Goal: Task Accomplishment & Management: Manage account settings

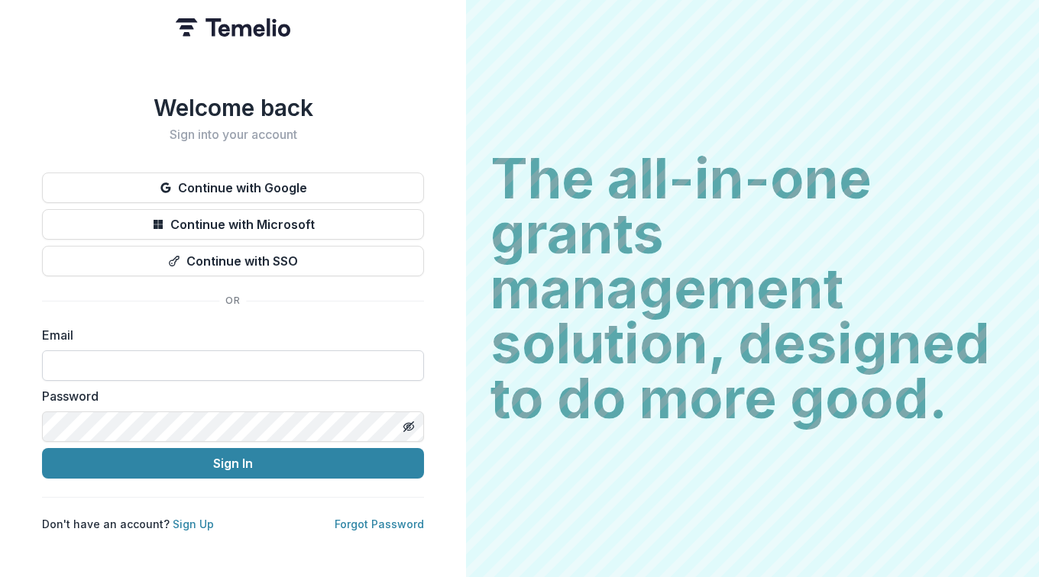
click at [148, 370] on input at bounding box center [233, 366] width 382 height 31
type input "**********"
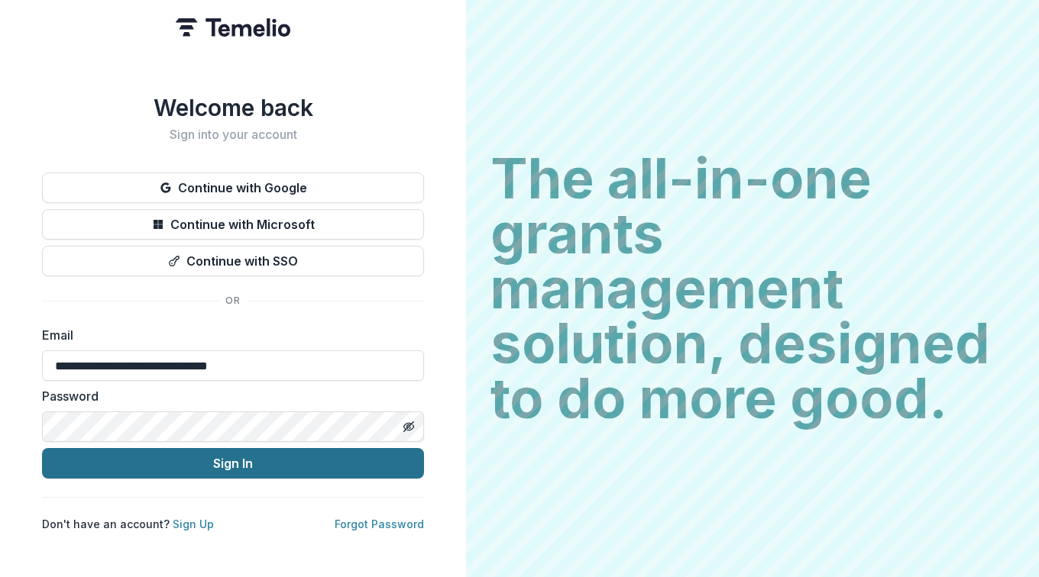
click at [258, 457] on button "Sign In" at bounding box center [233, 463] width 382 height 31
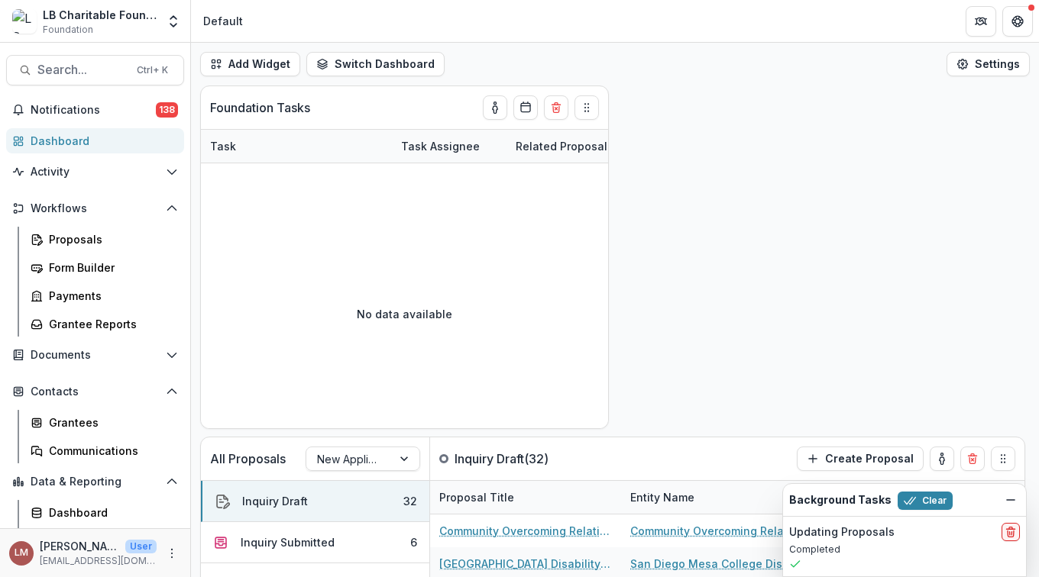
click at [60, 141] on div "Dashboard" at bounding box center [101, 141] width 141 height 16
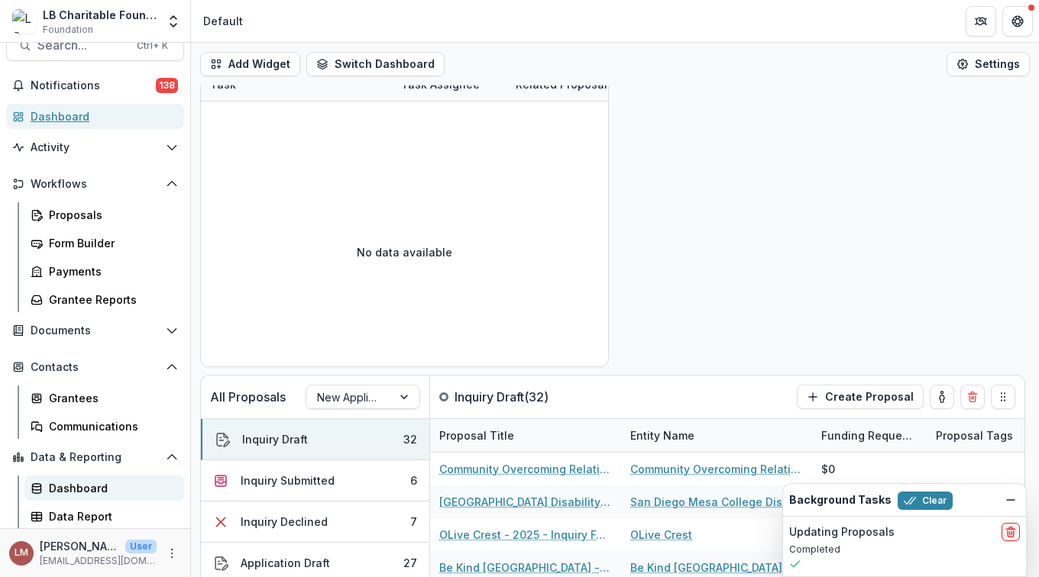
scroll to position [25, 0]
click at [96, 522] on div "Data Report" at bounding box center [110, 516] width 123 height 16
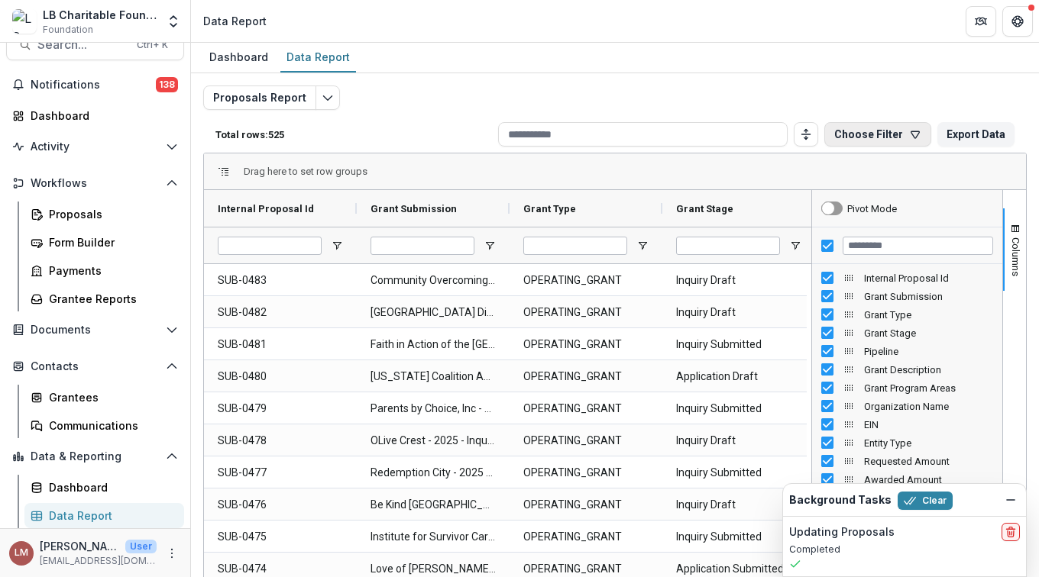
click at [871, 140] on button "Choose Filter" at bounding box center [877, 134] width 107 height 24
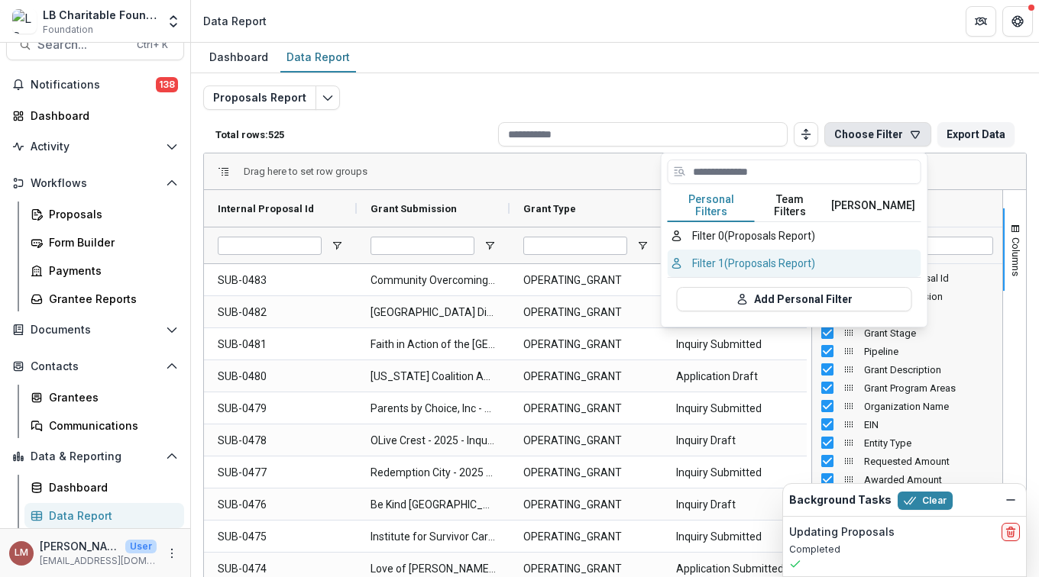
click at [703, 257] on button "Filter 1 (Proposals Report)" at bounding box center [795, 263] width 254 height 27
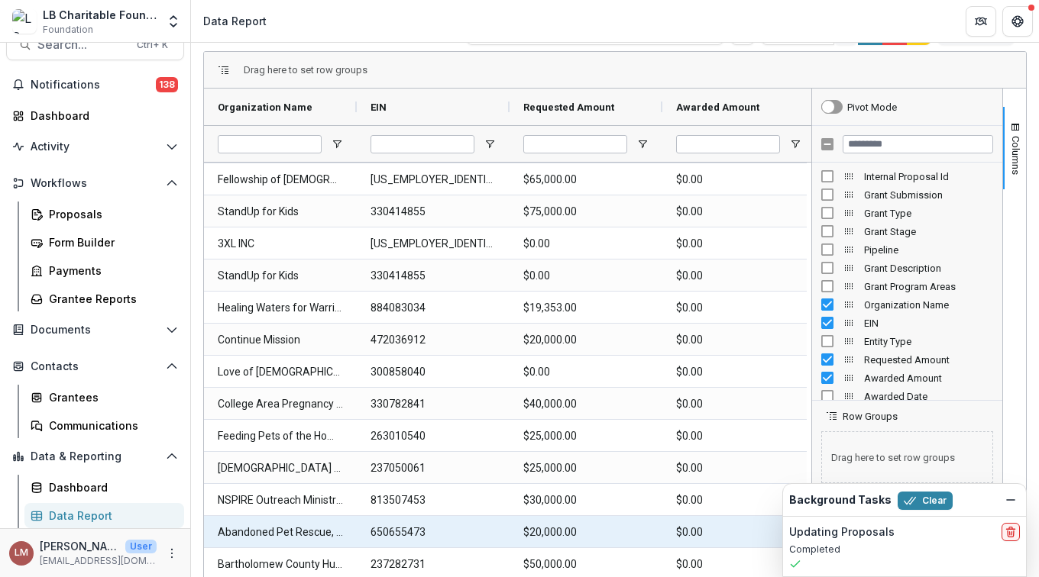
scroll to position [110, 0]
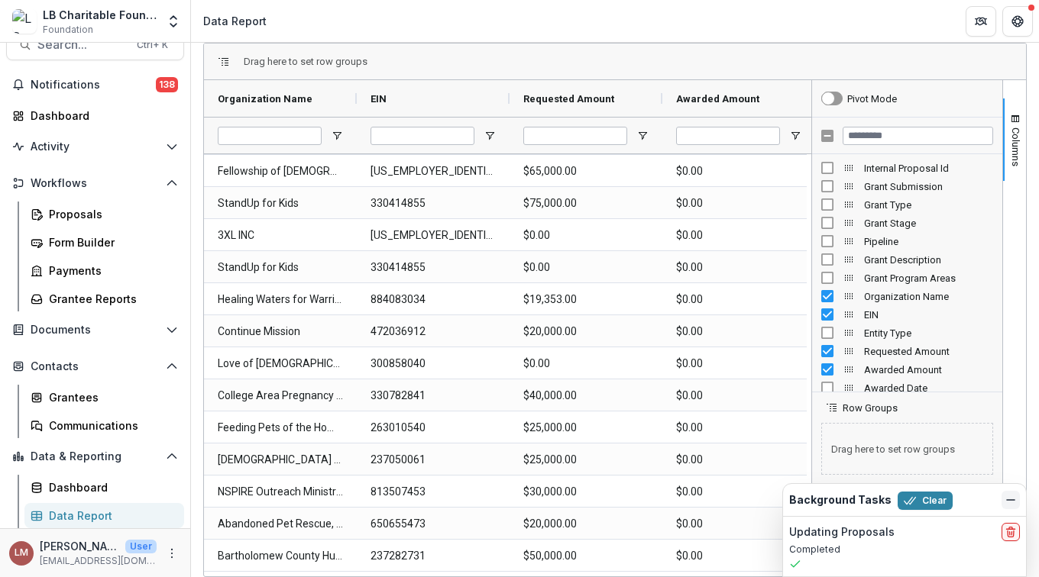
click at [1011, 499] on icon "Dismiss" at bounding box center [1010, 500] width 12 height 12
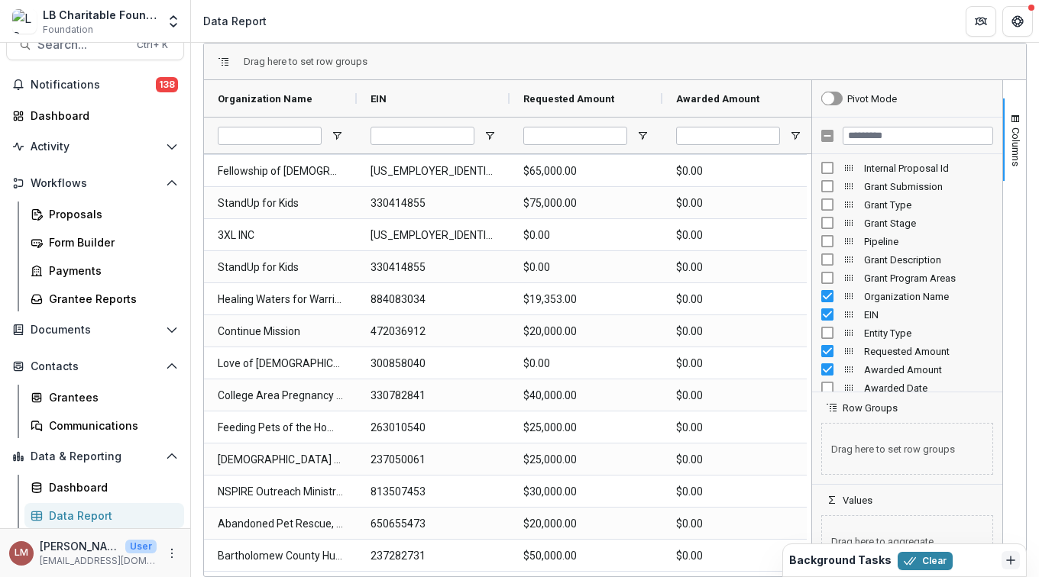
click at [972, 558] on div "Background Tasks Clear" at bounding box center [892, 561] width 206 height 20
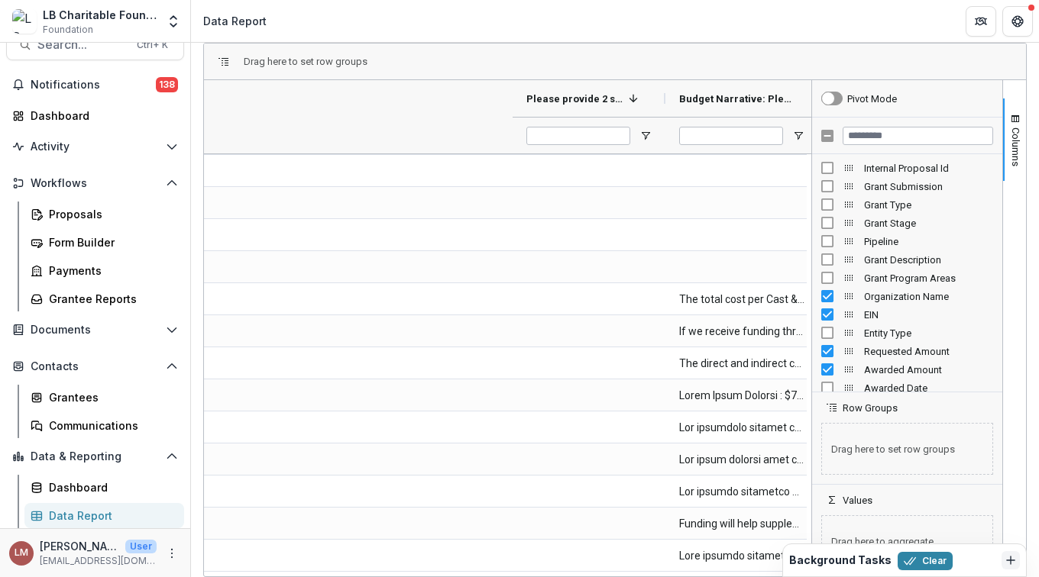
scroll to position [0, 4186]
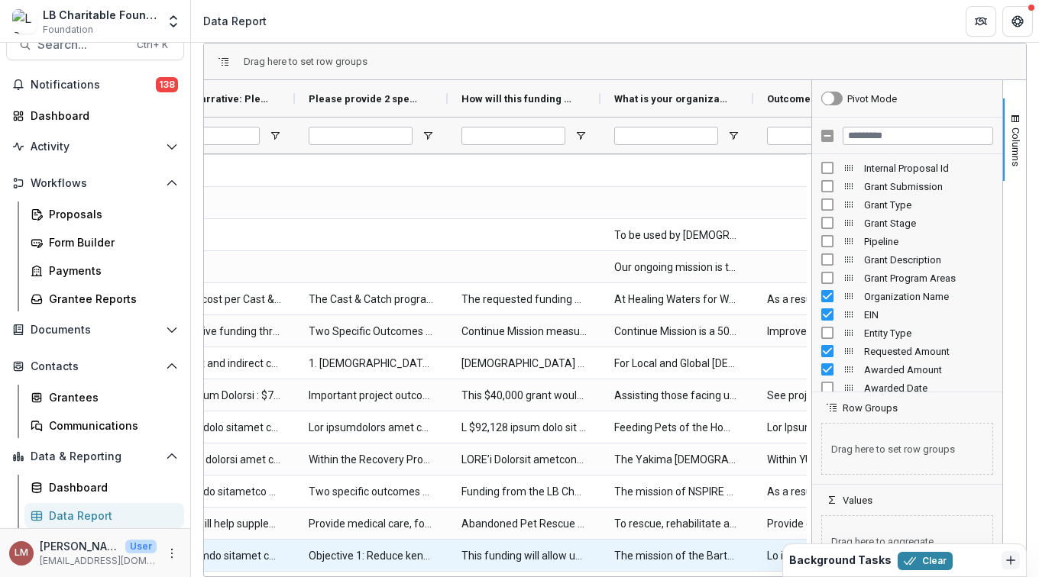
click at [655, 571] on \(FORMATTED_TEXT\)-2105 "The mission of the Bartholomew County Humane Society is to provide compassionat…" at bounding box center [676, 556] width 125 height 31
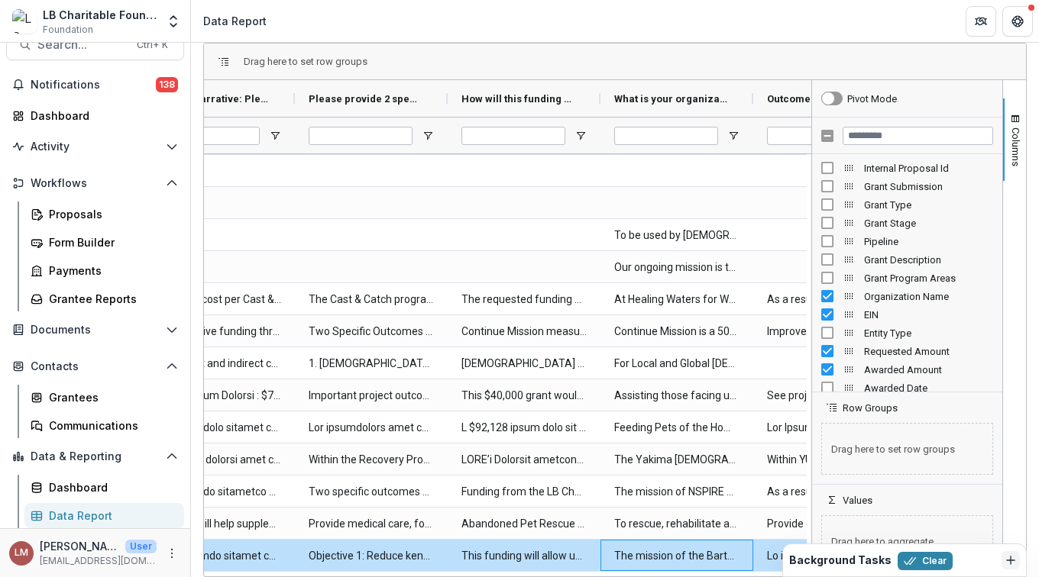
scroll to position [0, 4709]
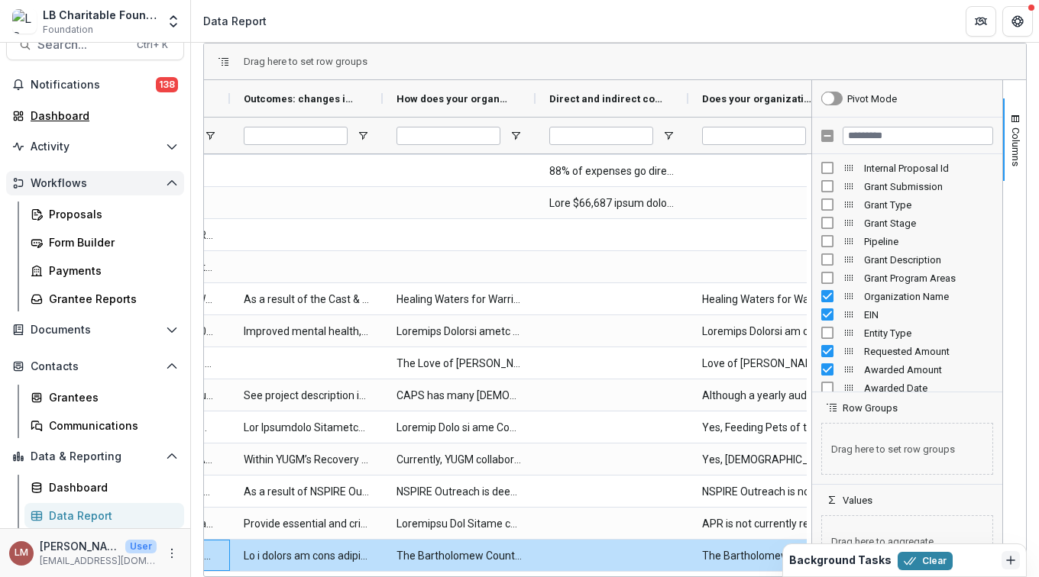
click at [70, 115] on div "Dashboard" at bounding box center [101, 116] width 141 height 16
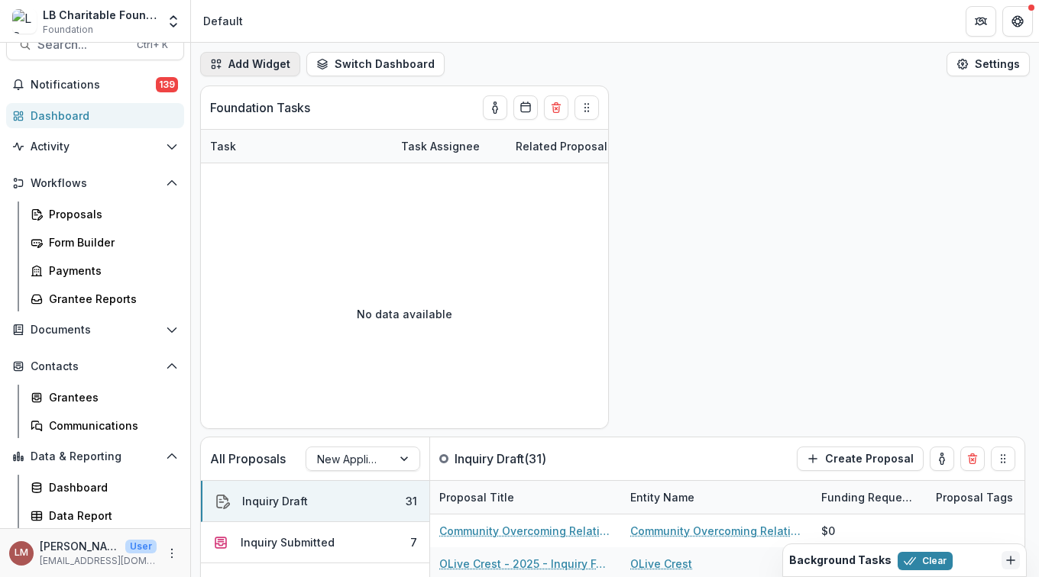
click at [250, 63] on button "Add Widget" at bounding box center [250, 64] width 100 height 24
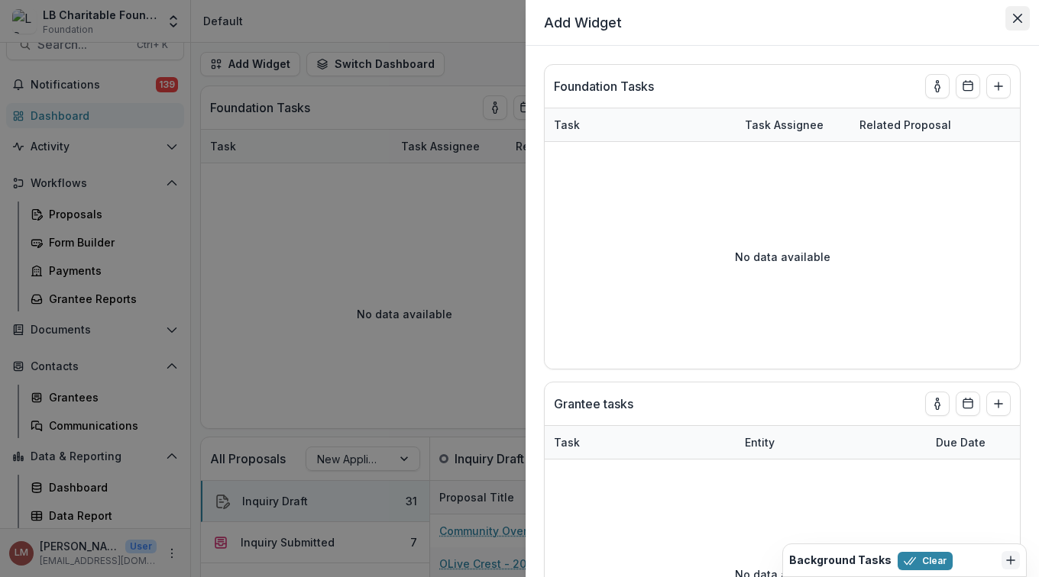
click at [1016, 18] on icon "Close" at bounding box center [1017, 18] width 9 height 9
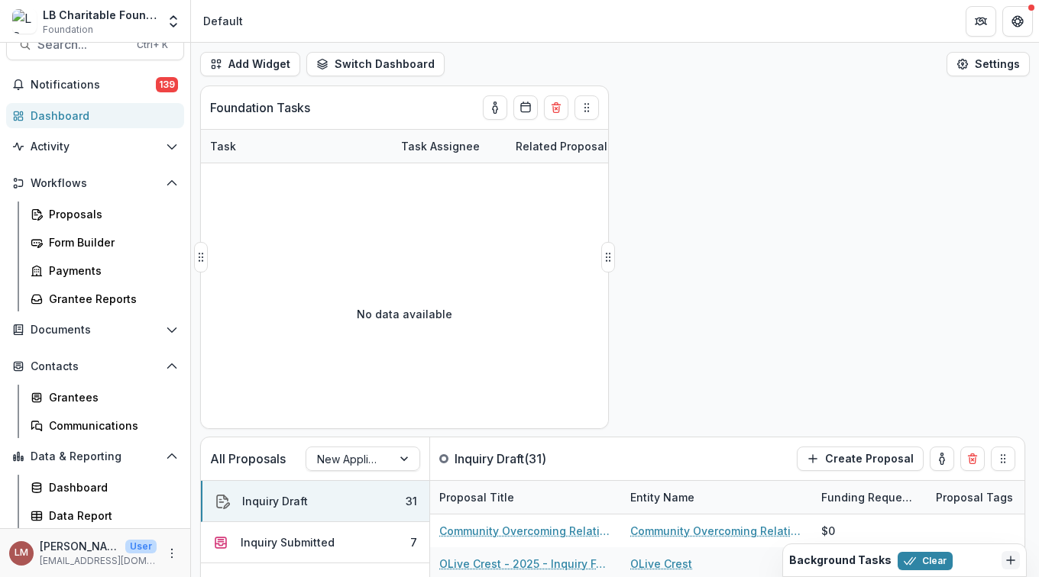
click at [364, 107] on div "Foundation Tasks" at bounding box center [377, 107] width 334 height 43
click at [378, 59] on button "Switch Dashboard" at bounding box center [375, 64] width 138 height 24
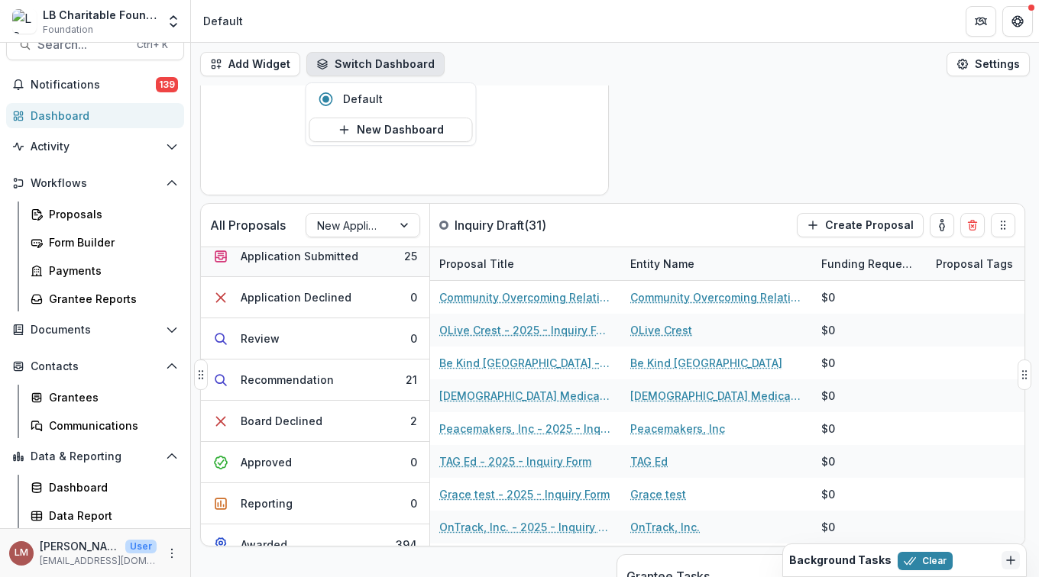
scroll to position [186, 0]
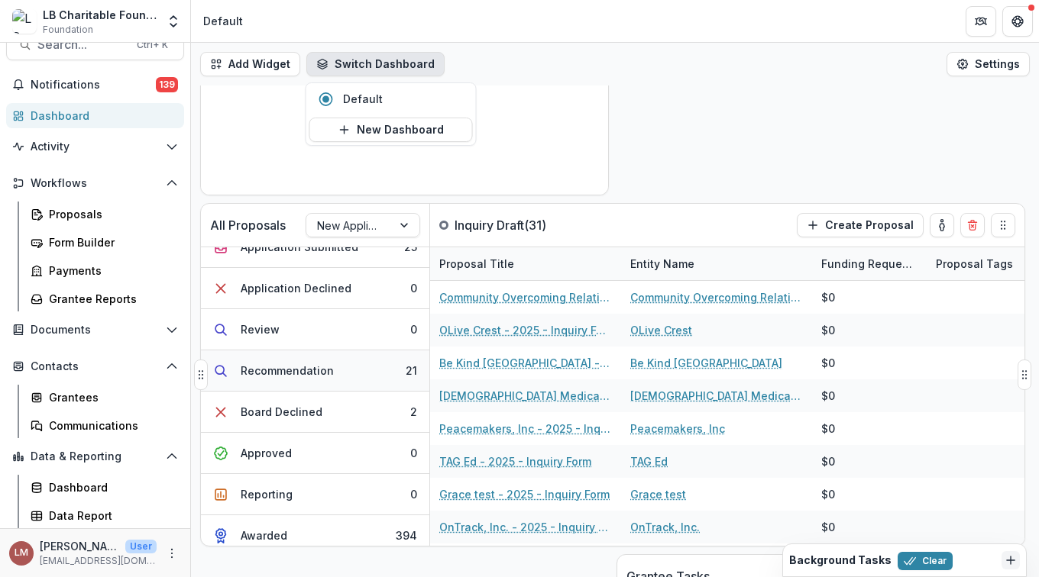
click at [347, 373] on button "Recommendation 21" at bounding box center [315, 371] width 228 height 41
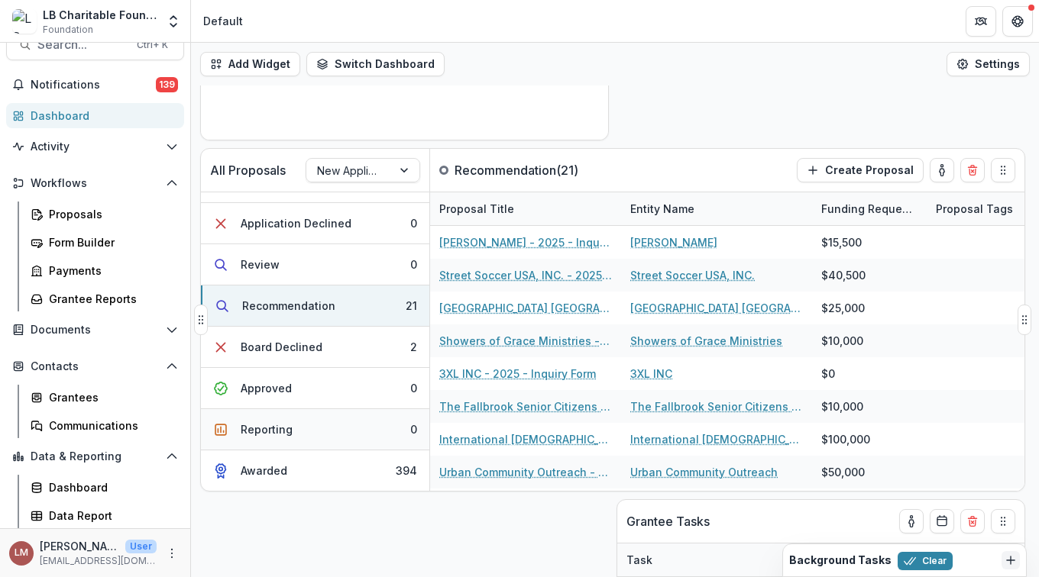
scroll to position [337, 0]
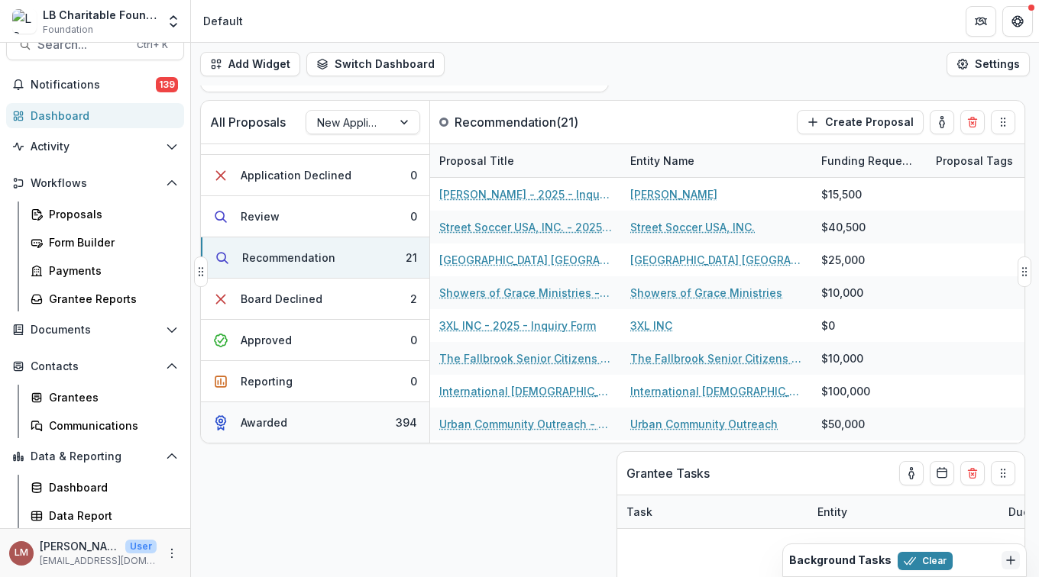
click at [312, 425] on button "Awarded 394" at bounding box center [315, 422] width 228 height 40
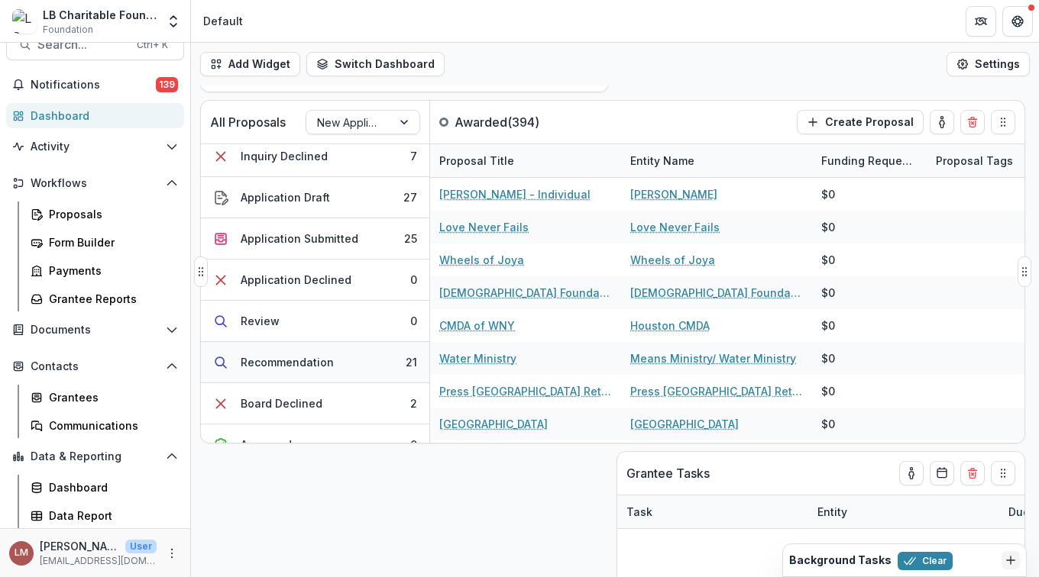
scroll to position [90, 0]
click at [305, 240] on div "Application Submitted" at bounding box center [300, 239] width 118 height 16
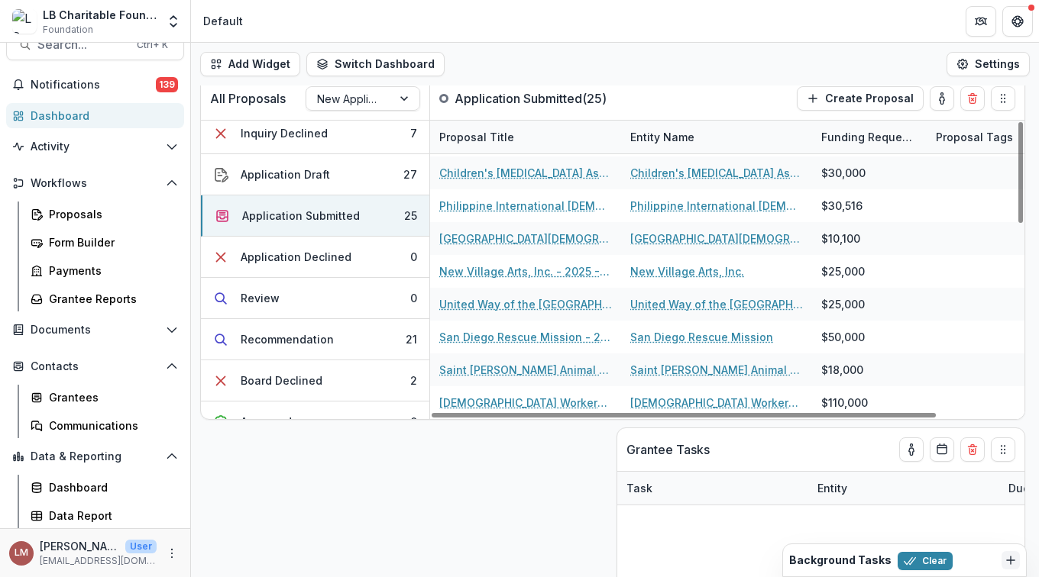
scroll to position [330, 0]
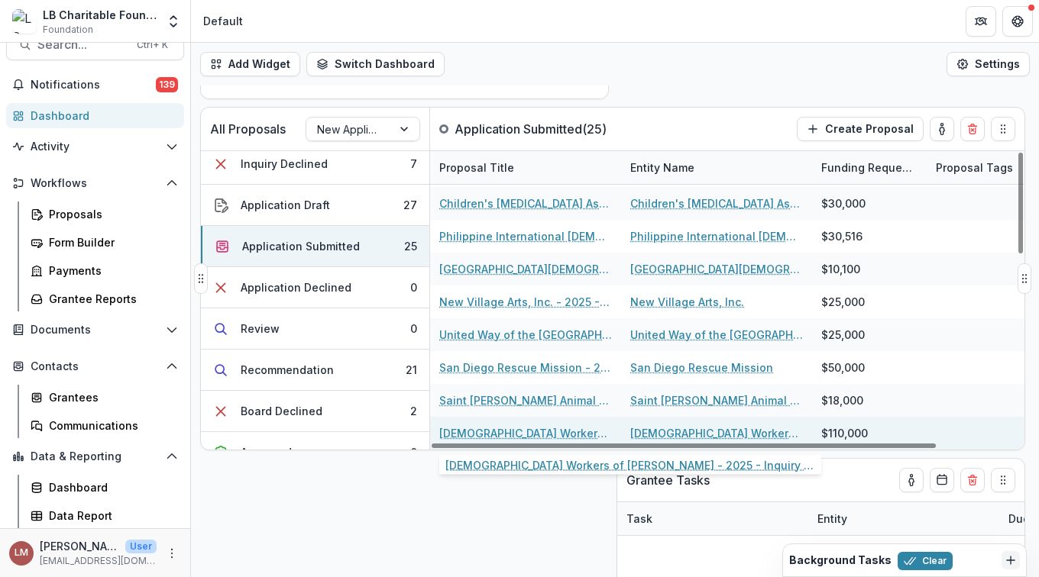
click at [503, 435] on link "[DEMOGRAPHIC_DATA] Workers of [PERSON_NAME] - 2025 - Inquiry Form" at bounding box center [525, 433] width 173 height 16
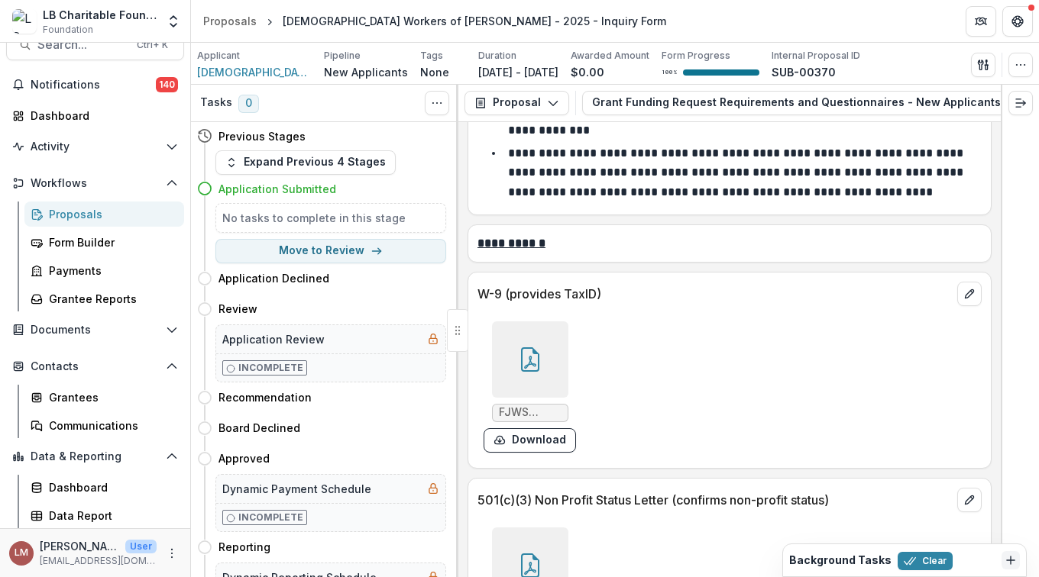
scroll to position [9879, 0]
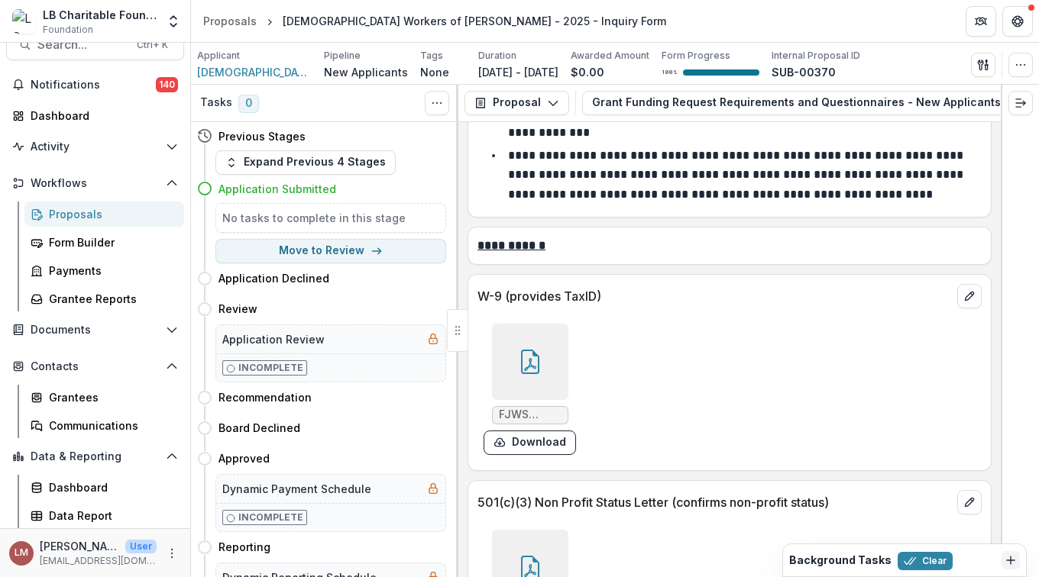
click at [519, 350] on icon at bounding box center [530, 362] width 24 height 24
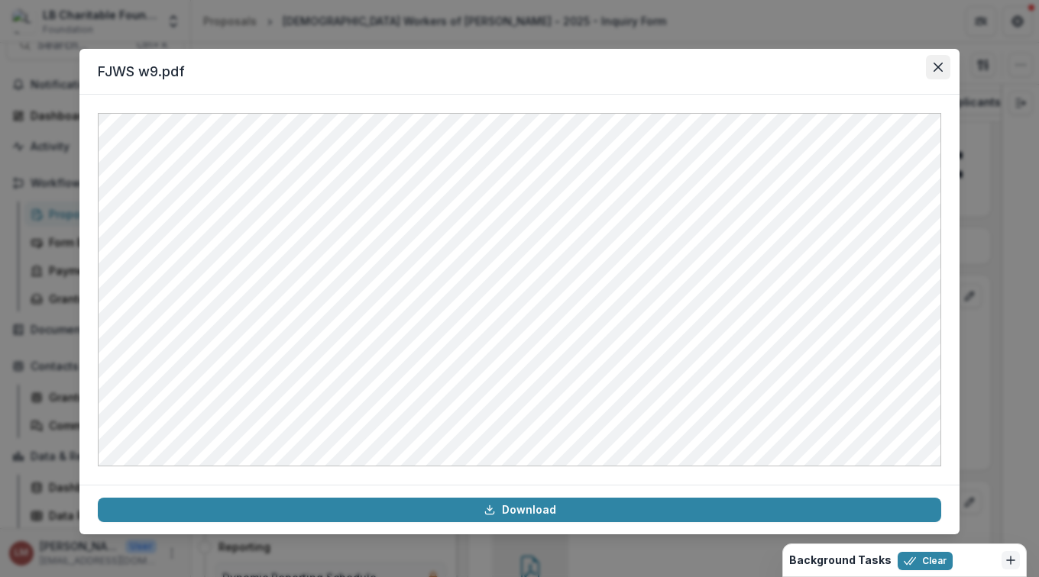
click at [941, 68] on icon "Close" at bounding box center [937, 67] width 9 height 9
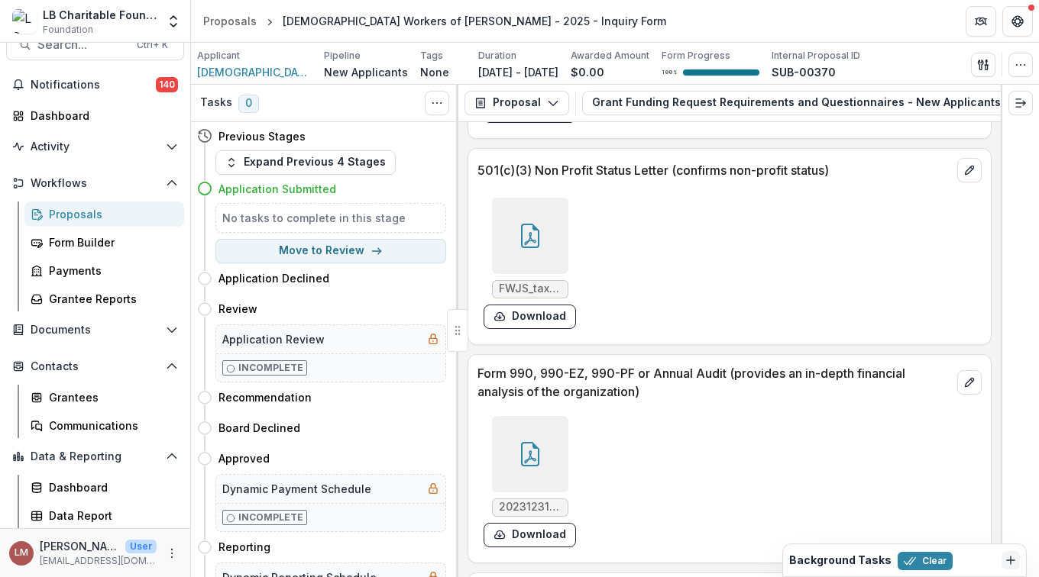
scroll to position [10230, 0]
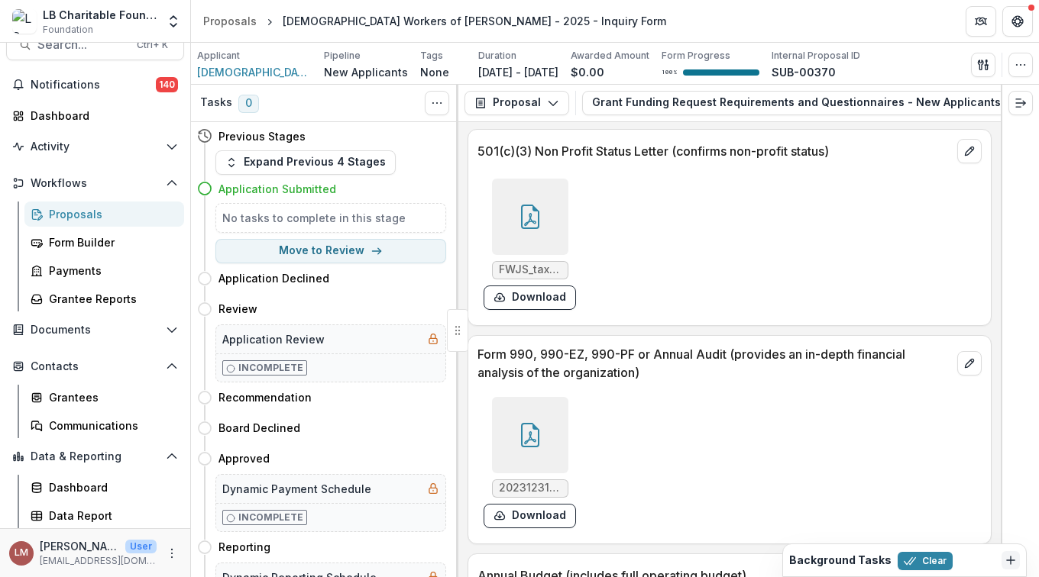
click at [545, 397] on div at bounding box center [530, 435] width 76 height 76
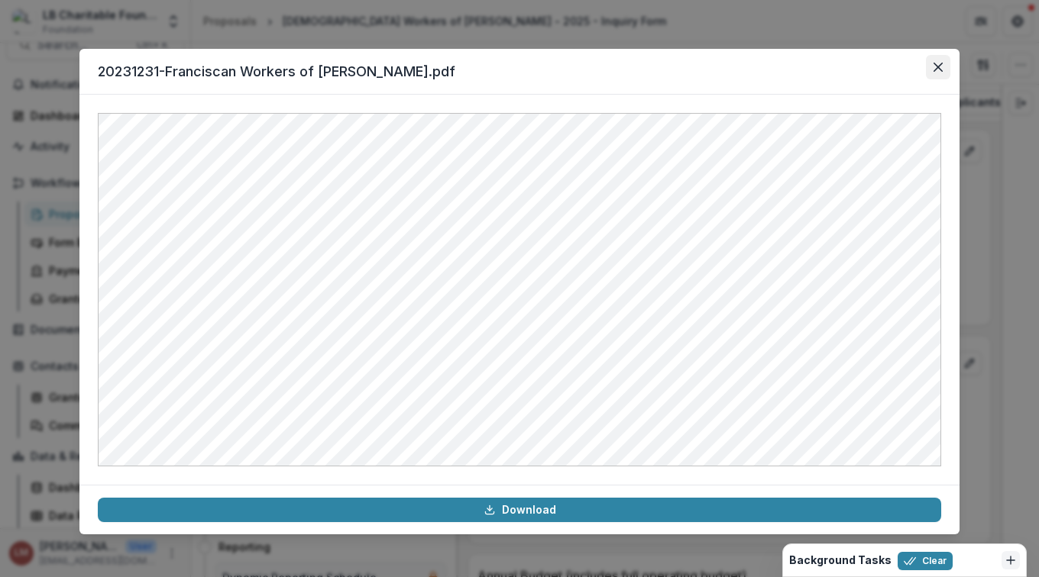
click at [939, 66] on icon "Close" at bounding box center [937, 67] width 9 height 9
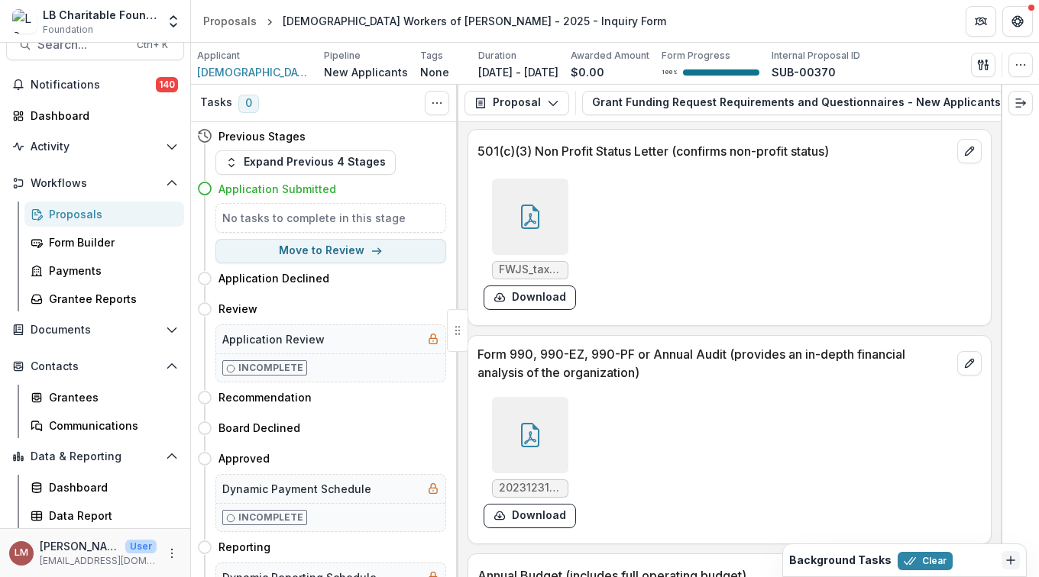
click at [538, 205] on icon at bounding box center [530, 217] width 24 height 24
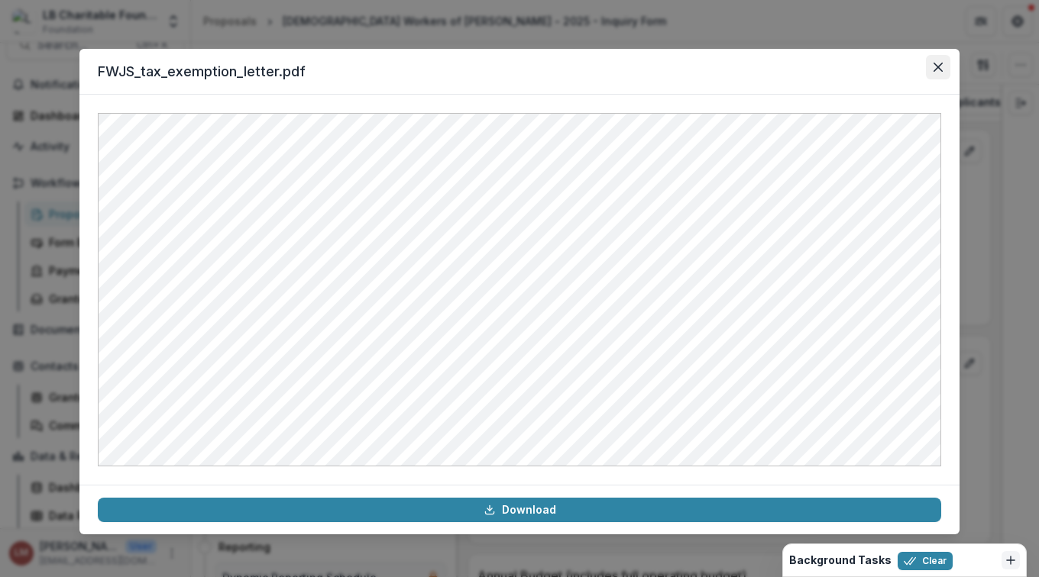
click at [946, 69] on button "Close" at bounding box center [938, 67] width 24 height 24
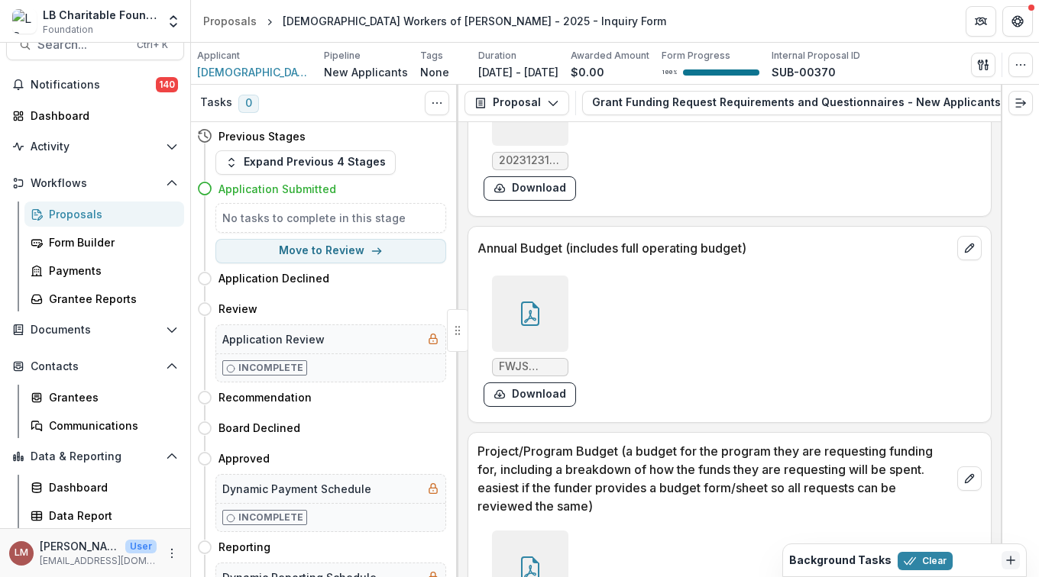
scroll to position [10614, 0]
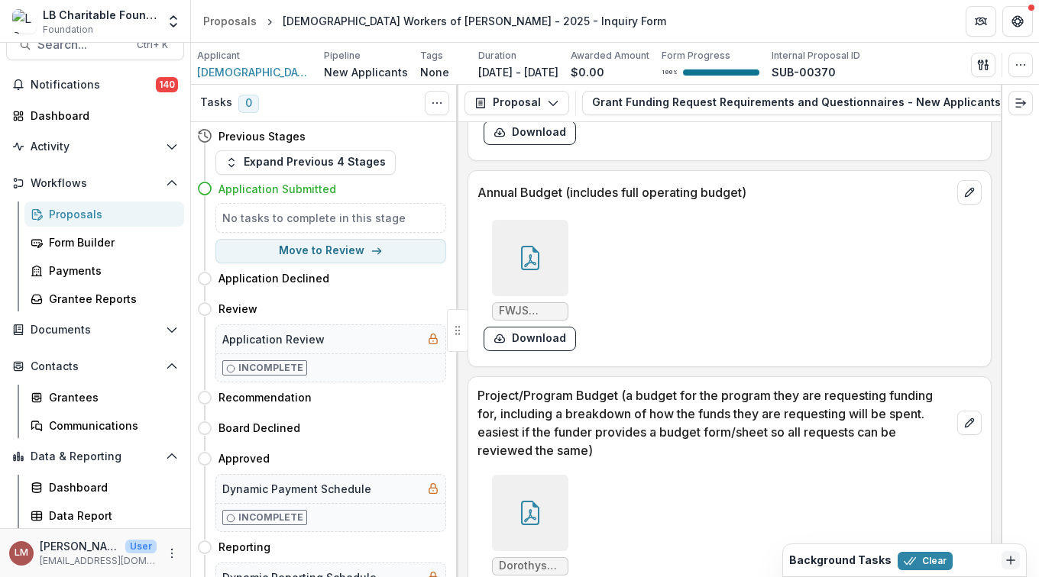
click at [527, 475] on div at bounding box center [530, 513] width 76 height 76
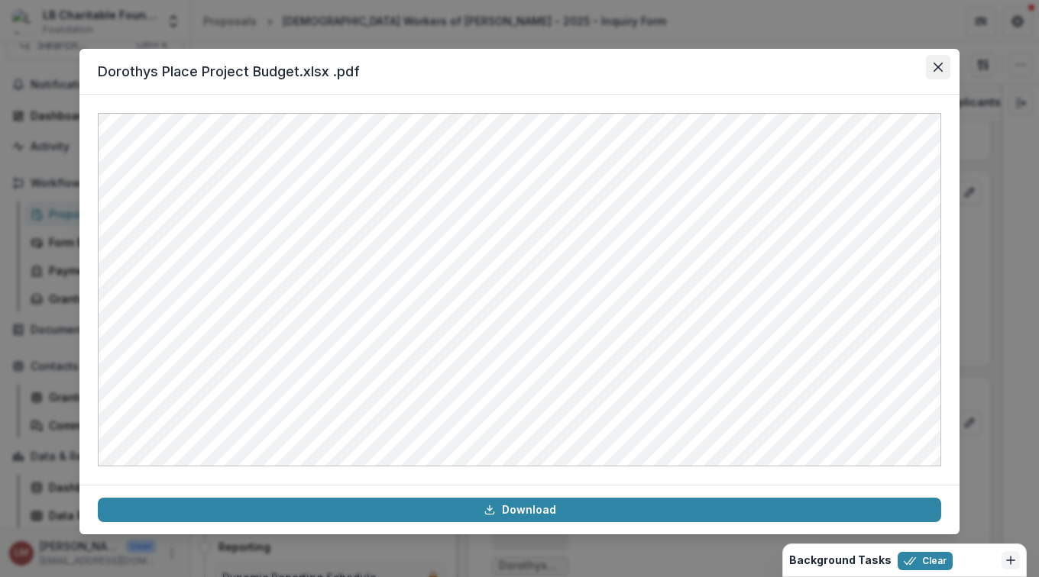
click at [936, 66] on icon "Close" at bounding box center [937, 67] width 9 height 9
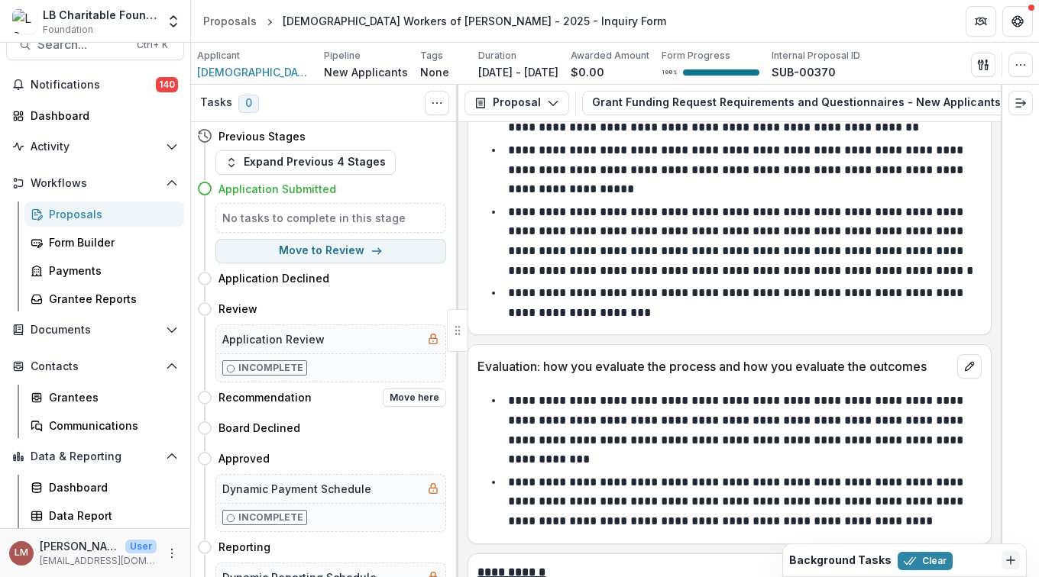
scroll to position [9531, 0]
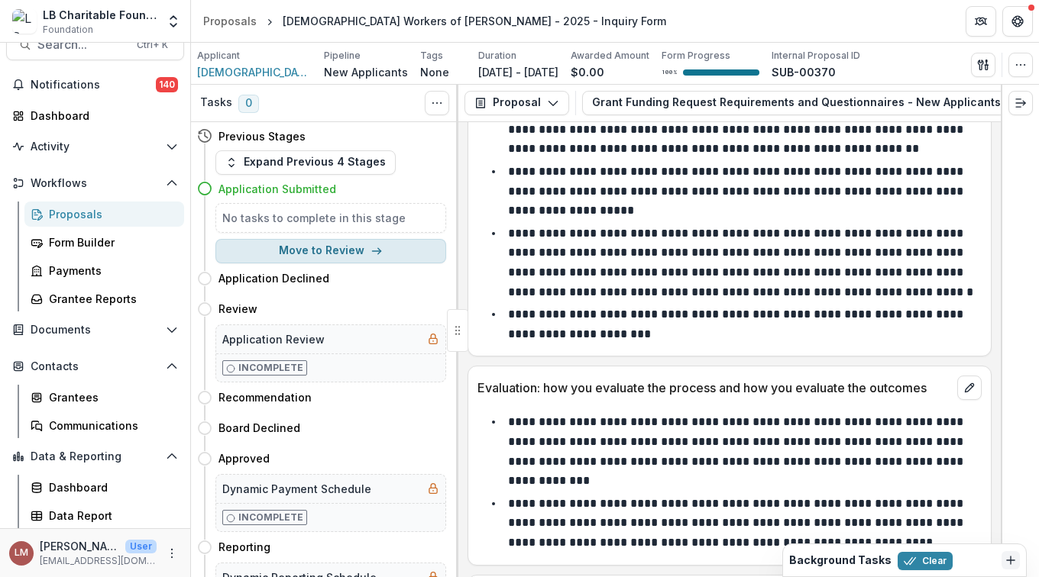
click at [370, 253] on icon "button" at bounding box center [376, 251] width 12 height 12
select select "******"
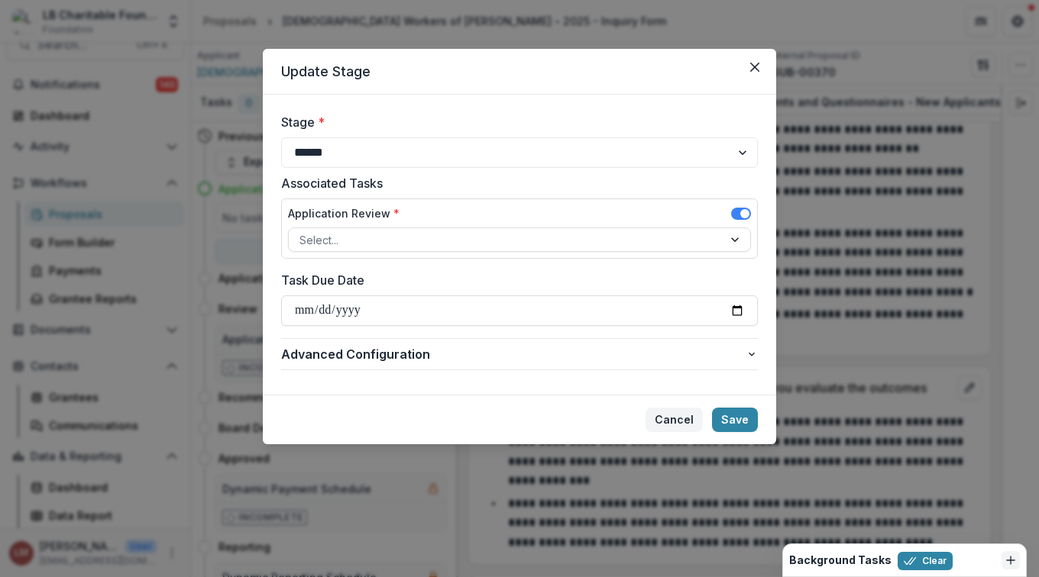
click at [680, 419] on button "Cancel" at bounding box center [673, 420] width 57 height 24
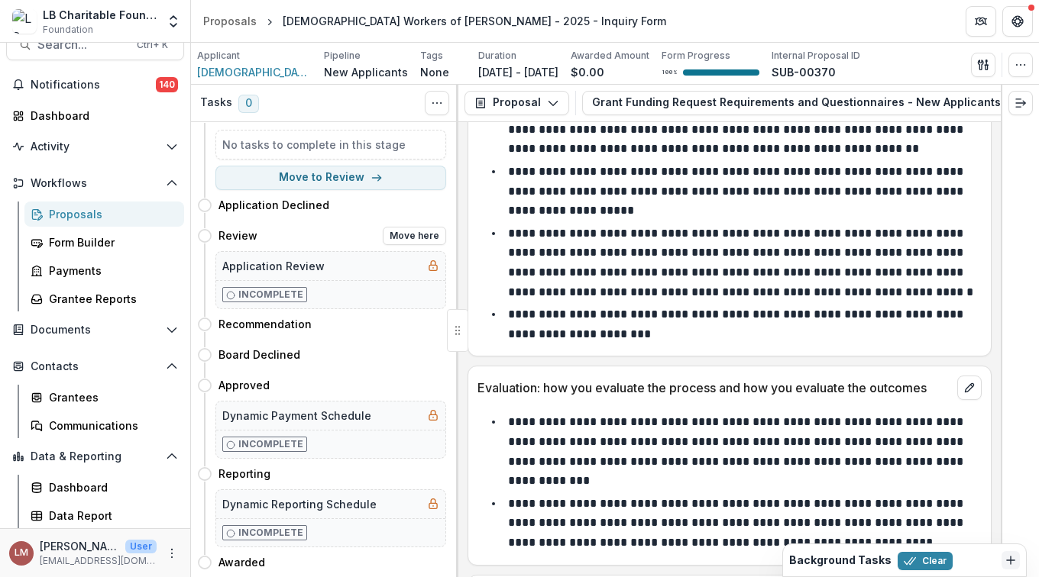
scroll to position [74, 0]
click at [406, 233] on button "Move here" at bounding box center [414, 235] width 63 height 18
select select "******"
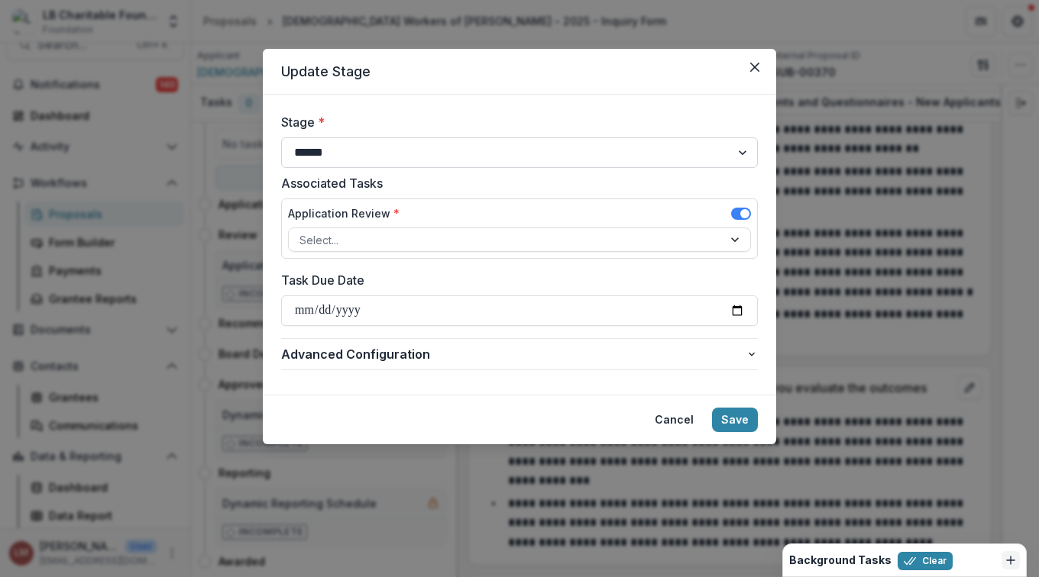
click at [739, 150] on select "**********" at bounding box center [519, 152] width 477 height 31
click at [281, 137] on select "**********" at bounding box center [519, 152] width 477 height 31
click at [738, 238] on div at bounding box center [736, 239] width 27 height 23
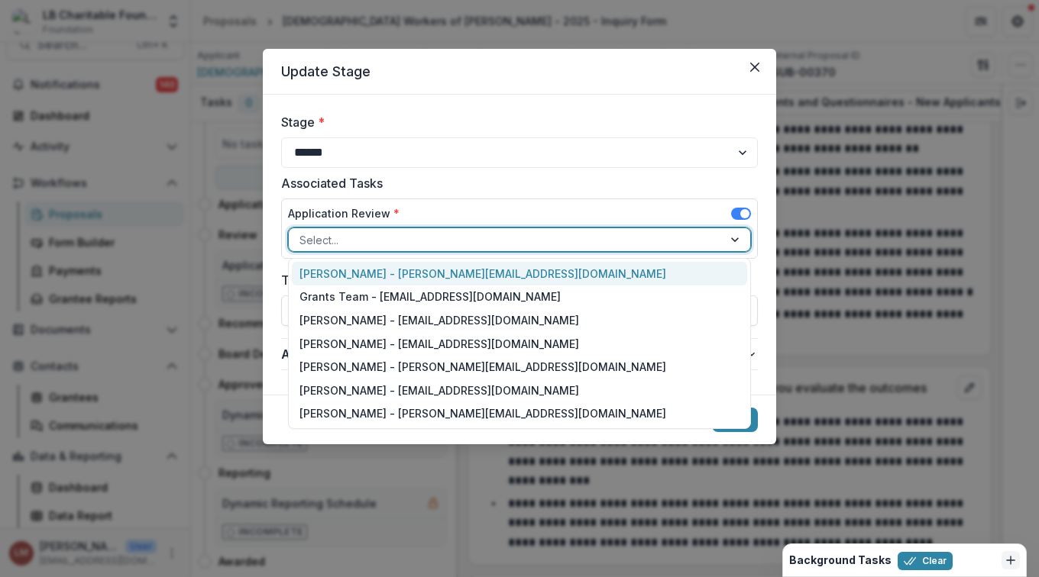
click at [733, 241] on div at bounding box center [736, 239] width 27 height 23
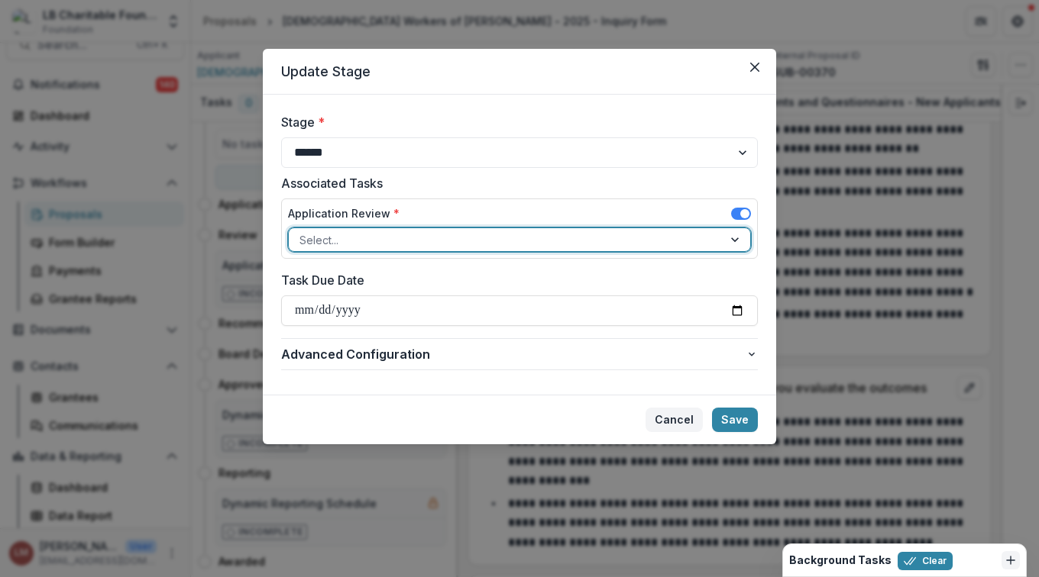
click at [677, 423] on button "Cancel" at bounding box center [673, 420] width 57 height 24
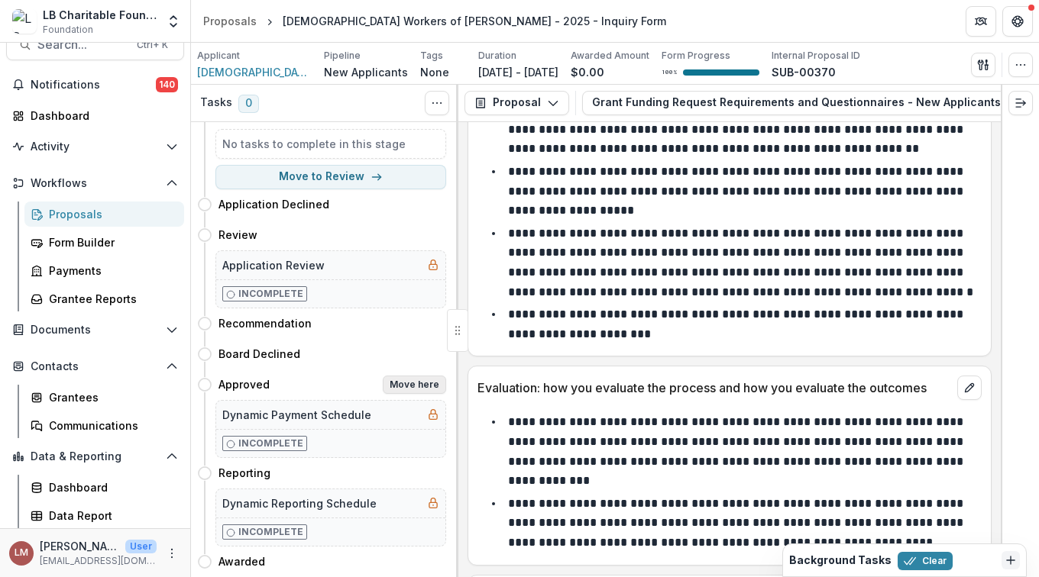
click at [405, 387] on button "Move here" at bounding box center [414, 385] width 63 height 18
select select "********"
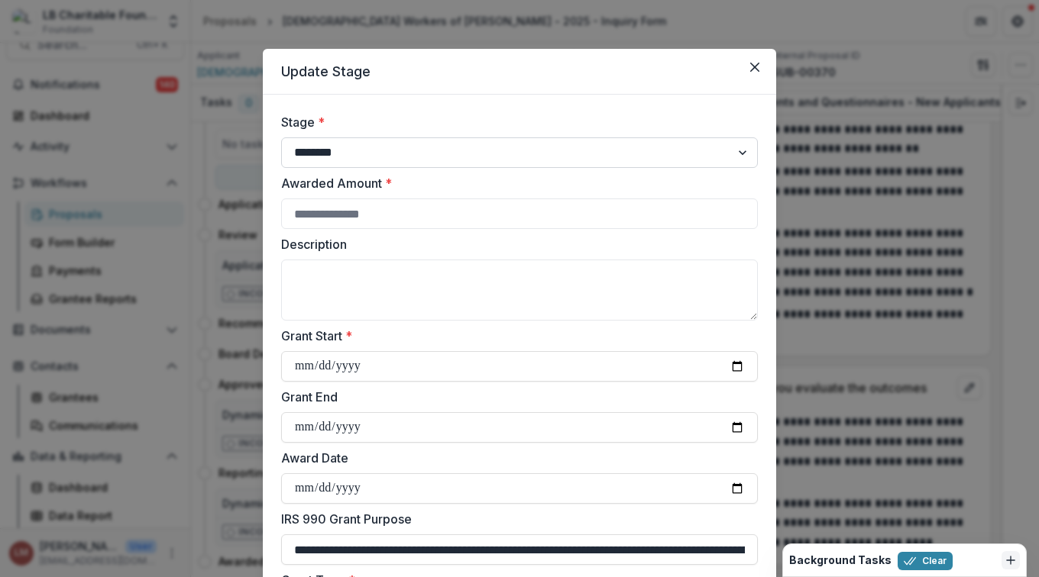
click at [741, 157] on select "**********" at bounding box center [519, 152] width 477 height 31
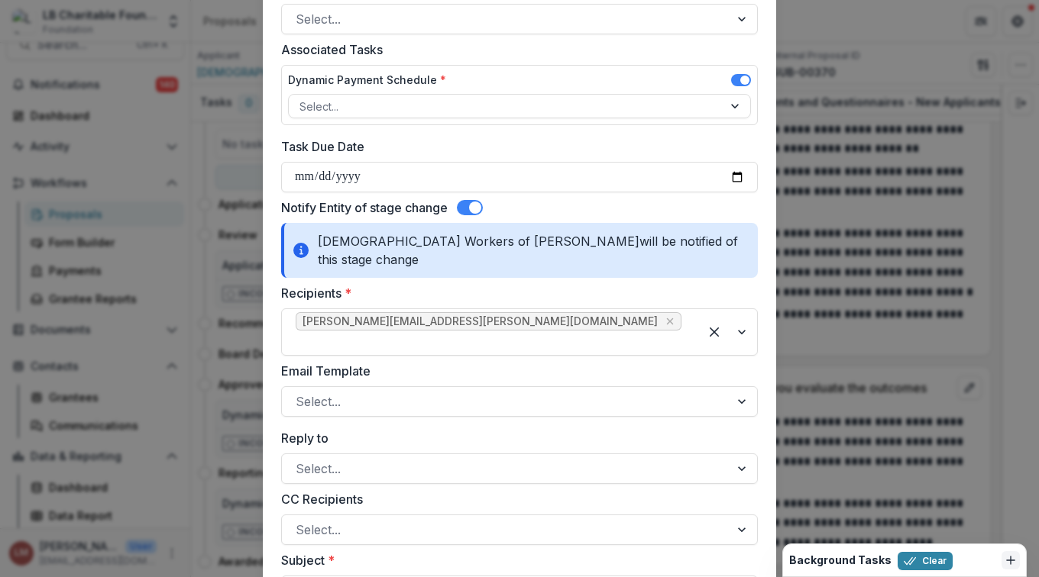
scroll to position [735, 0]
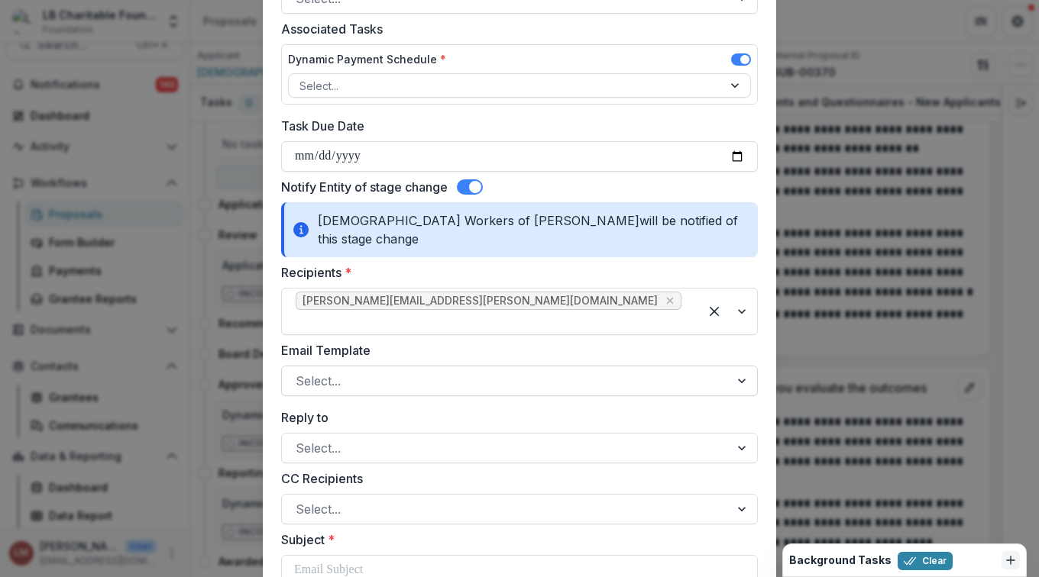
click at [741, 367] on div at bounding box center [742, 381] width 27 height 29
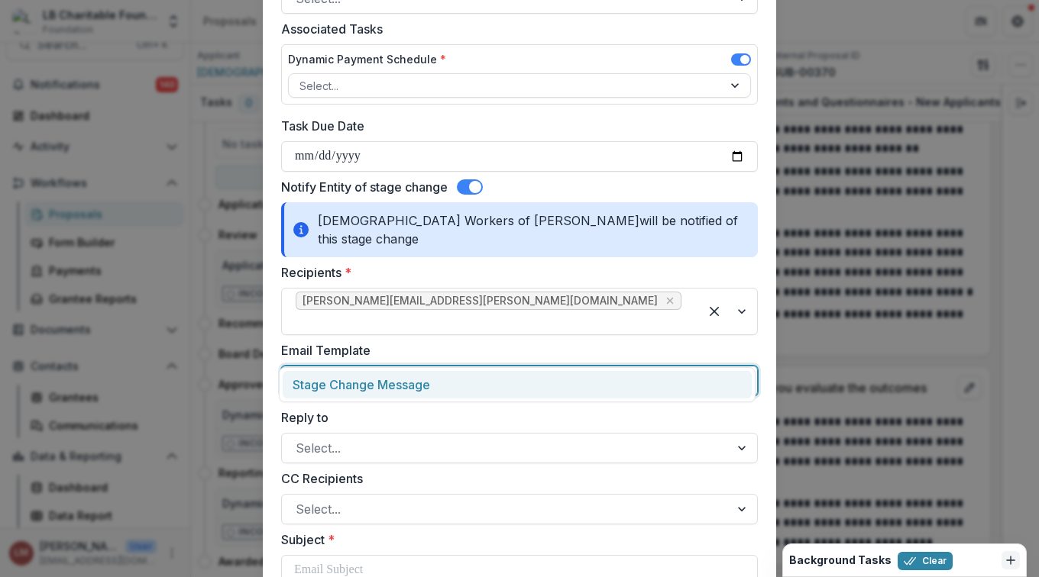
click at [363, 386] on div "Stage Change Message" at bounding box center [517, 385] width 469 height 28
type input "**********"
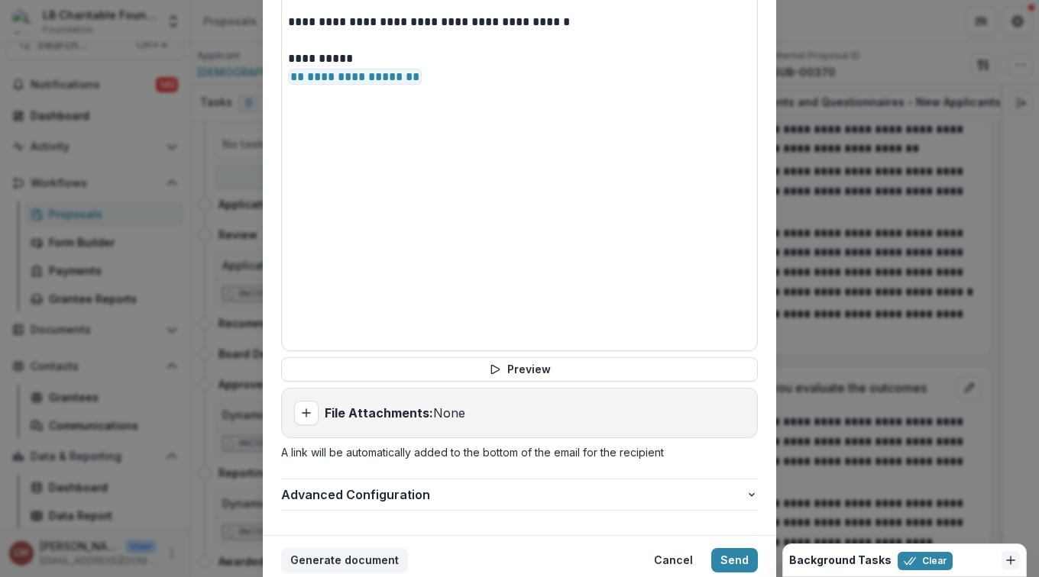
scroll to position [1440, 0]
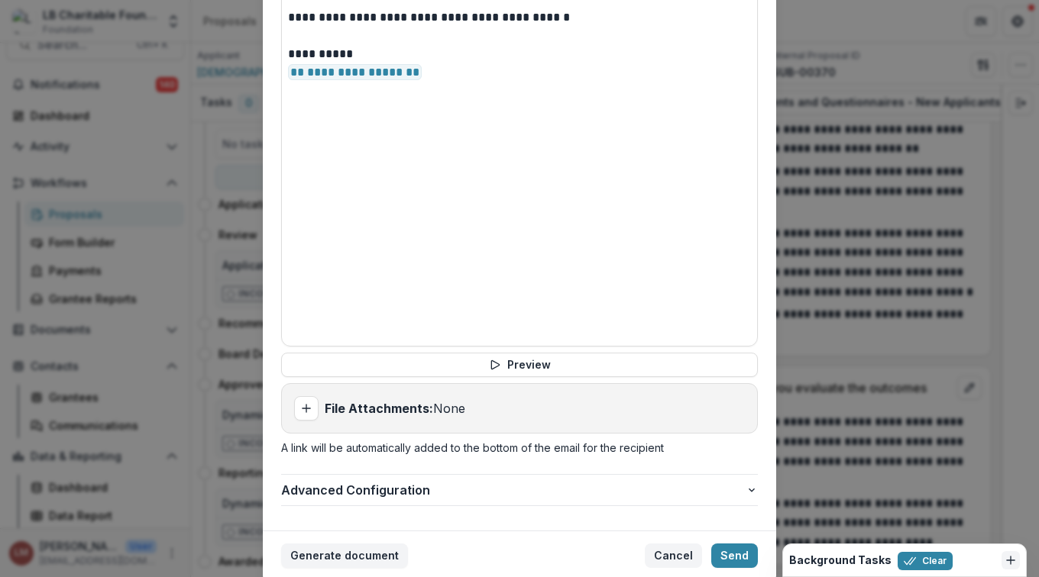
click at [666, 544] on button "Cancel" at bounding box center [673, 556] width 57 height 24
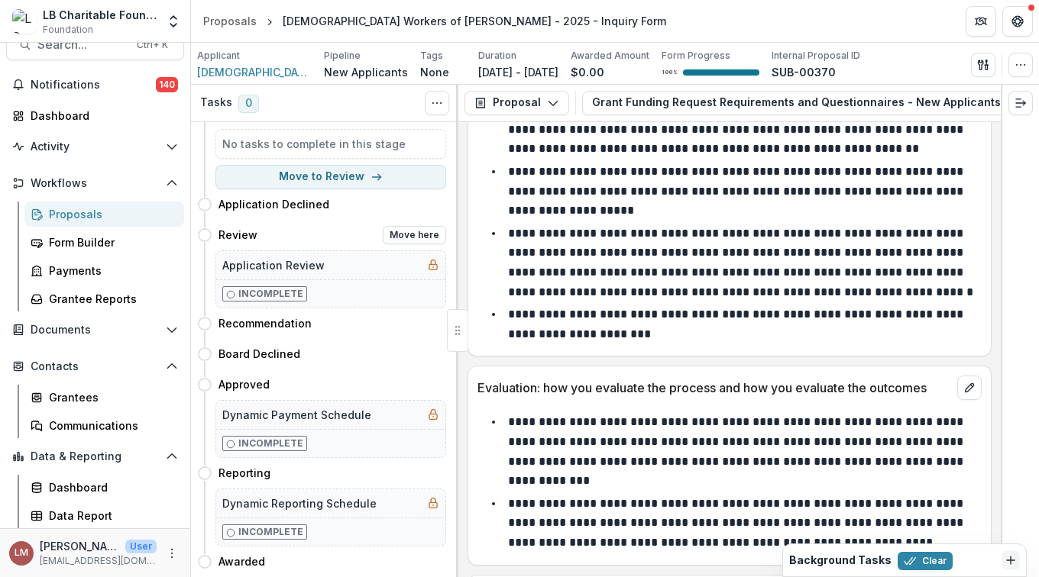
scroll to position [0, 0]
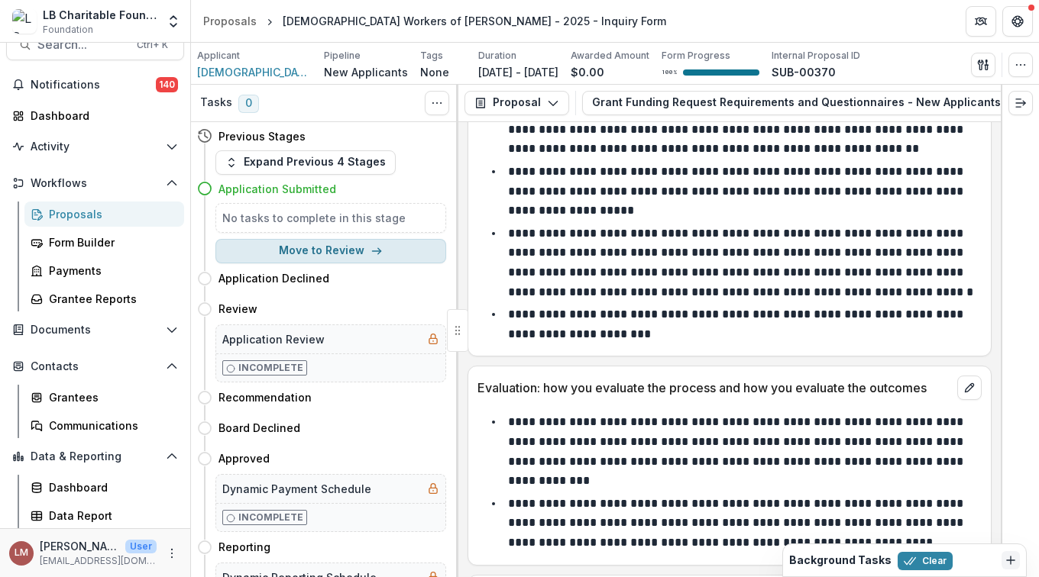
click at [339, 252] on button "Move to Review" at bounding box center [330, 251] width 231 height 24
select select "******"
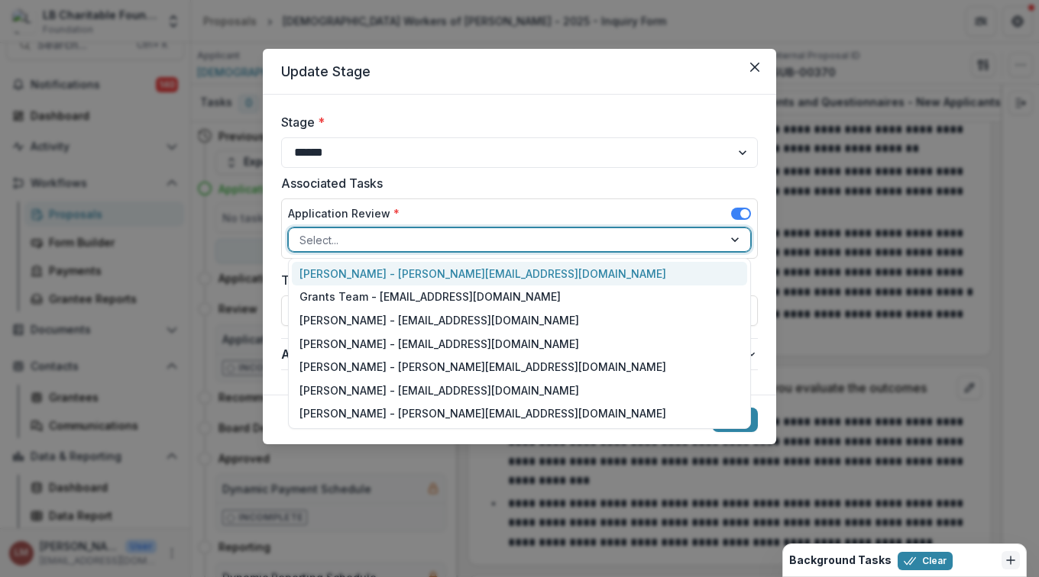
click at [735, 243] on div at bounding box center [736, 239] width 27 height 23
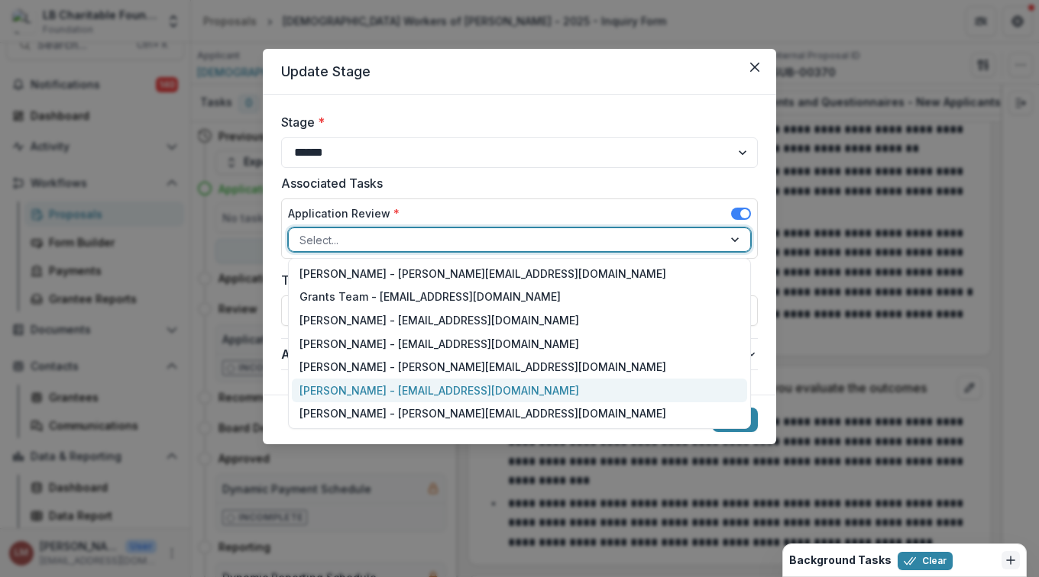
click at [310, 389] on div "[PERSON_NAME] - [EMAIL_ADDRESS][DOMAIN_NAME]" at bounding box center [519, 391] width 455 height 24
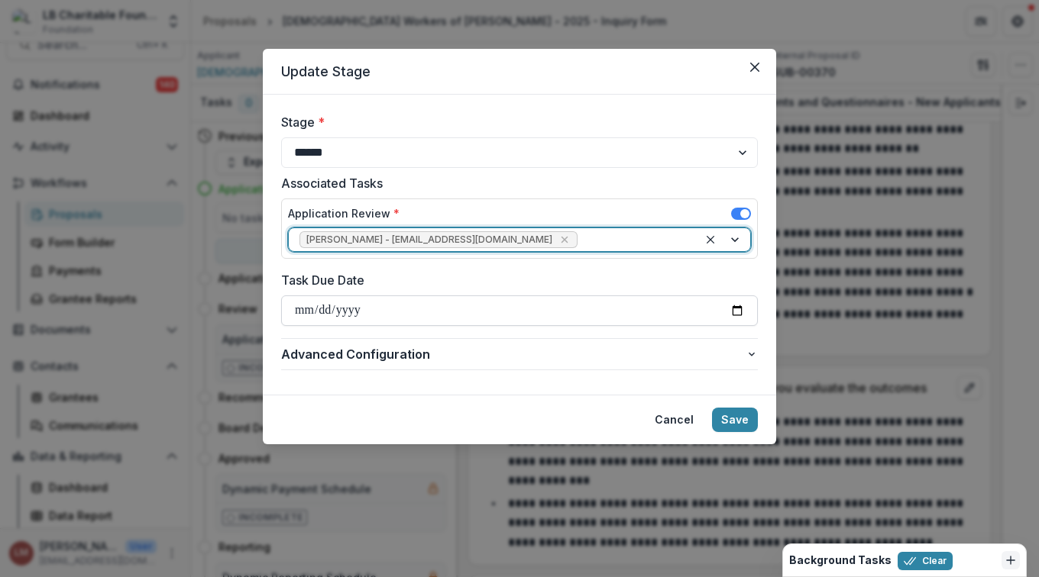
click at [737, 310] on input "Task Due Date" at bounding box center [519, 311] width 477 height 31
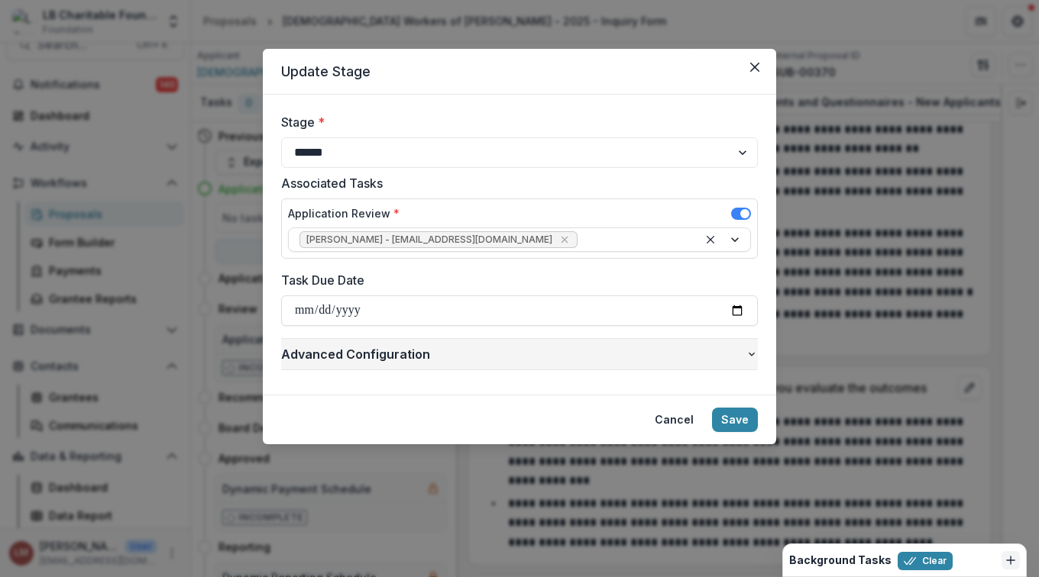
type input "**********"
click at [752, 354] on icon "button" at bounding box center [751, 355] width 6 height 4
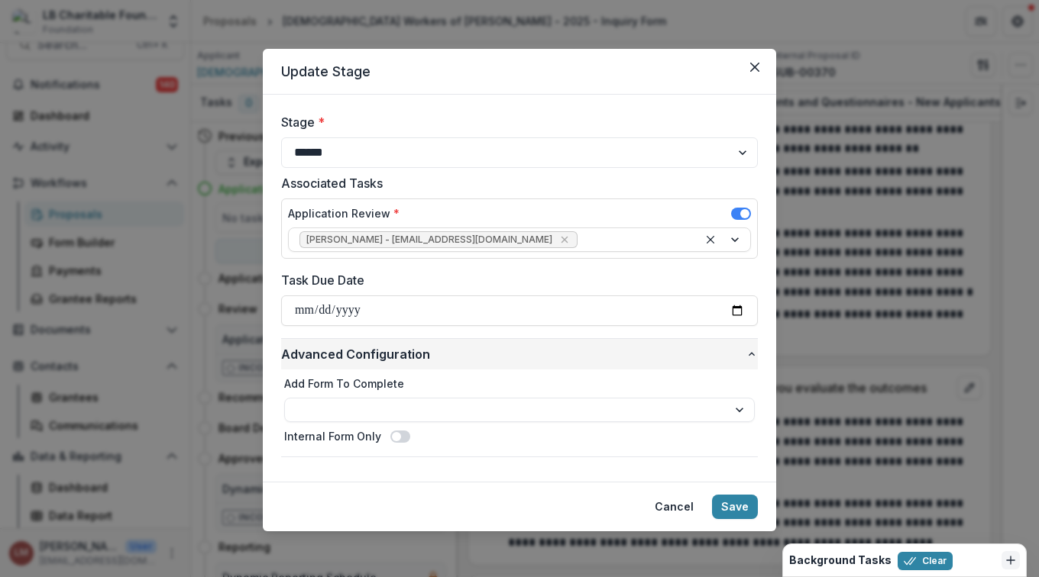
click at [748, 355] on icon "button" at bounding box center [751, 354] width 12 height 12
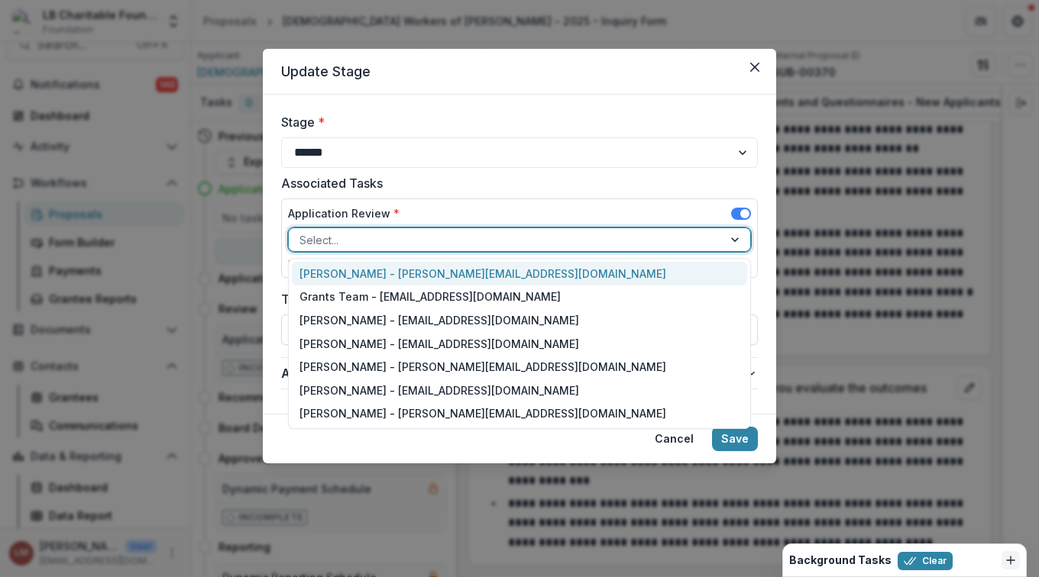
click at [735, 244] on div at bounding box center [736, 239] width 27 height 23
click at [357, 273] on div "[PERSON_NAME] - [PERSON_NAME][EMAIL_ADDRESS][DOMAIN_NAME]" at bounding box center [519, 274] width 455 height 24
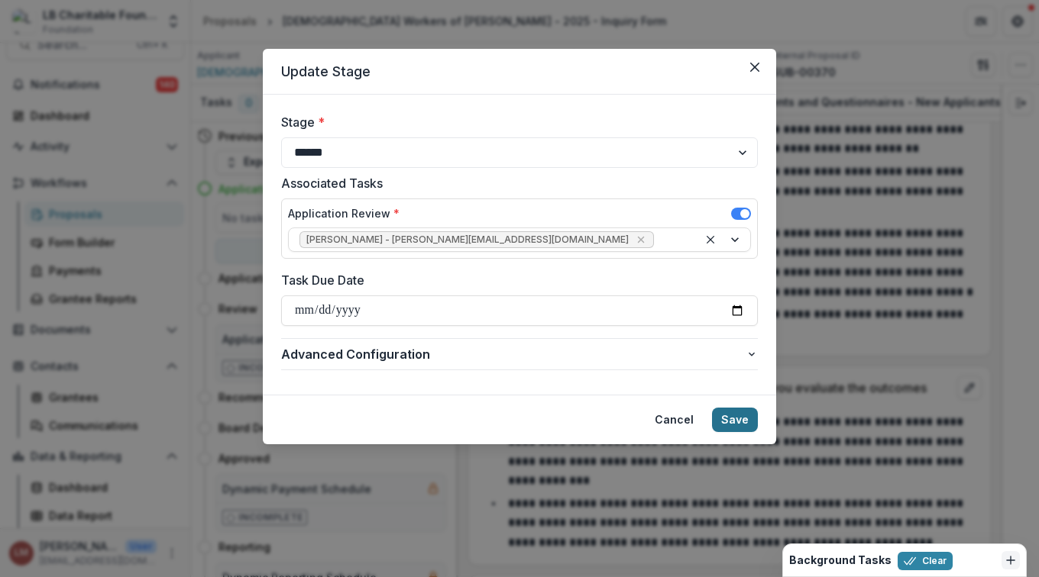
click at [739, 423] on button "Save" at bounding box center [735, 420] width 46 height 24
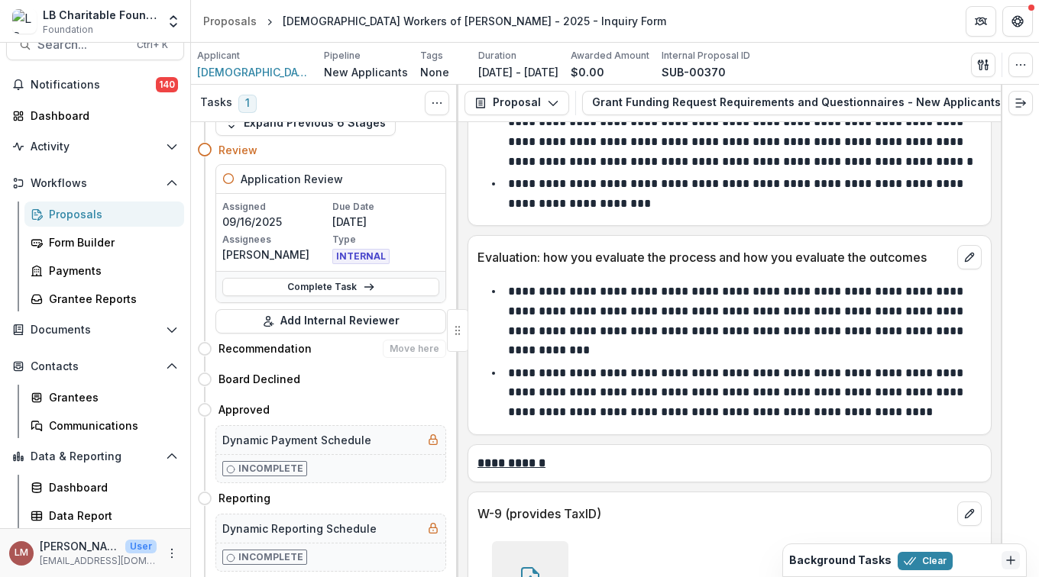
scroll to position [64, 0]
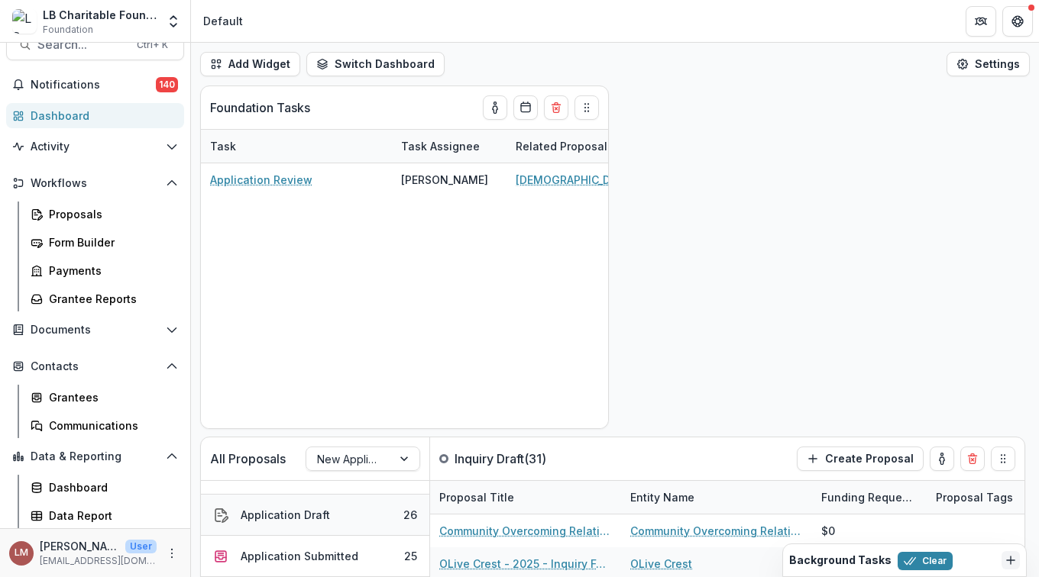
scroll to position [120, 0]
click at [404, 548] on div "25" at bounding box center [410, 546] width 13 height 16
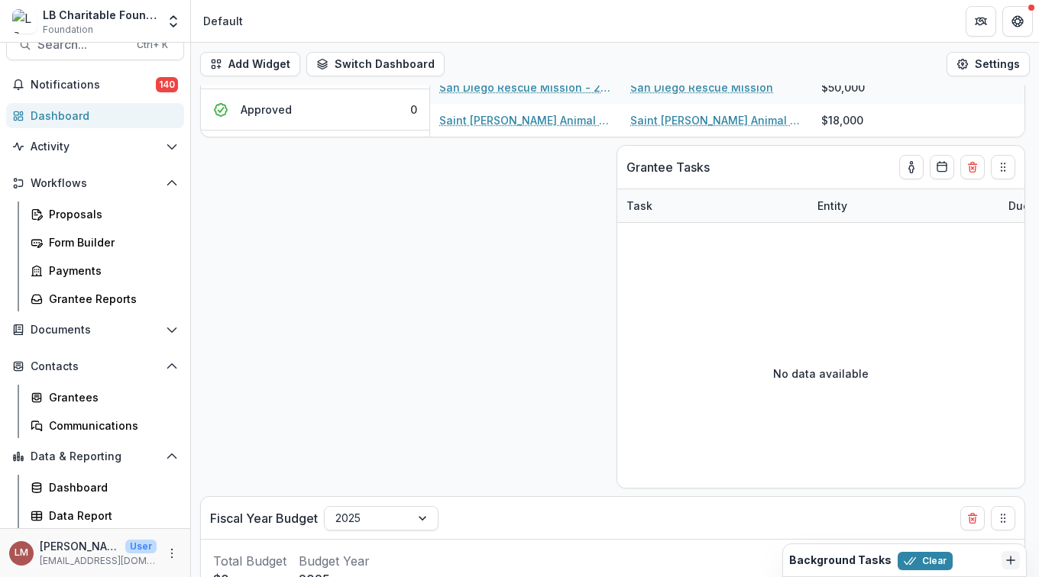
scroll to position [551, 0]
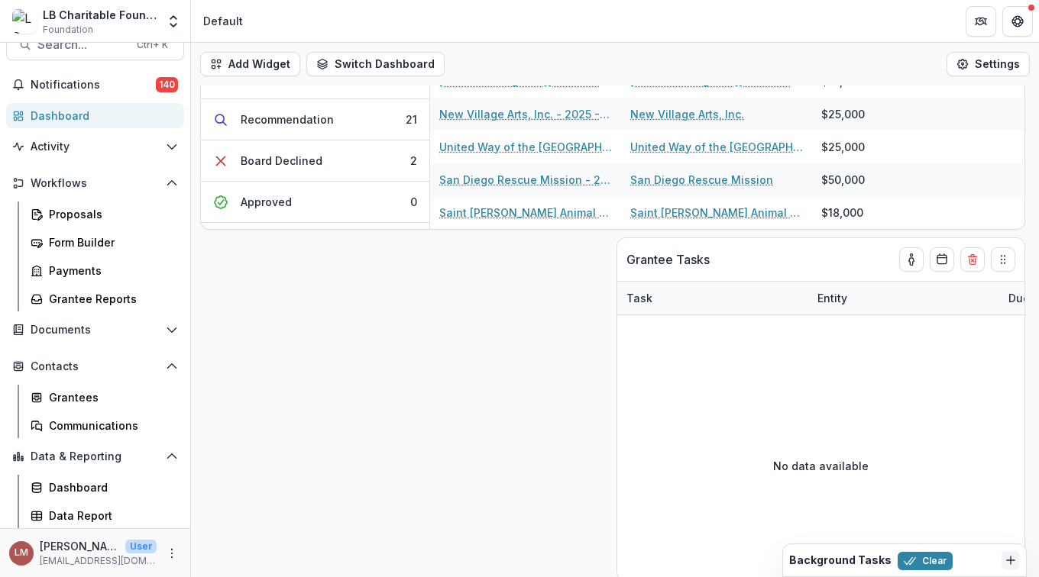
click at [491, 496] on div "Add Widget Switch Dashboard Default New Dashboard Settings All Proposals New Ap…" at bounding box center [615, 310] width 848 height 535
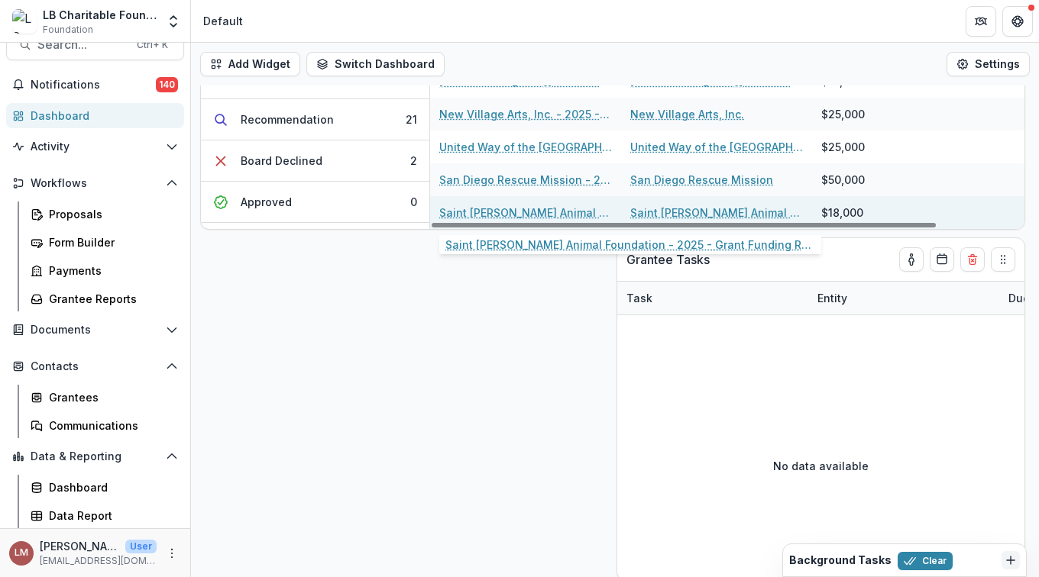
click at [509, 210] on link "Saint [PERSON_NAME] Animal Foundation - 2025 - Grant Funding Request Requiremen…" at bounding box center [525, 213] width 173 height 16
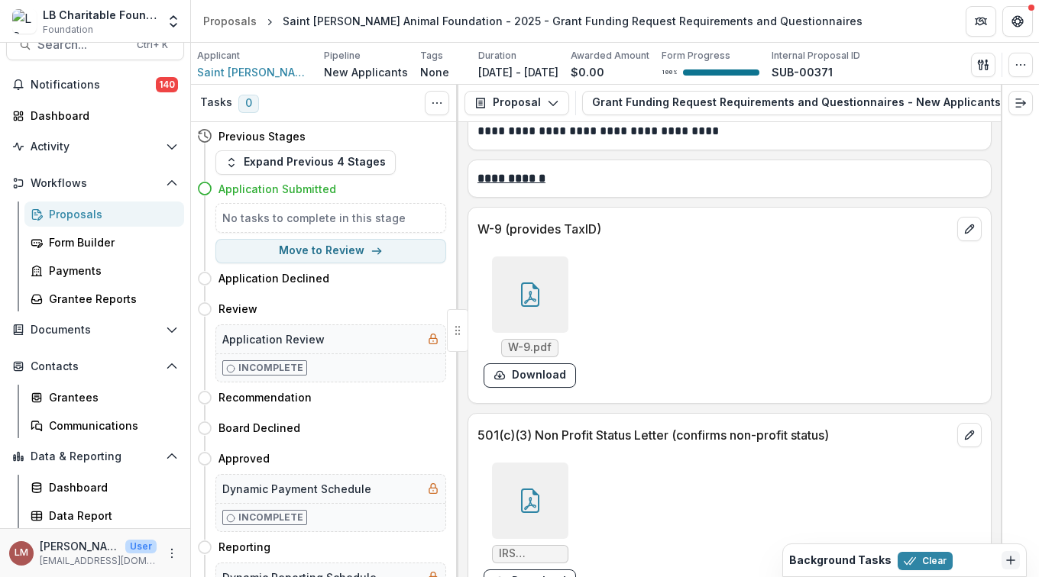
scroll to position [11636, 0]
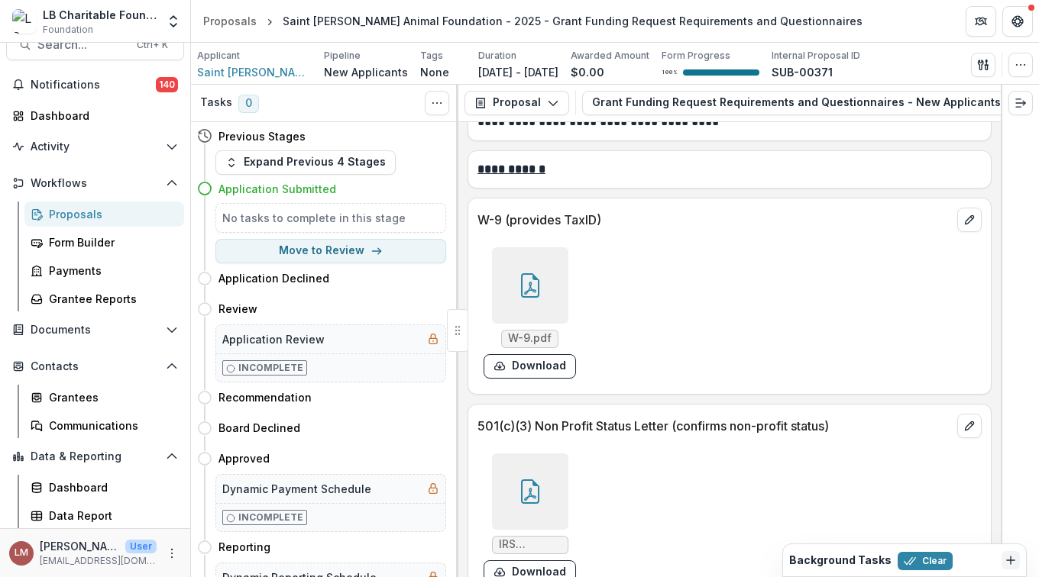
click at [538, 298] on icon at bounding box center [530, 285] width 24 height 24
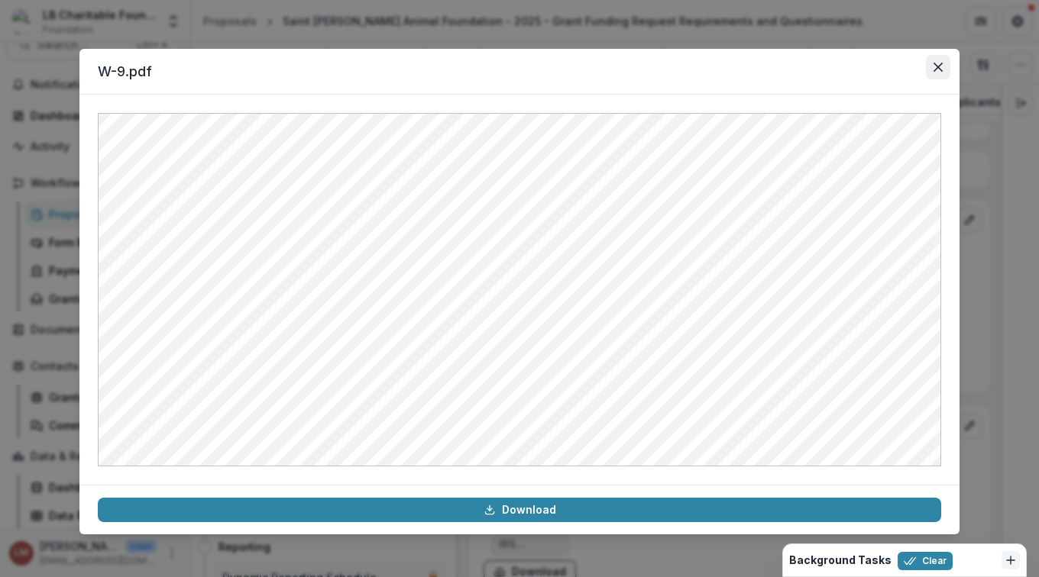
click at [936, 64] on icon "Close" at bounding box center [937, 67] width 9 height 9
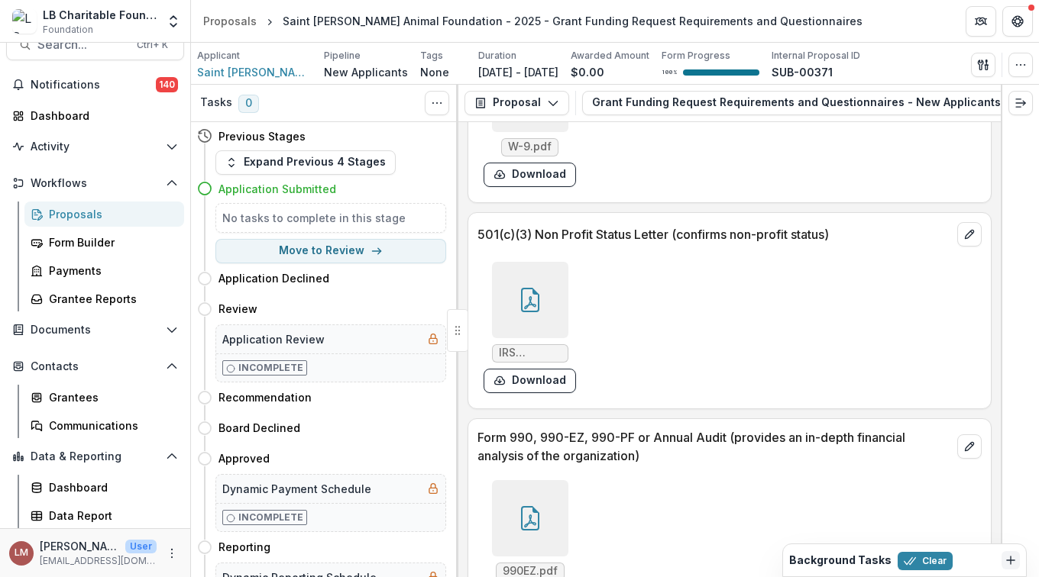
scroll to position [11831, 0]
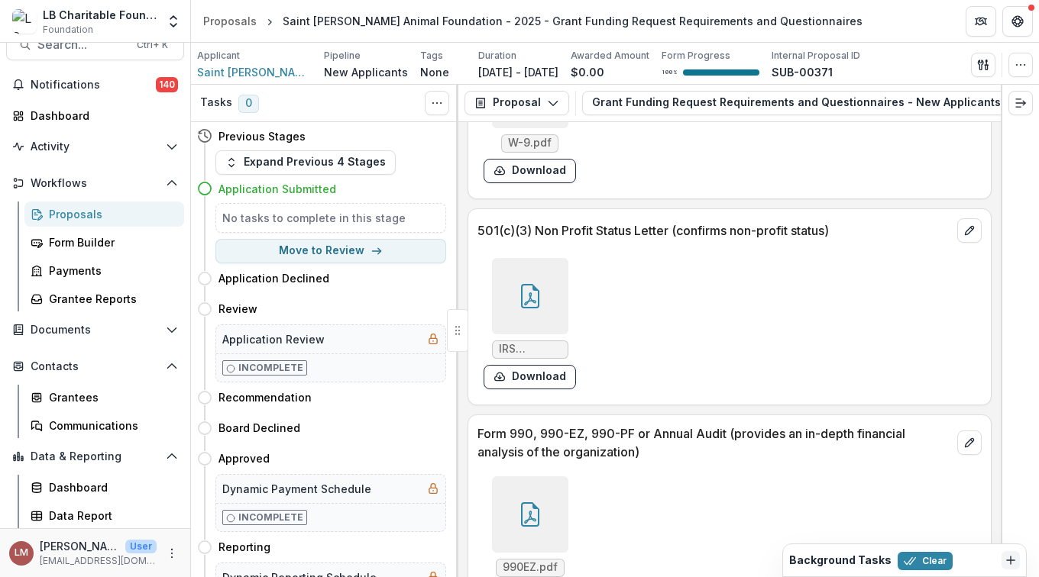
click at [543, 335] on div at bounding box center [530, 296] width 76 height 76
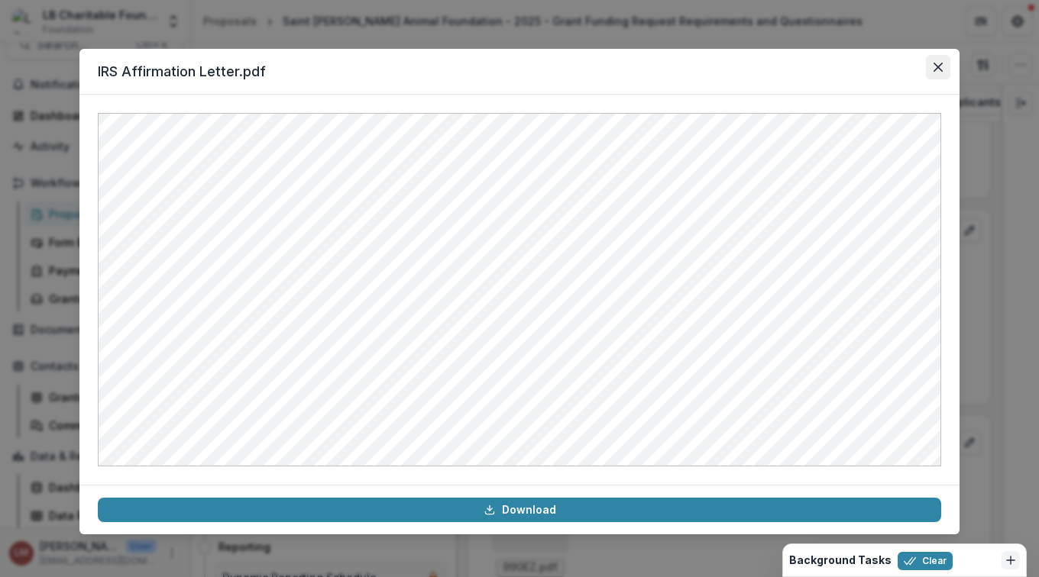
click at [942, 70] on icon "Close" at bounding box center [937, 67] width 9 height 9
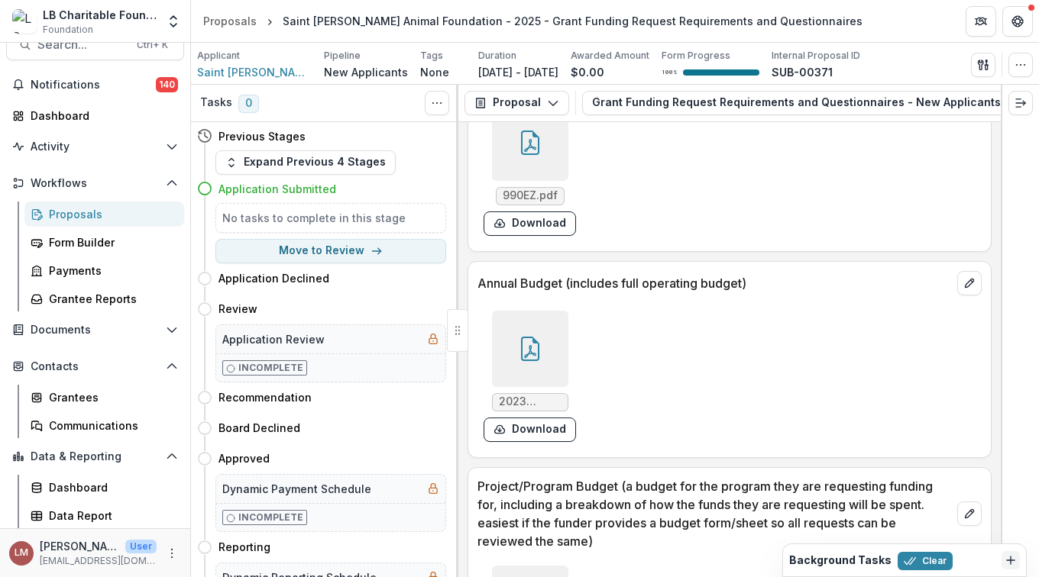
scroll to position [12211, 0]
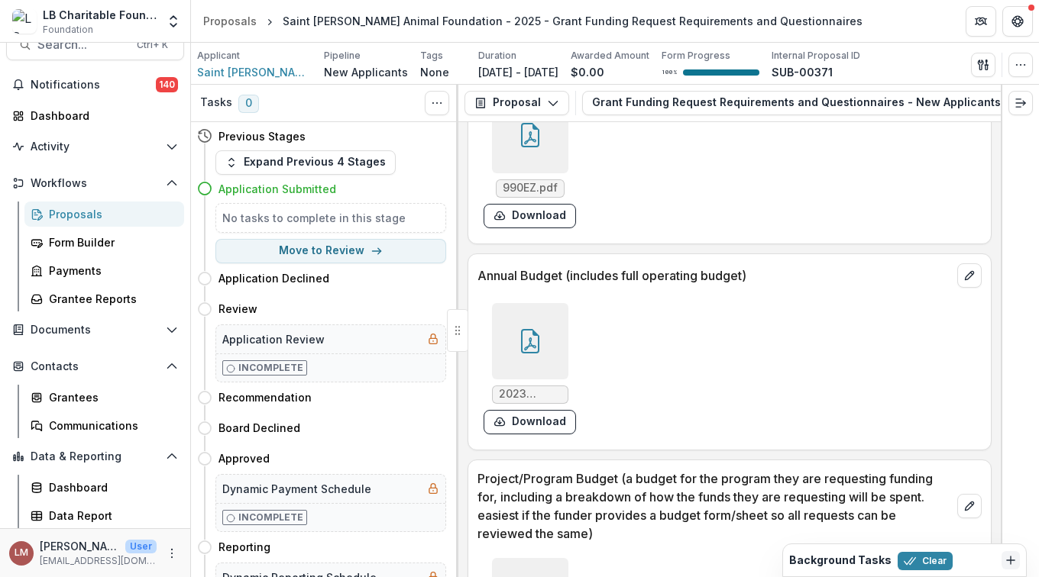
click at [535, 349] on div at bounding box center [530, 341] width 76 height 76
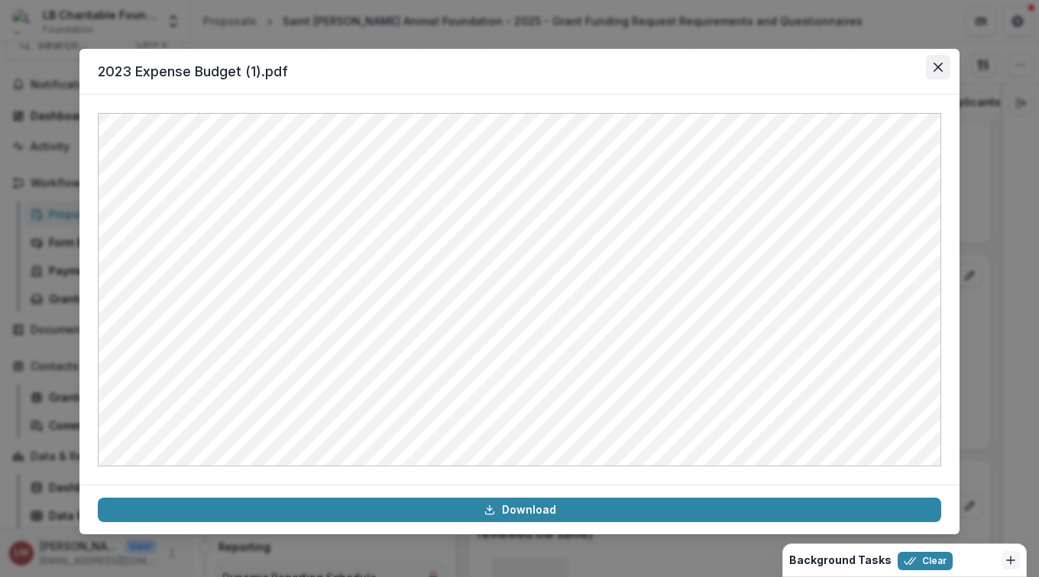
click at [945, 66] on button "Close" at bounding box center [938, 67] width 24 height 24
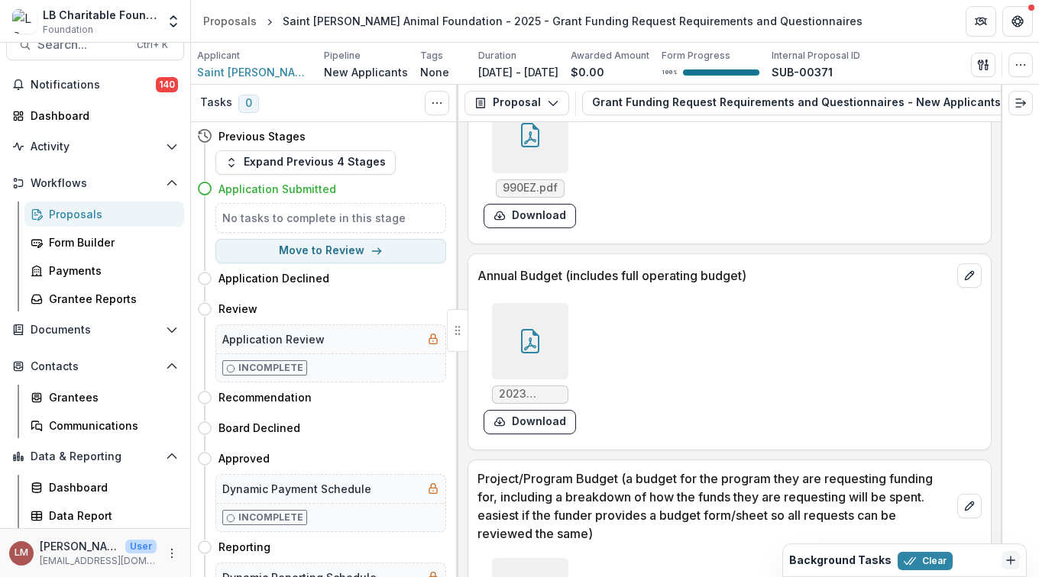
scroll to position [12370, 0]
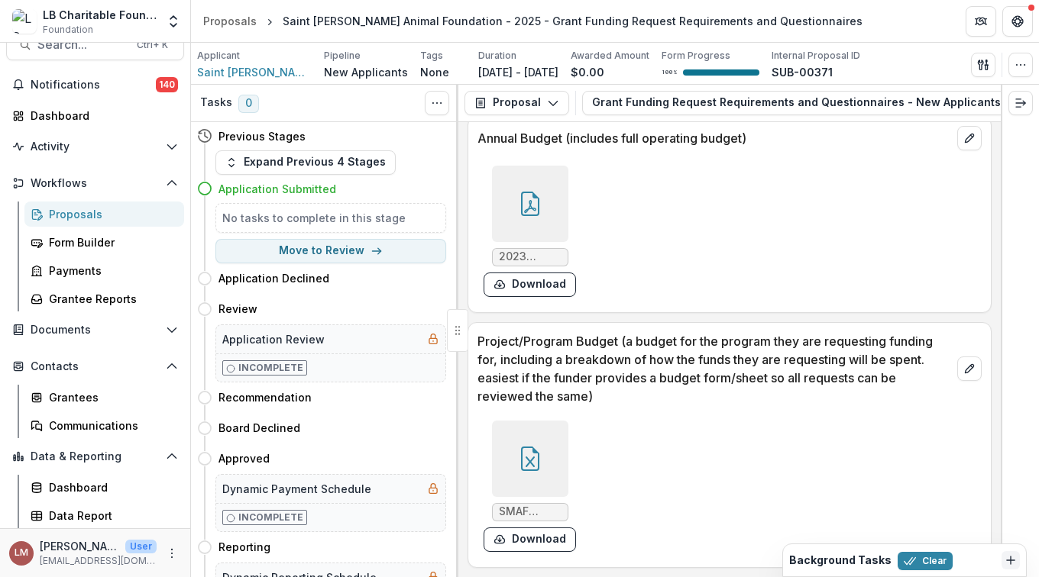
click at [529, 467] on icon at bounding box center [530, 459] width 24 height 24
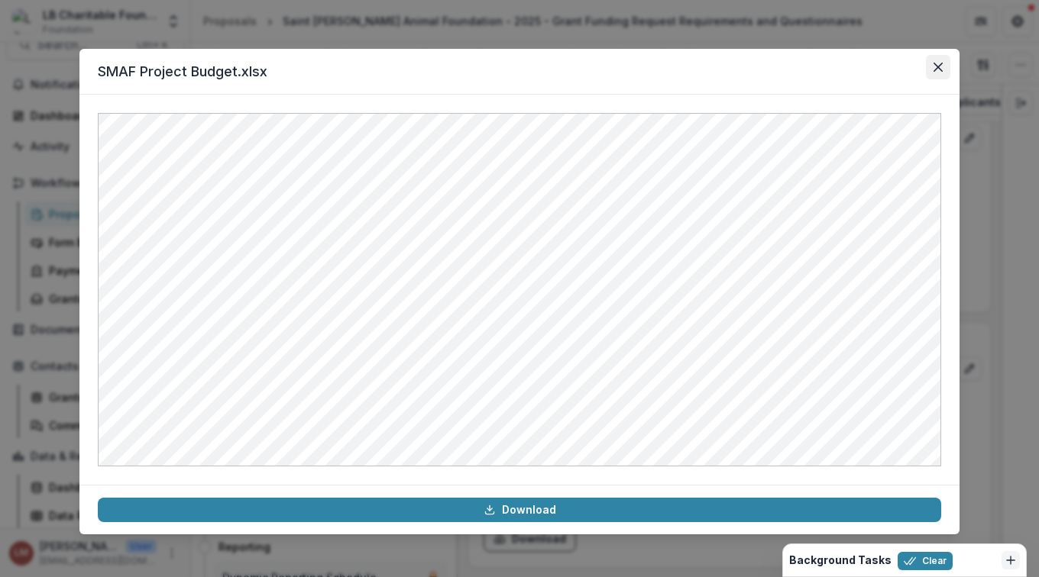
click at [936, 67] on icon "Close" at bounding box center [937, 67] width 9 height 9
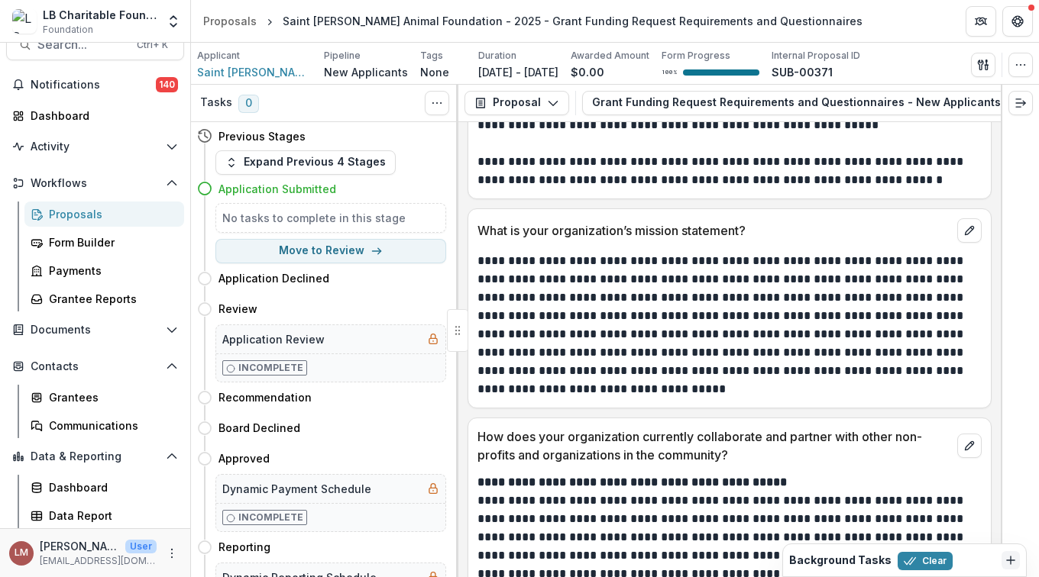
scroll to position [0, 0]
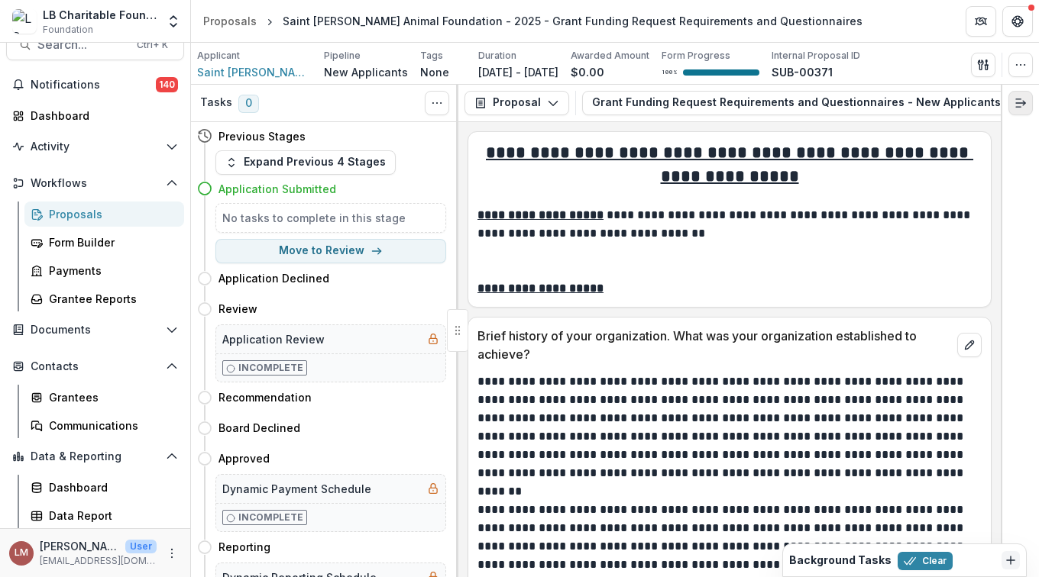
click at [1020, 103] on line "Expand right" at bounding box center [1020, 103] width 9 height 0
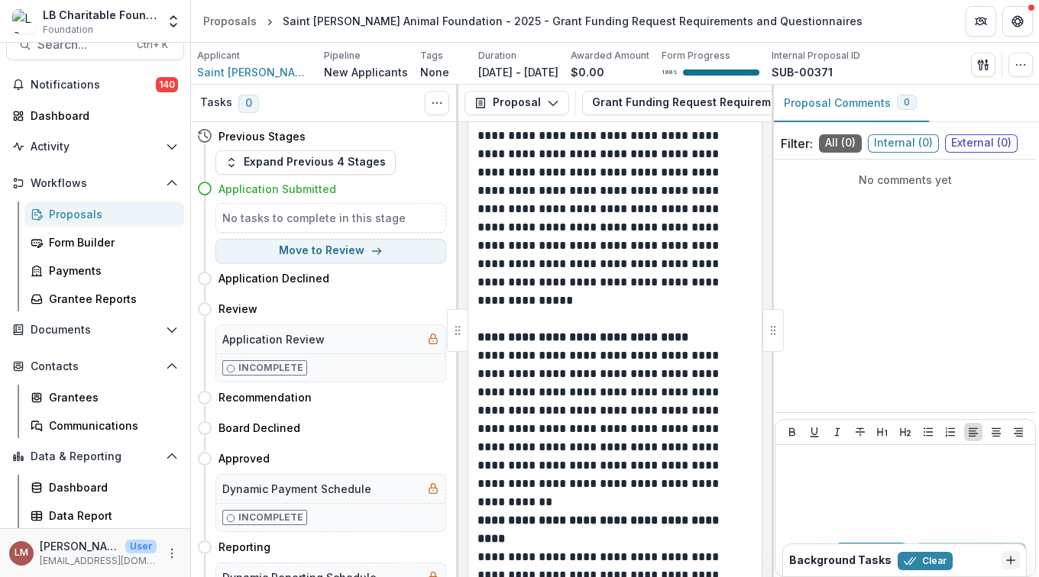
scroll to position [2914, 0]
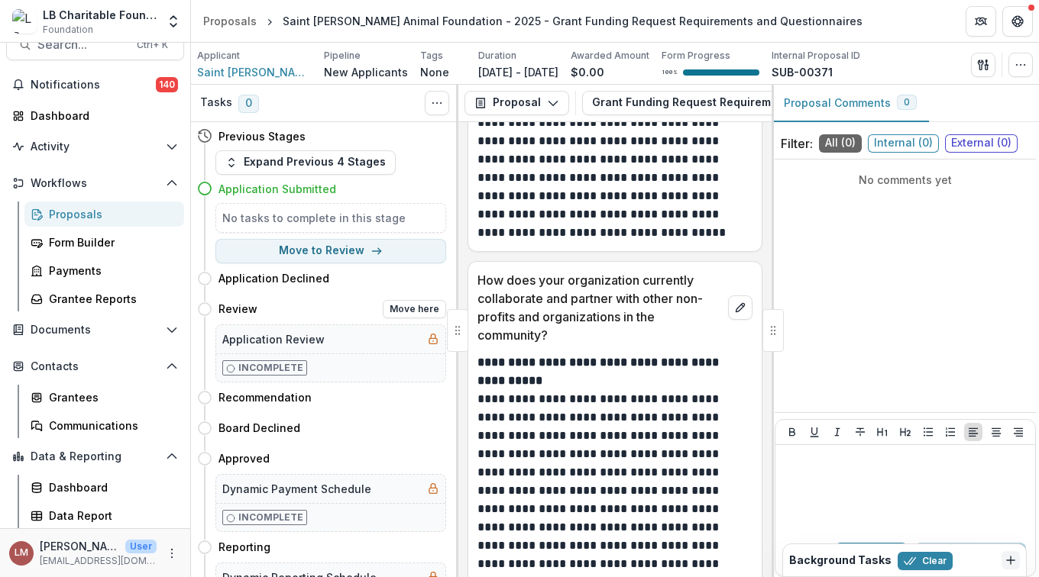
click at [231, 370] on icon at bounding box center [230, 368] width 9 height 9
click at [231, 368] on icon at bounding box center [230, 368] width 9 height 9
click at [340, 341] on div "Application Review" at bounding box center [330, 339] width 229 height 28
click at [429, 340] on icon at bounding box center [433, 339] width 12 height 12
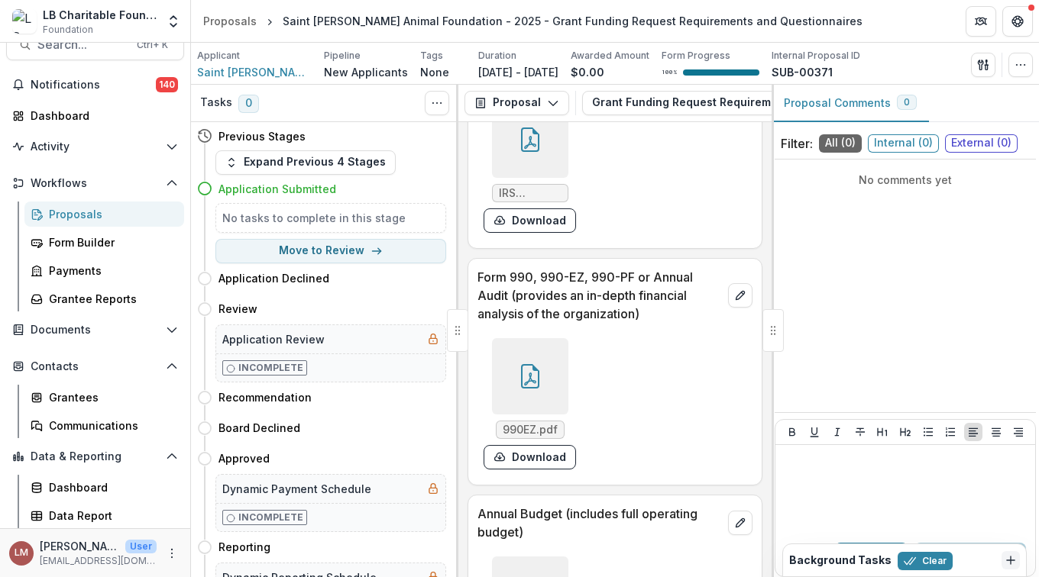
scroll to position [18795, 0]
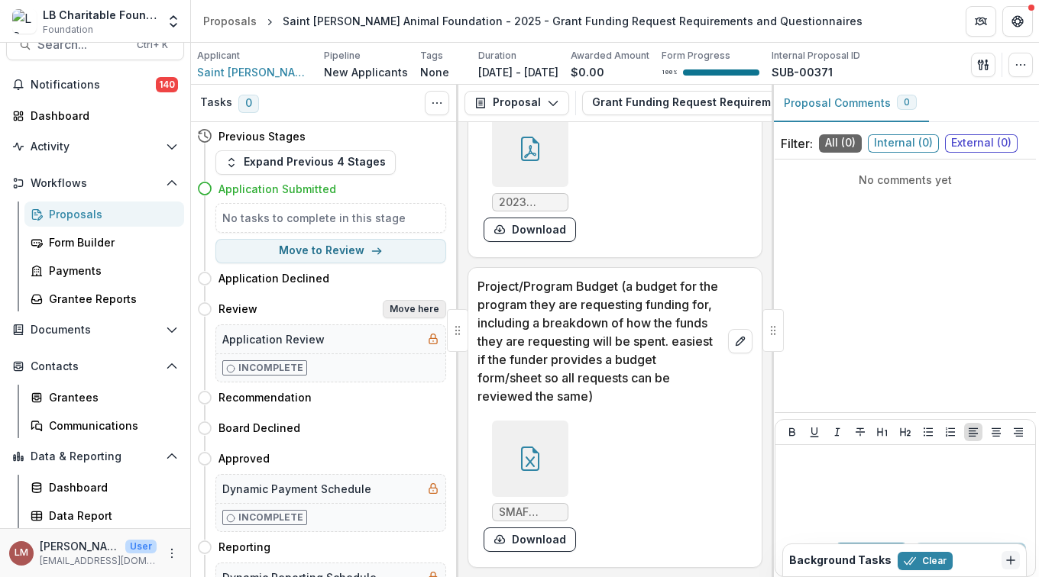
click at [409, 313] on button "Move here" at bounding box center [414, 309] width 63 height 18
select select "******"
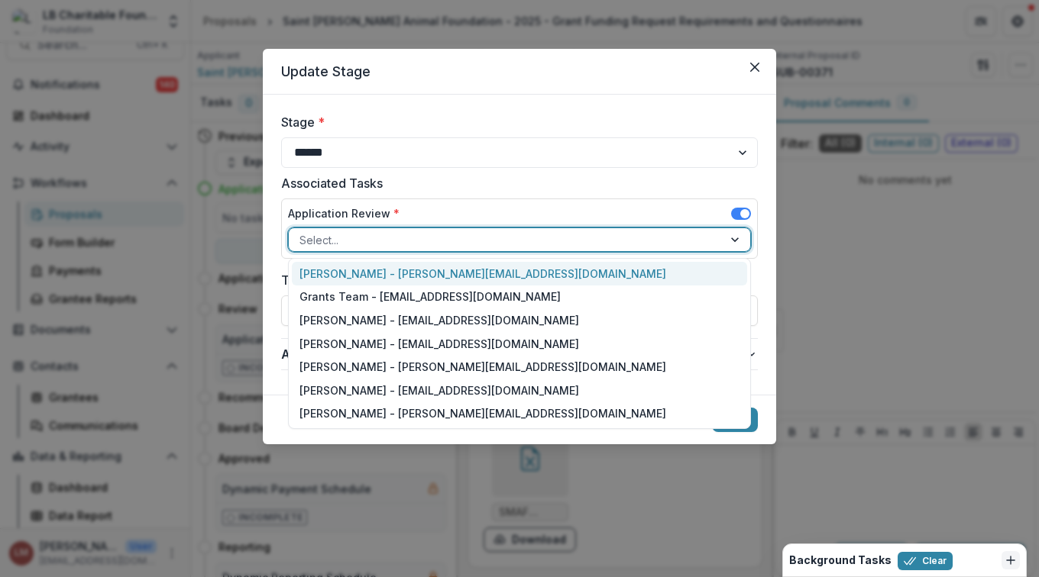
click at [739, 242] on div at bounding box center [736, 239] width 27 height 23
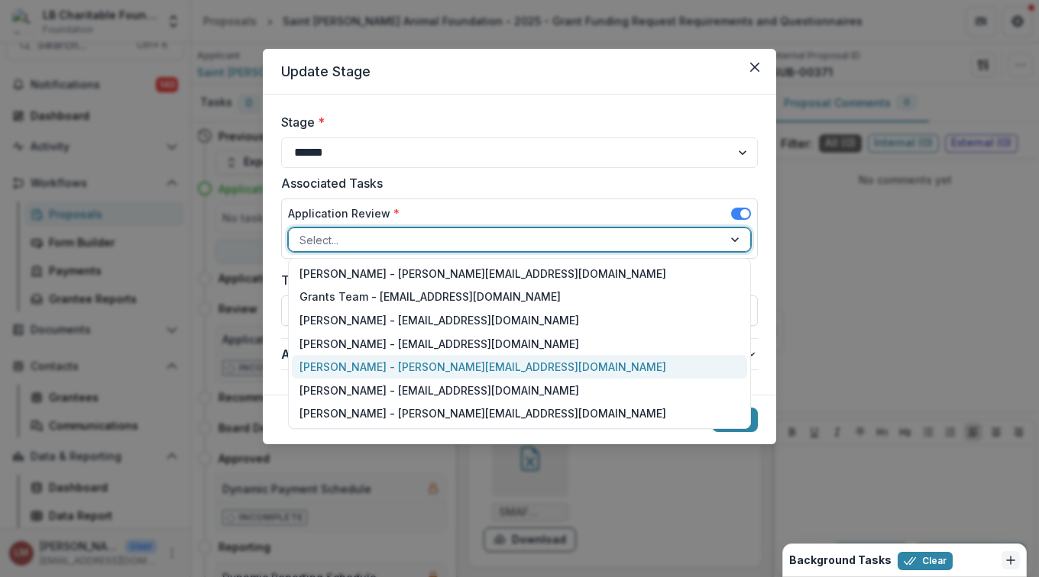
click at [395, 364] on div "[PERSON_NAME] - [PERSON_NAME][EMAIL_ADDRESS][DOMAIN_NAME]" at bounding box center [519, 367] width 455 height 24
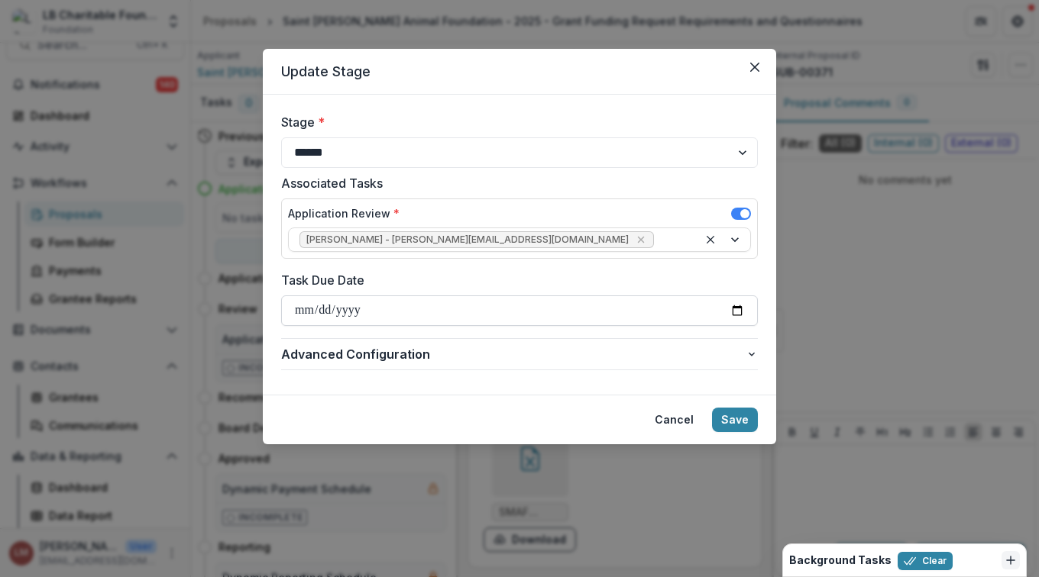
click at [737, 312] on input "Task Due Date" at bounding box center [519, 311] width 477 height 31
type input "**********"
click at [734, 425] on button "Save" at bounding box center [735, 420] width 46 height 24
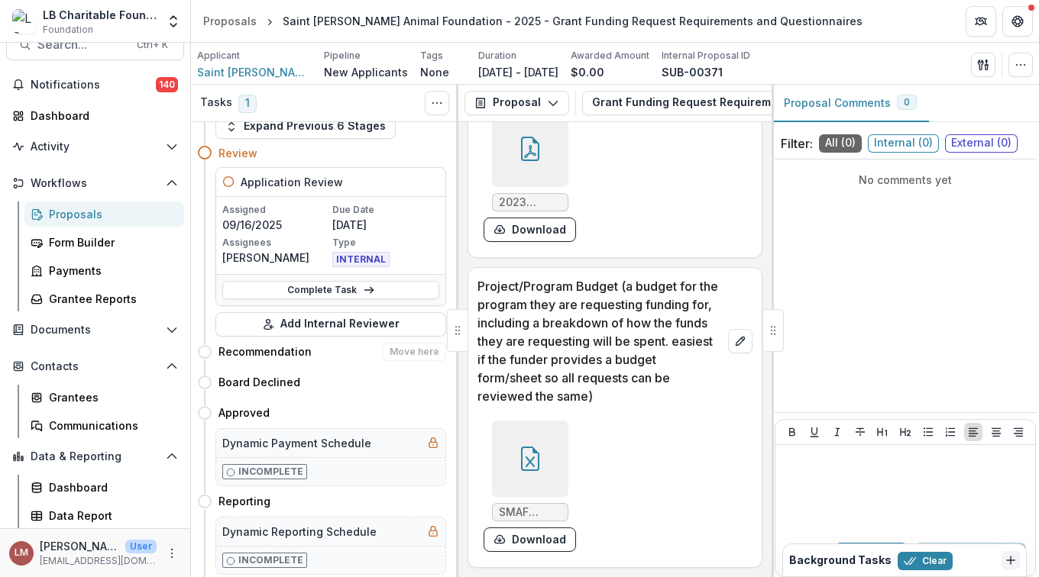
scroll to position [64, 0]
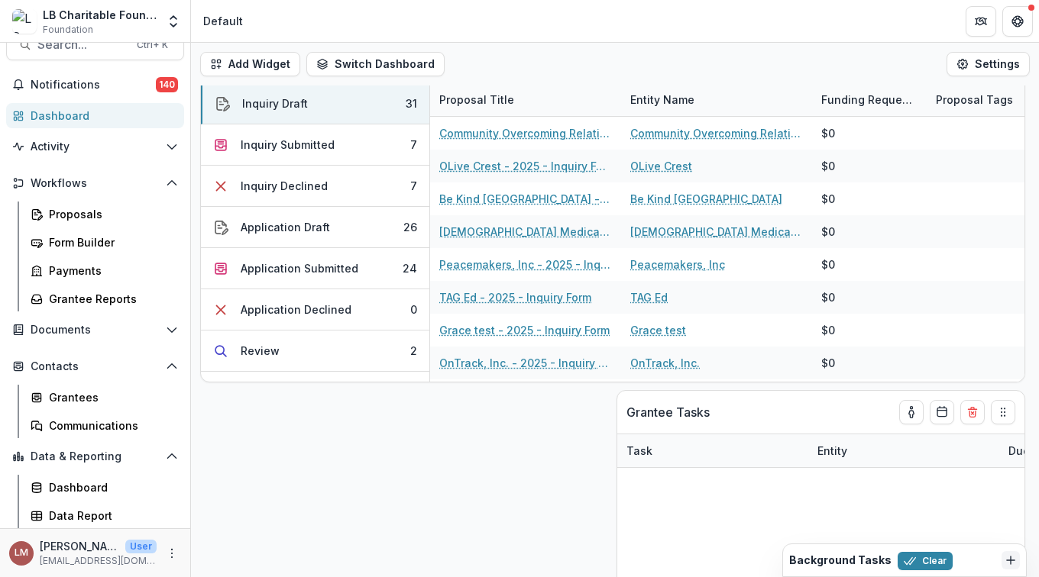
scroll to position [409, 0]
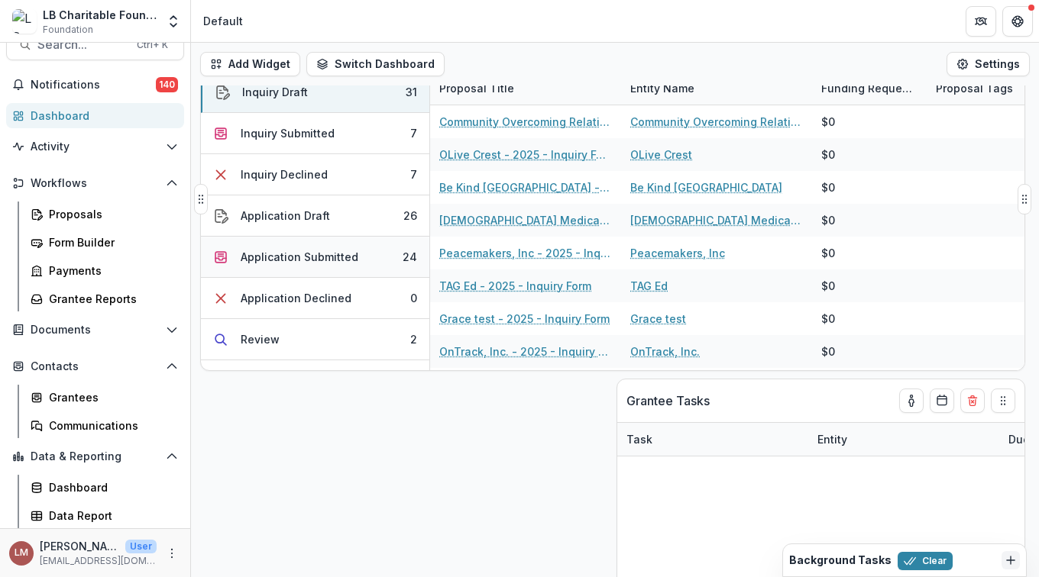
click at [349, 258] on div "Application Submitted" at bounding box center [300, 257] width 118 height 16
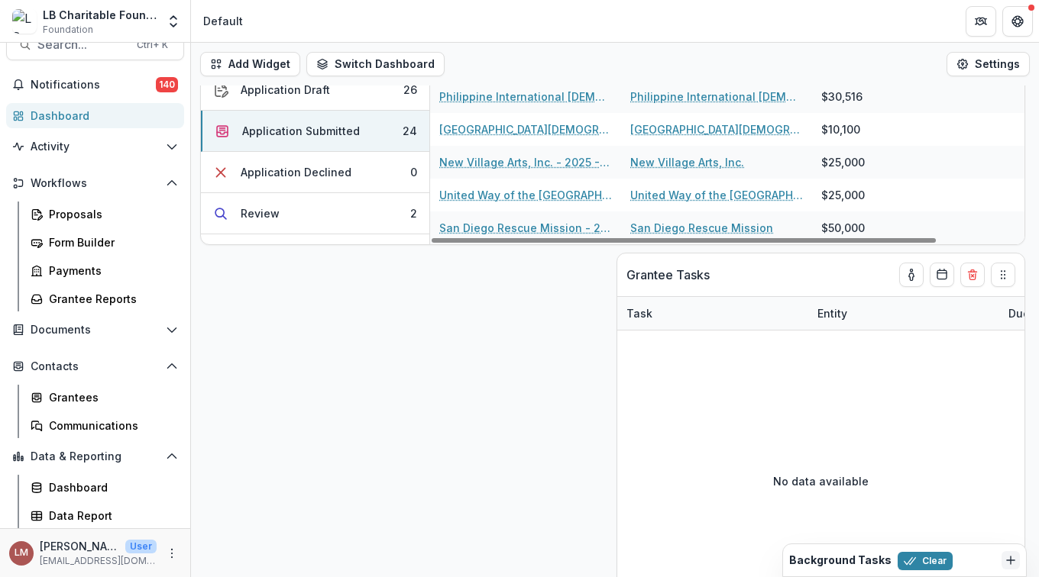
scroll to position [538, 0]
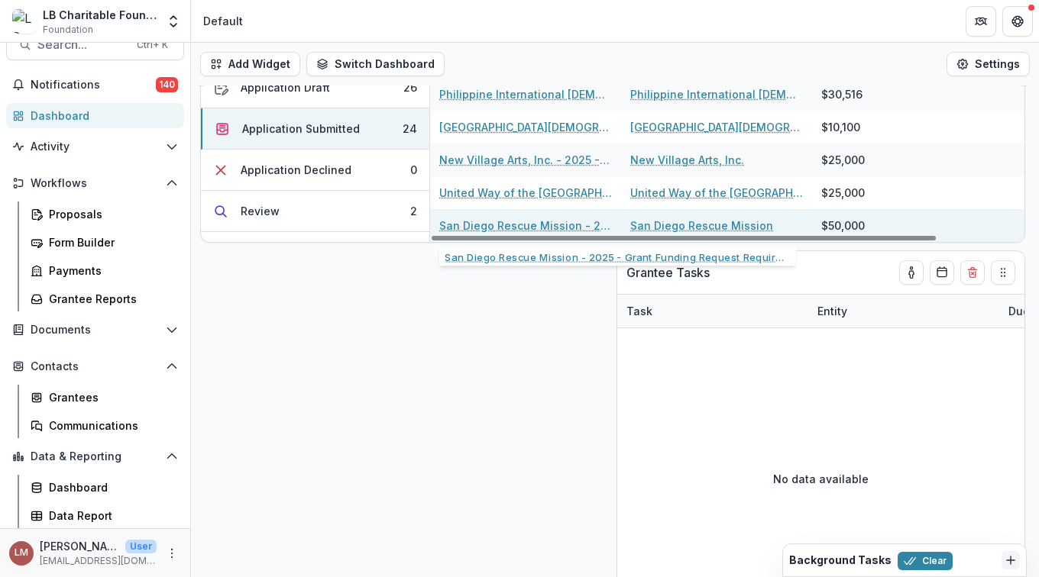
click at [485, 228] on link "San Diego Rescue Mission - 2025 - Grant Funding Request Requirements and Questi…" at bounding box center [525, 226] width 173 height 16
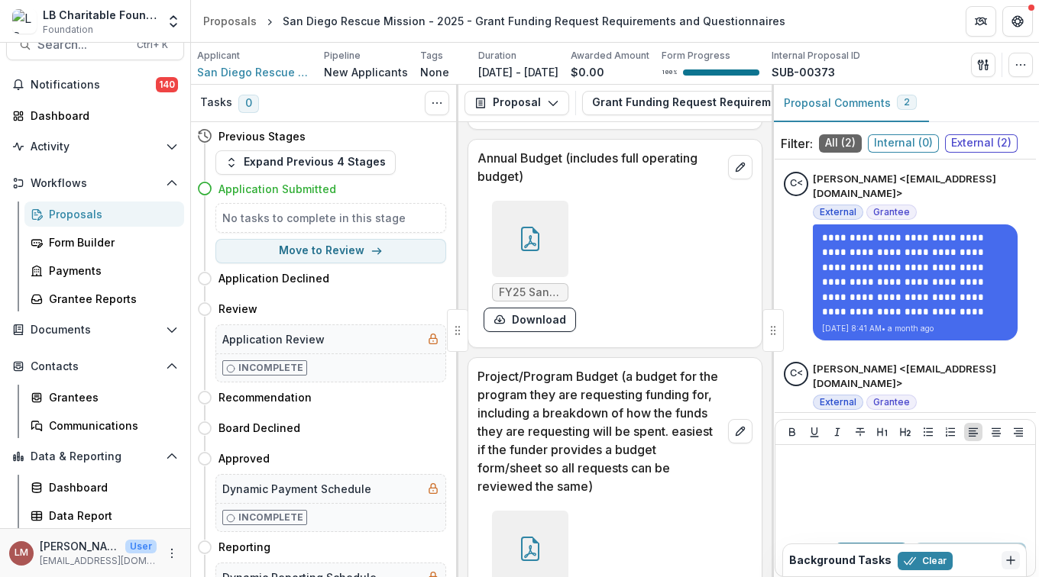
scroll to position [13556, 0]
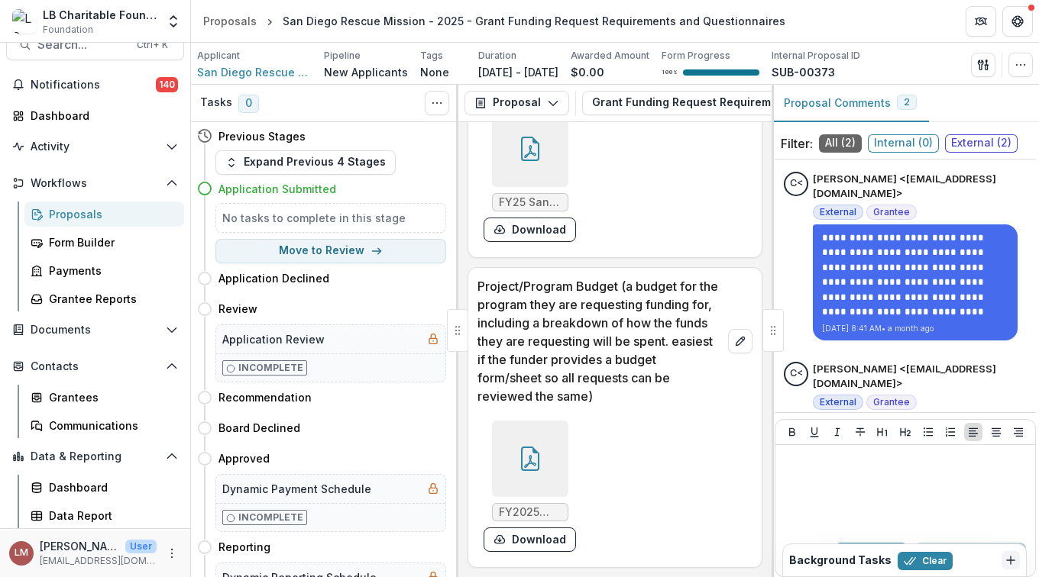
click at [526, 448] on icon at bounding box center [530, 459] width 18 height 24
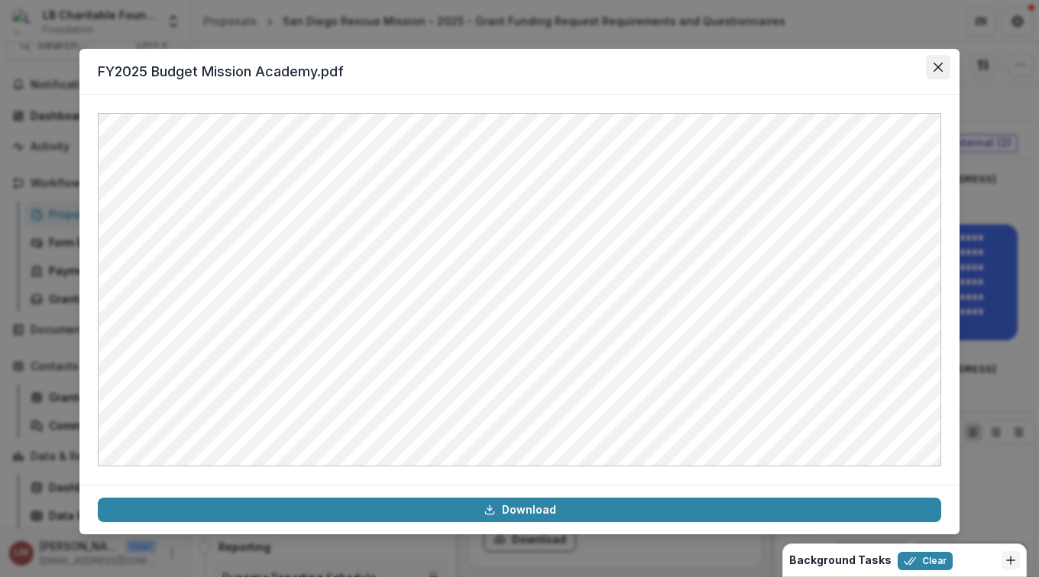
click at [935, 68] on icon "Close" at bounding box center [937, 67] width 9 height 9
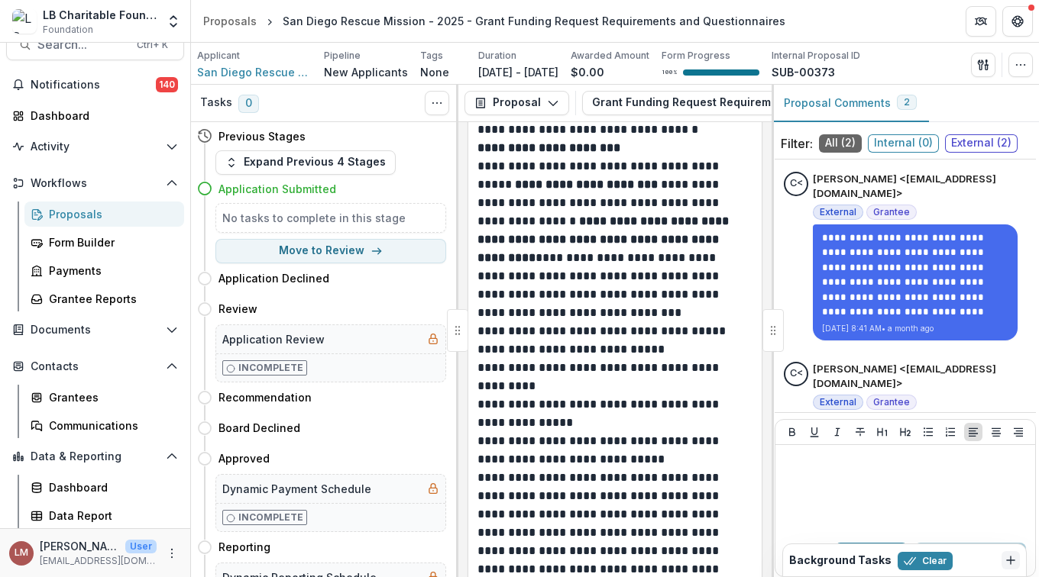
scroll to position [5378, 0]
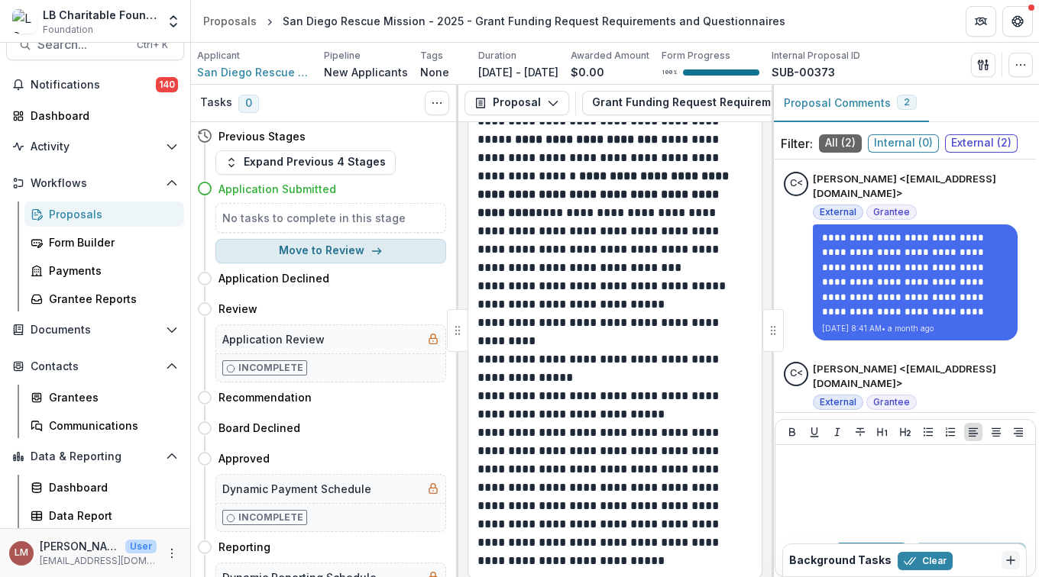
click at [332, 250] on button "Move to Review" at bounding box center [330, 251] width 231 height 24
select select "******"
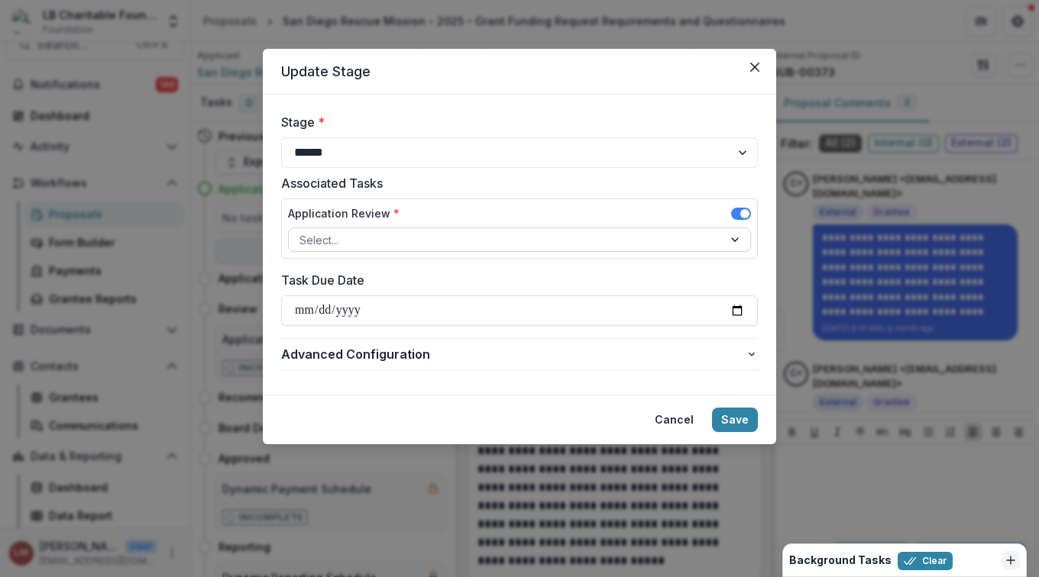
click at [729, 244] on div at bounding box center [736, 239] width 27 height 23
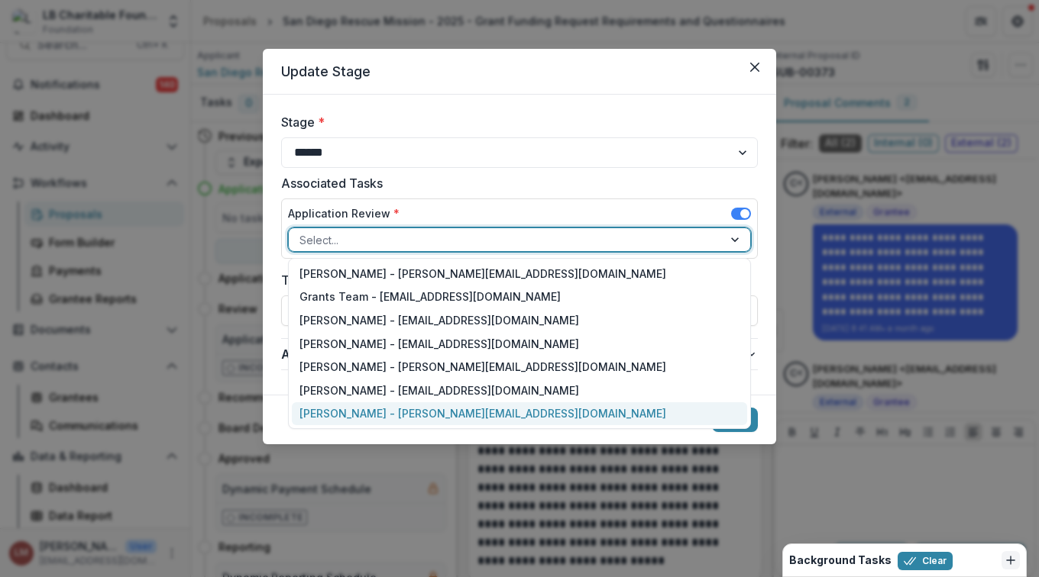
click at [352, 412] on div "[PERSON_NAME] - [PERSON_NAME][EMAIL_ADDRESS][DOMAIN_NAME]" at bounding box center [519, 414] width 455 height 24
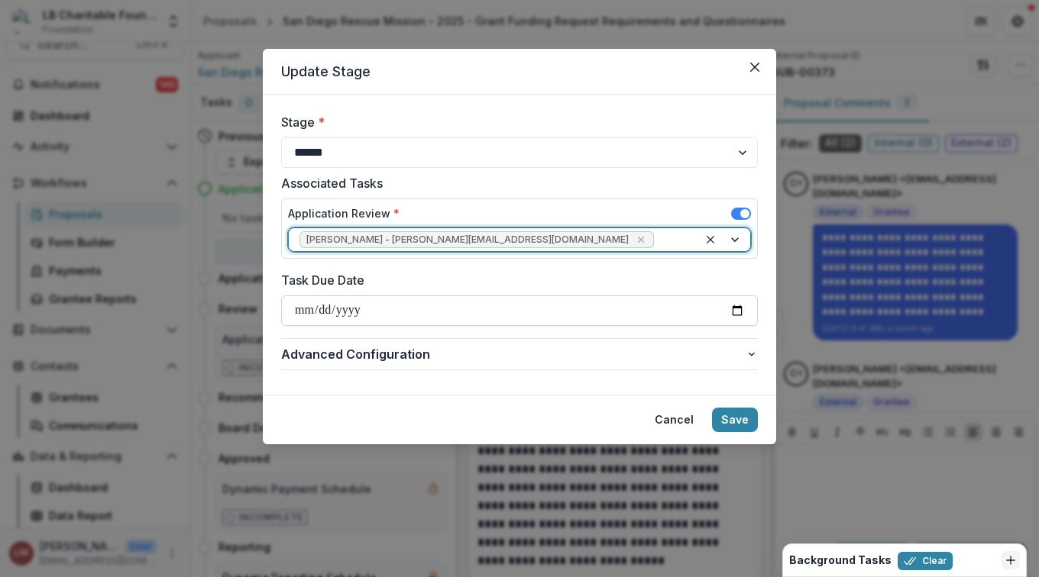
click at [735, 312] on input "Task Due Date" at bounding box center [519, 311] width 477 height 31
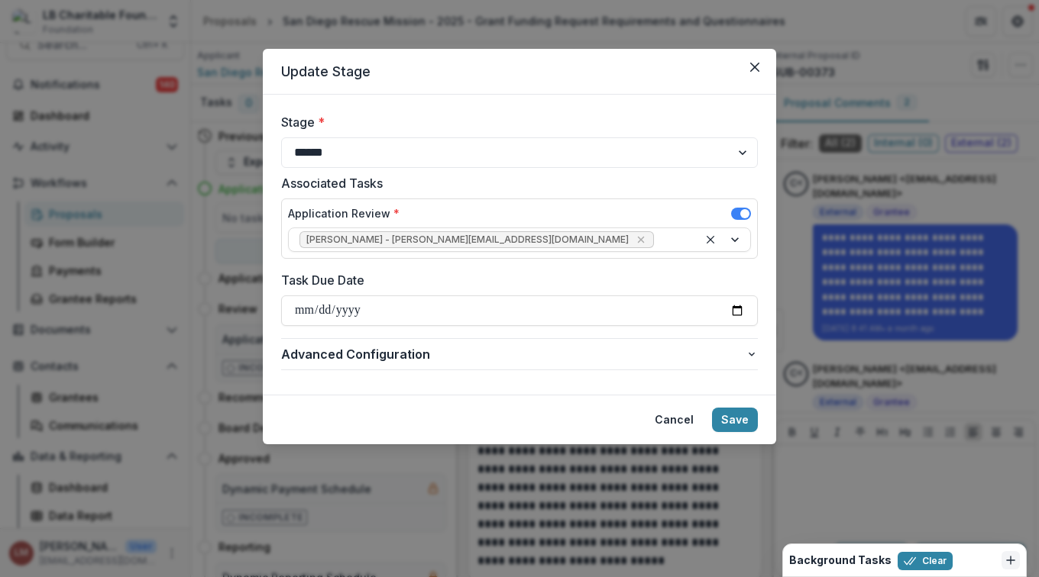
type input "**********"
click at [735, 422] on button "Save" at bounding box center [735, 420] width 46 height 24
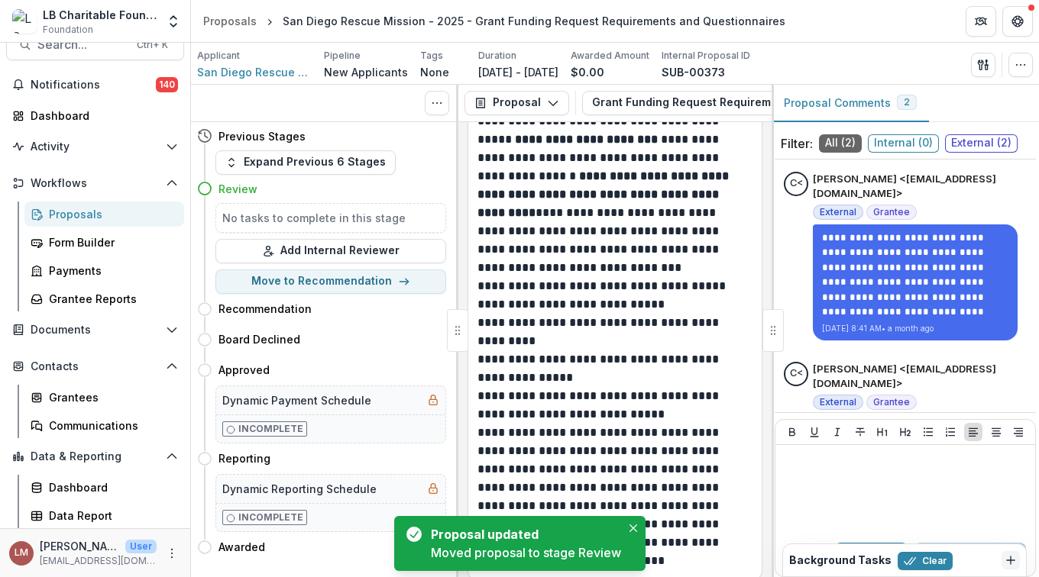
scroll to position [5507, 0]
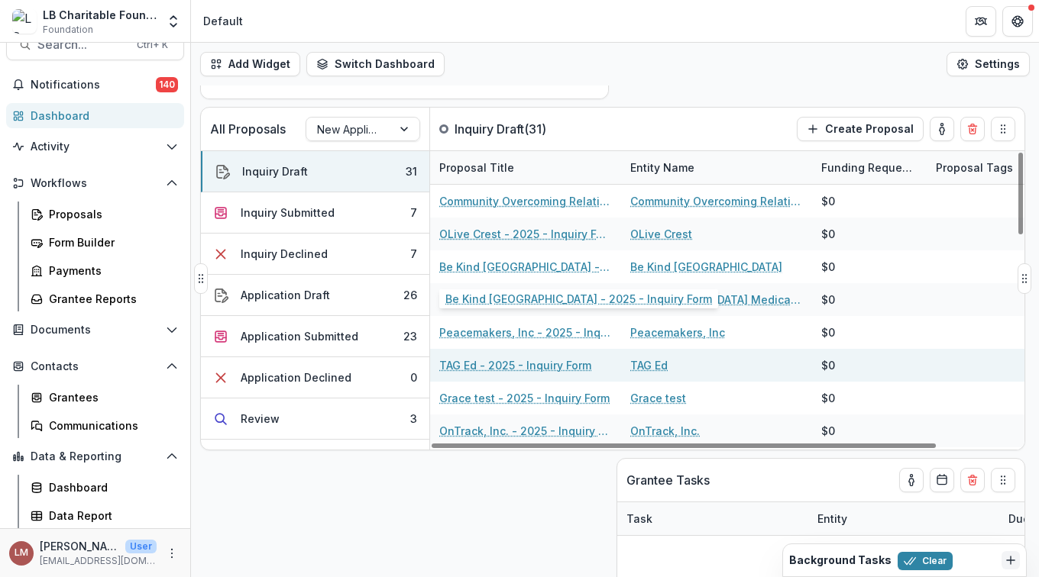
scroll to position [276, 0]
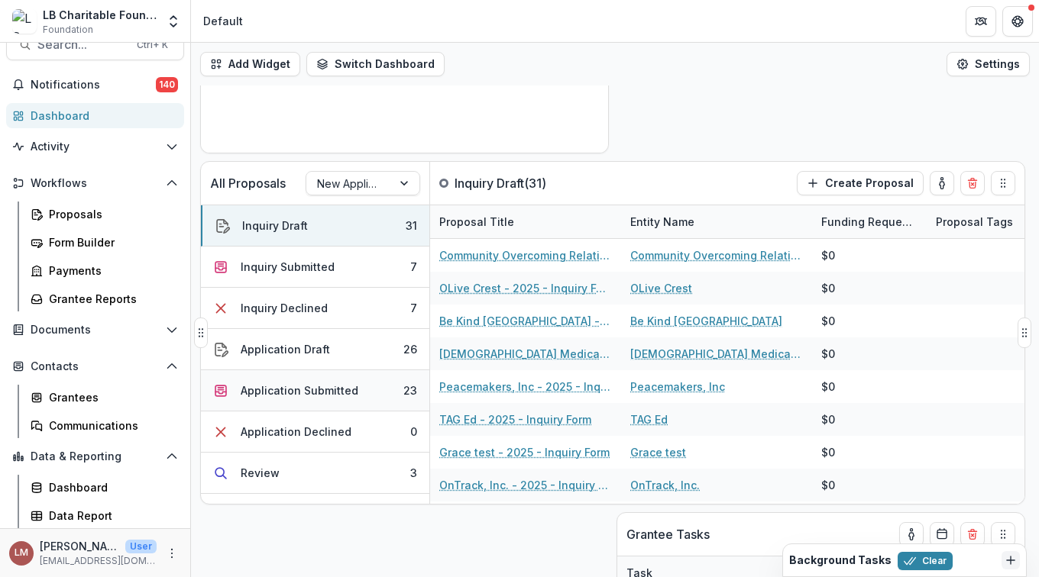
click at [297, 386] on div "Application Submitted" at bounding box center [300, 391] width 118 height 16
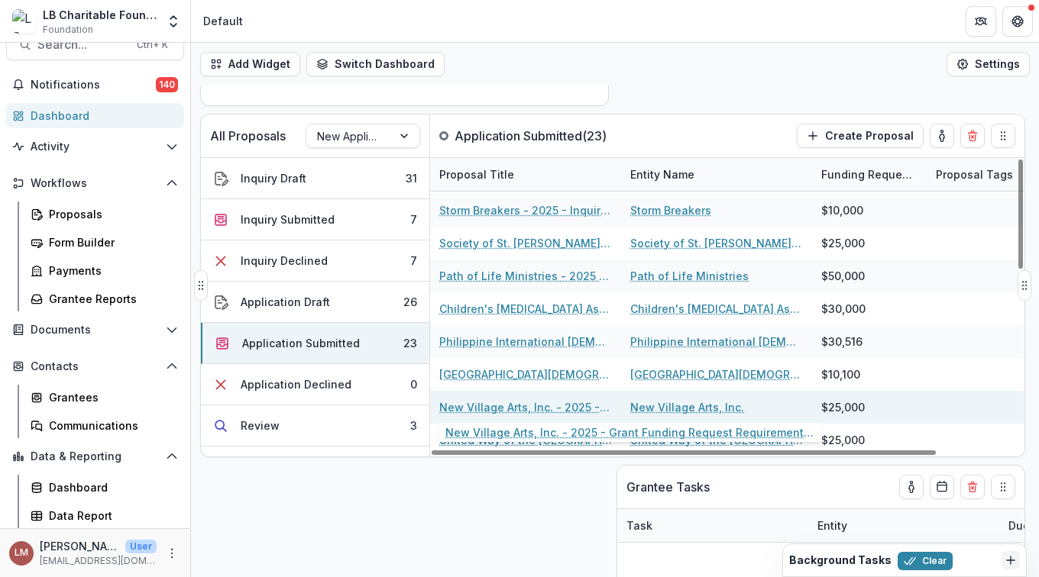
scroll to position [330, 0]
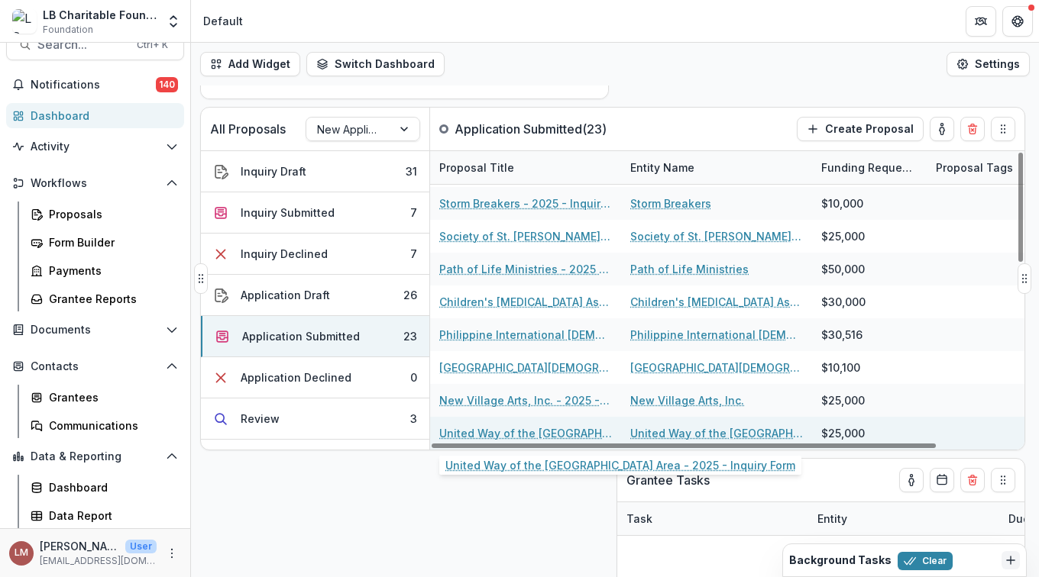
click at [464, 434] on link "United Way of the [GEOGRAPHIC_DATA] Area - 2025 - Inquiry Form" at bounding box center [525, 433] width 173 height 16
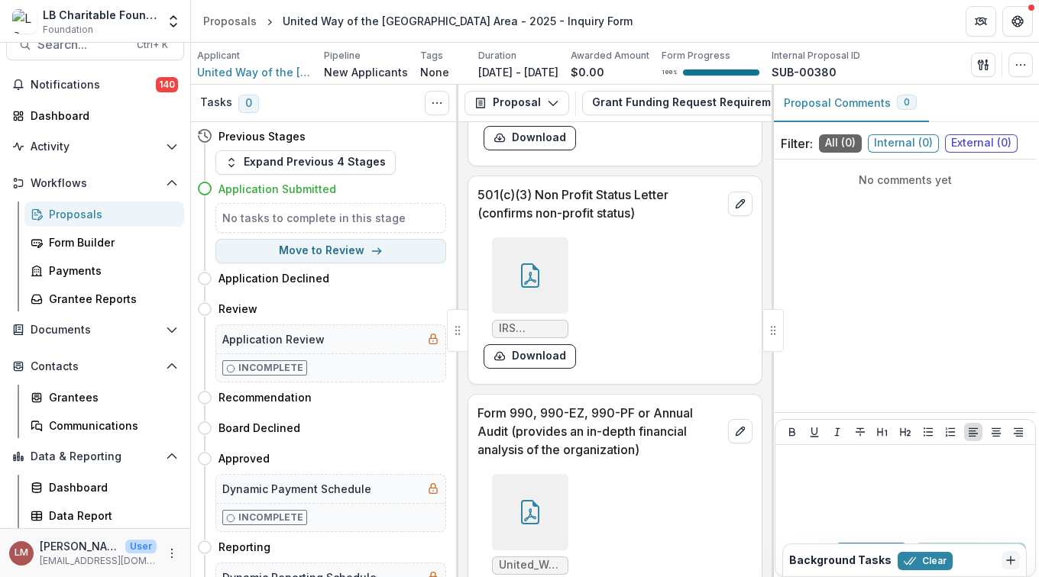
scroll to position [15451, 0]
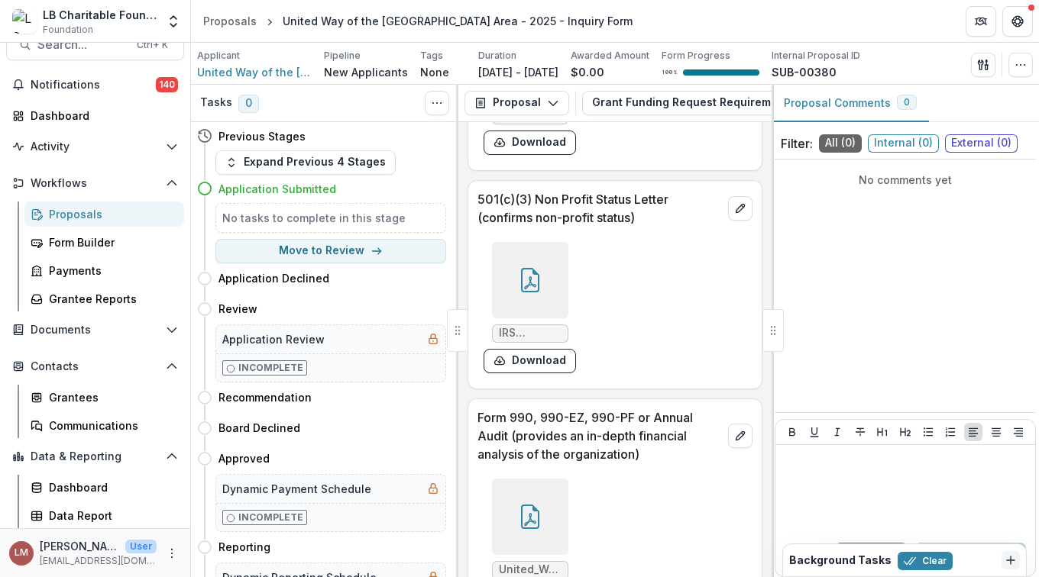
click at [538, 100] on div at bounding box center [530, 62] width 76 height 76
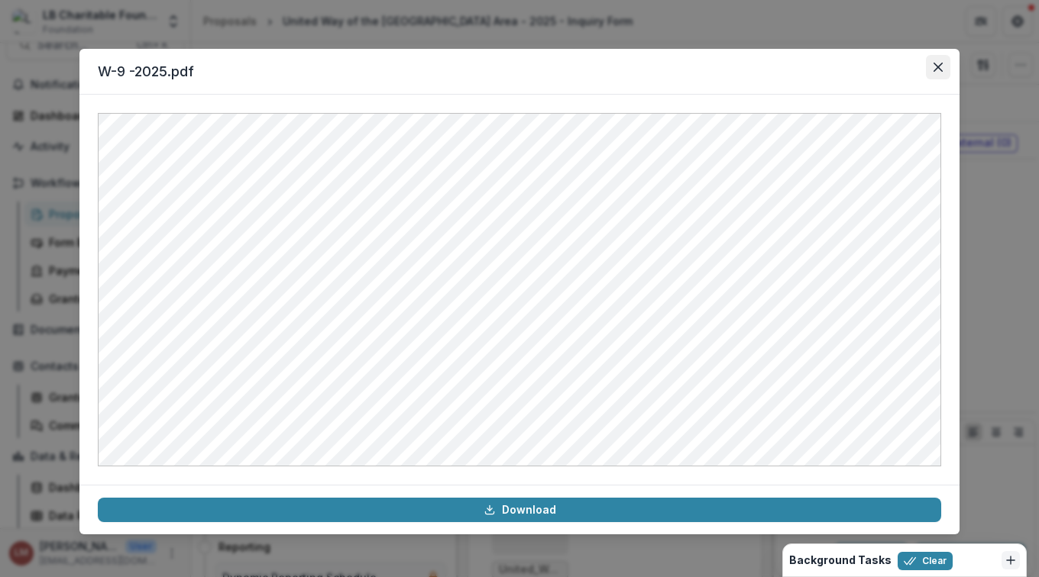
click at [943, 69] on button "Close" at bounding box center [938, 67] width 24 height 24
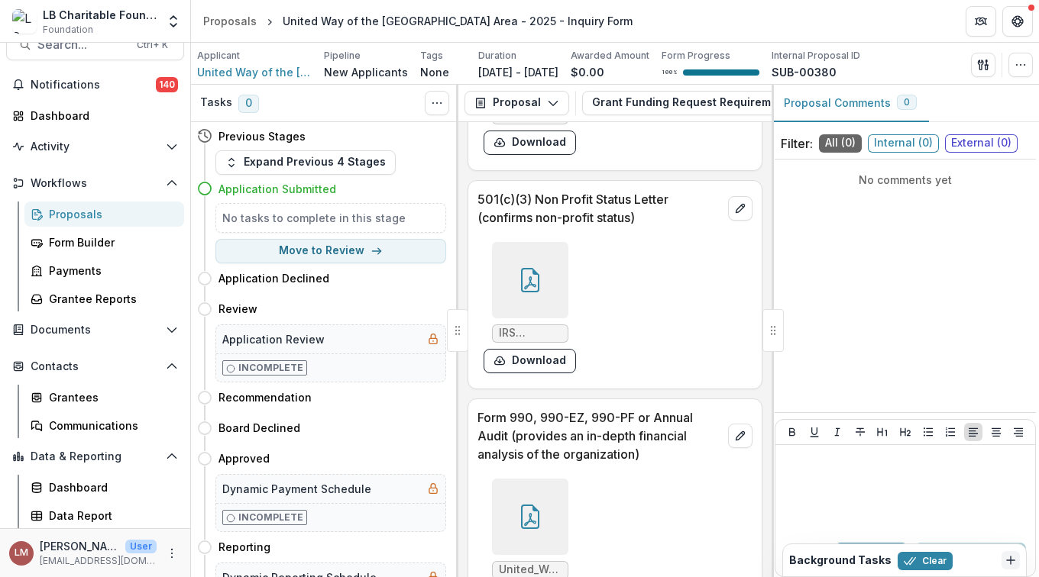
scroll to position [15634, 0]
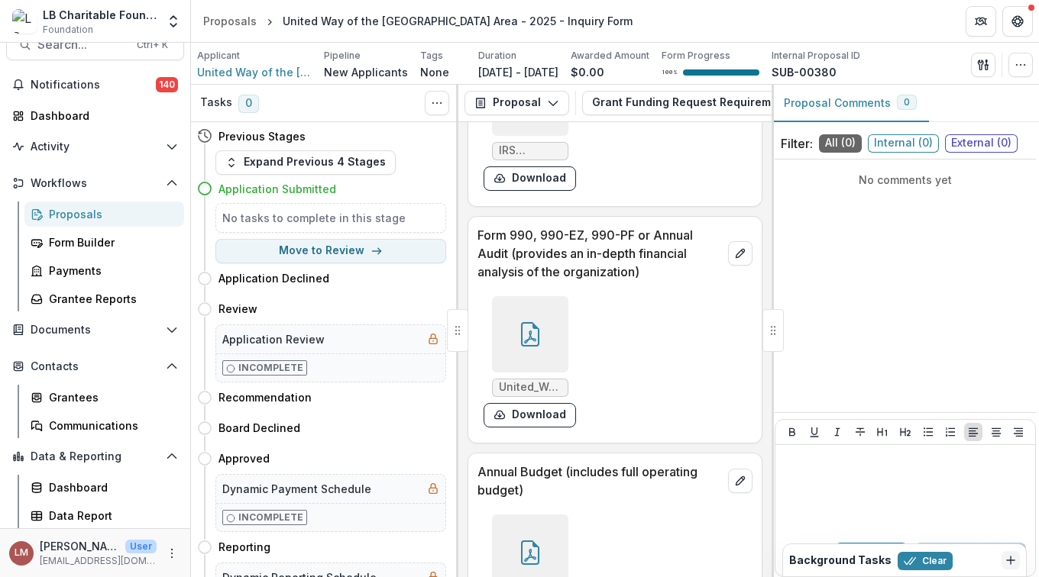
click at [531, 110] on icon at bounding box center [530, 98] width 18 height 24
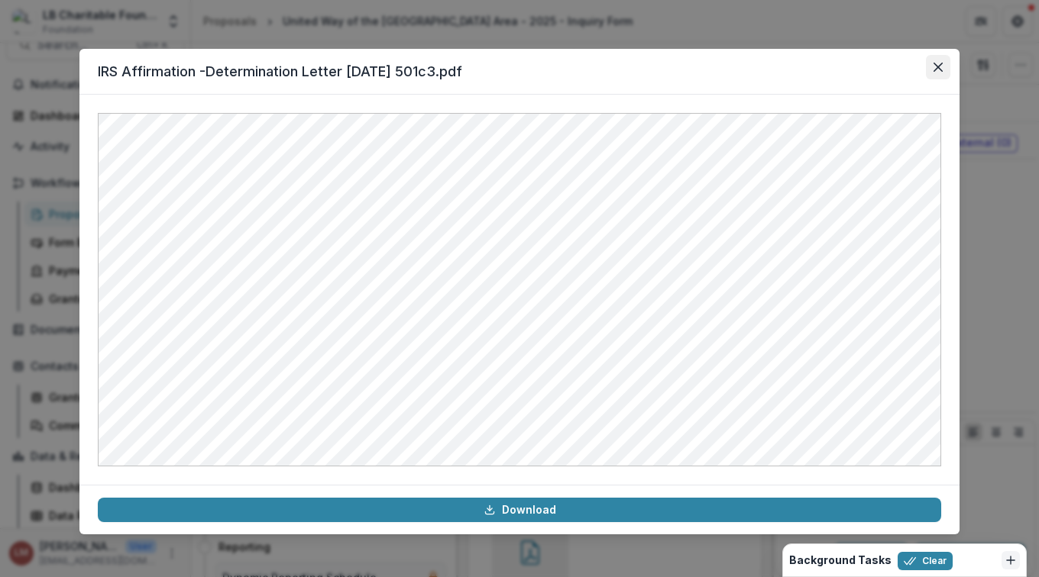
click at [936, 59] on button "Close" at bounding box center [938, 67] width 24 height 24
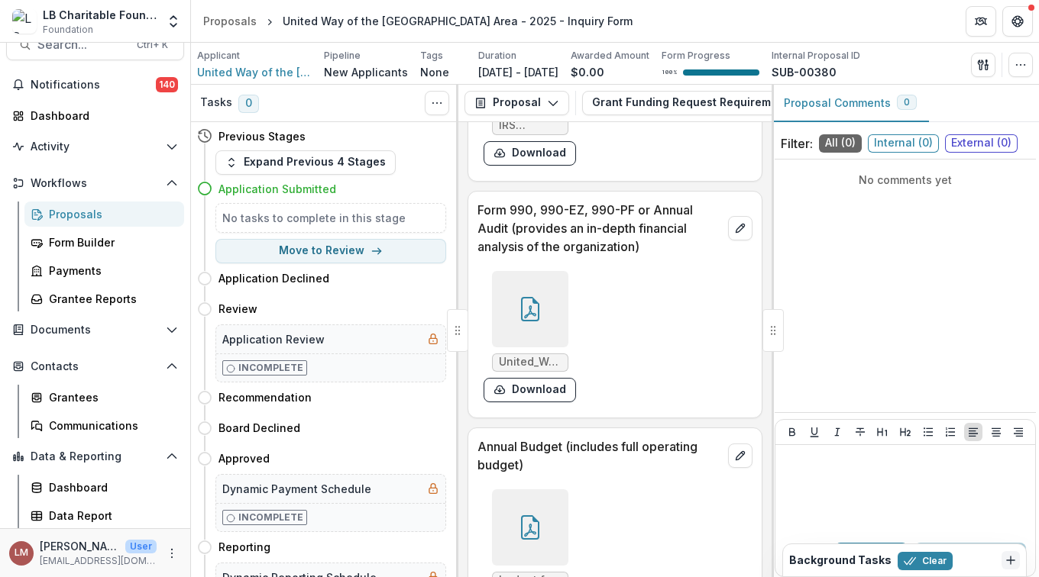
scroll to position [15648, 0]
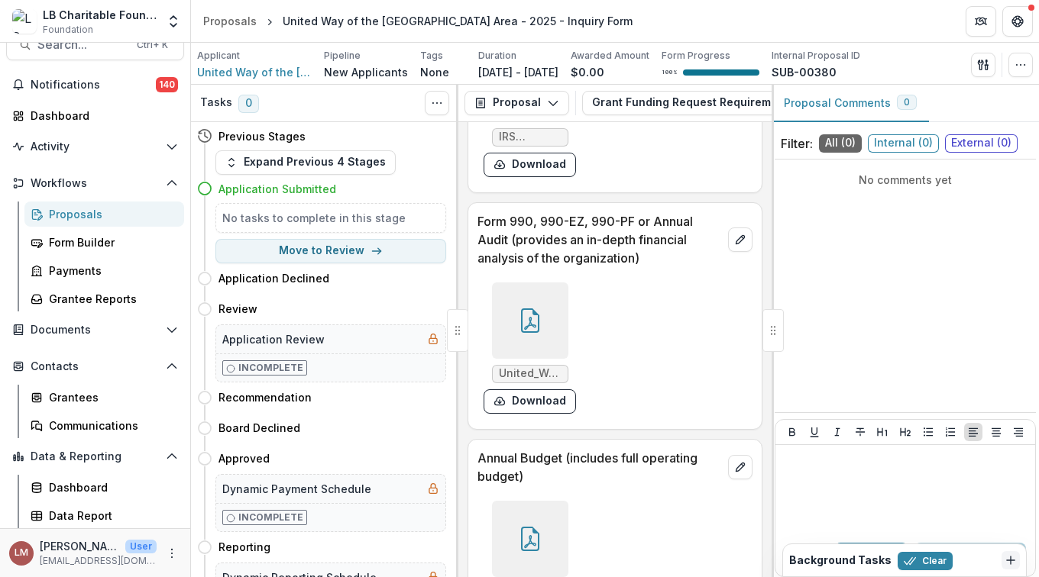
click at [536, 122] on div at bounding box center [530, 84] width 76 height 76
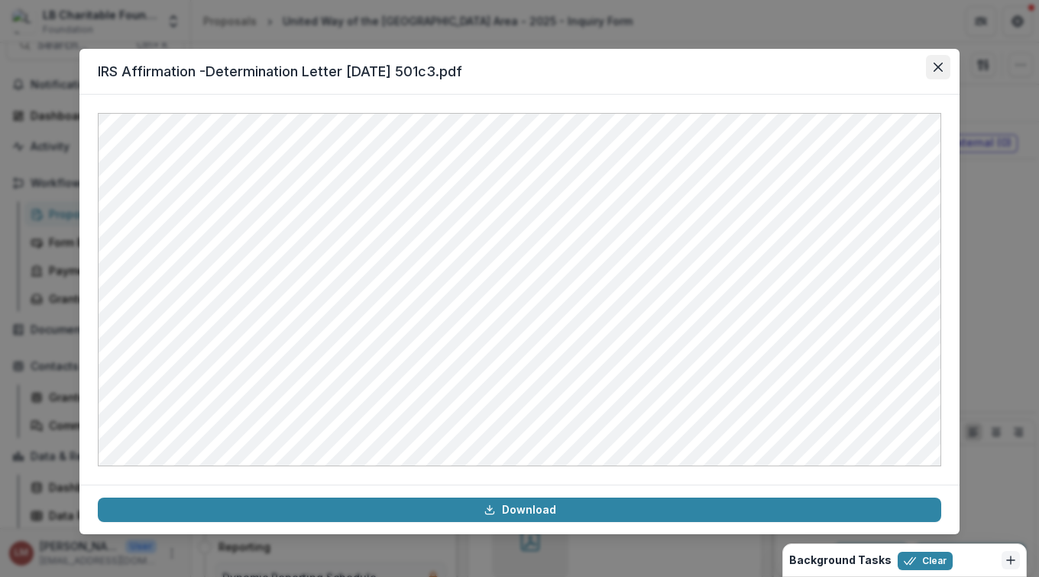
click at [939, 70] on icon "Close" at bounding box center [937, 67] width 9 height 9
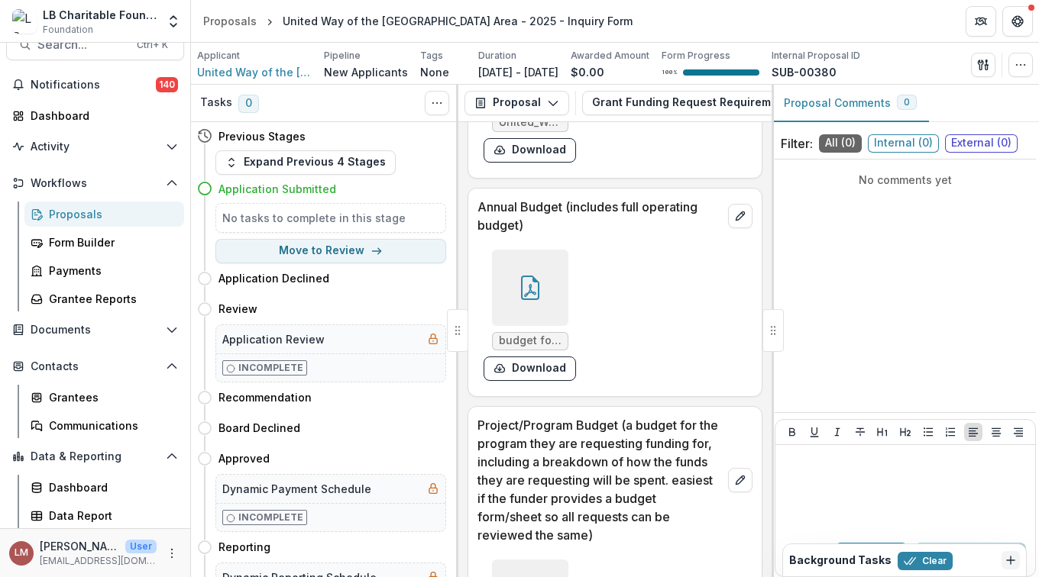
scroll to position [15900, 0]
click at [529, 81] on icon at bounding box center [530, 69] width 24 height 24
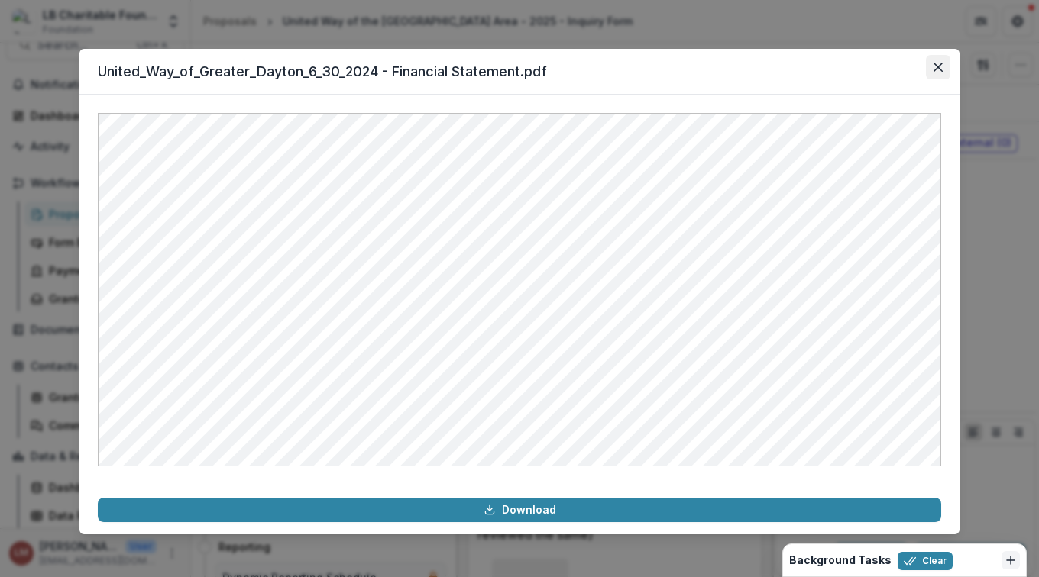
click at [942, 66] on button "Close" at bounding box center [938, 67] width 24 height 24
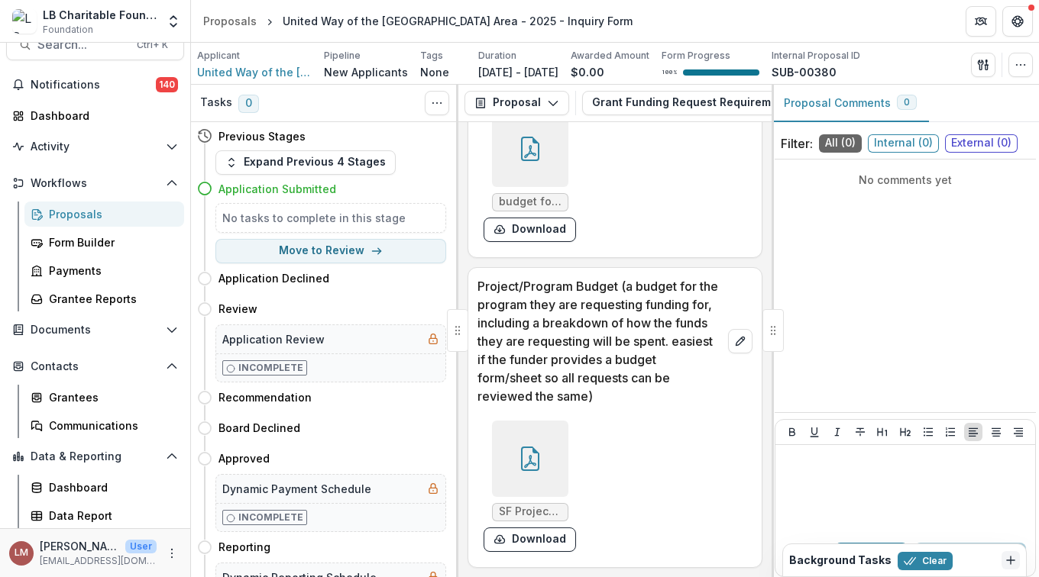
scroll to position [16132, 0]
click at [535, 187] on div at bounding box center [530, 149] width 76 height 76
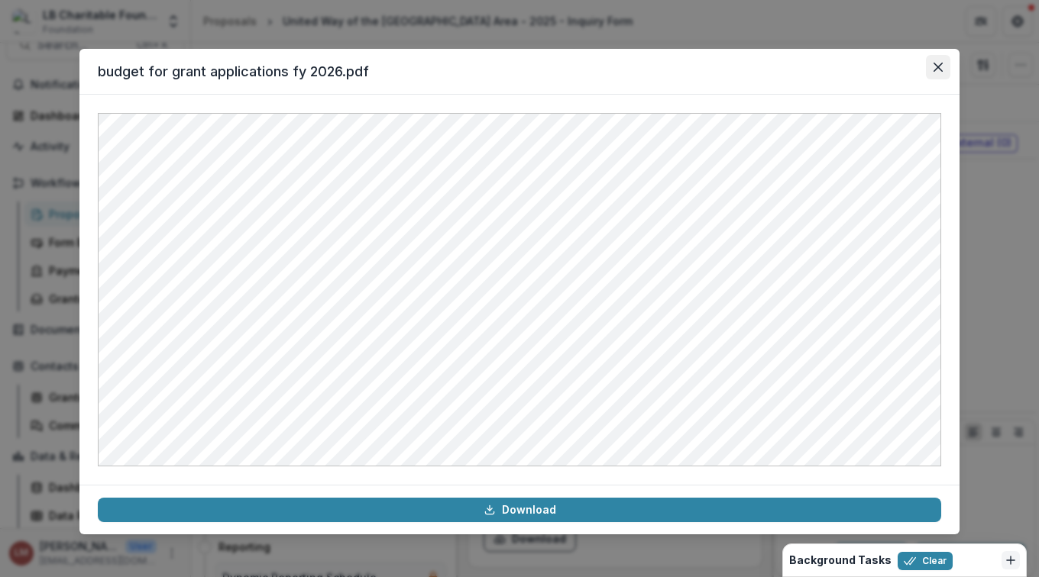
click at [937, 67] on icon "Close" at bounding box center [937, 67] width 9 height 9
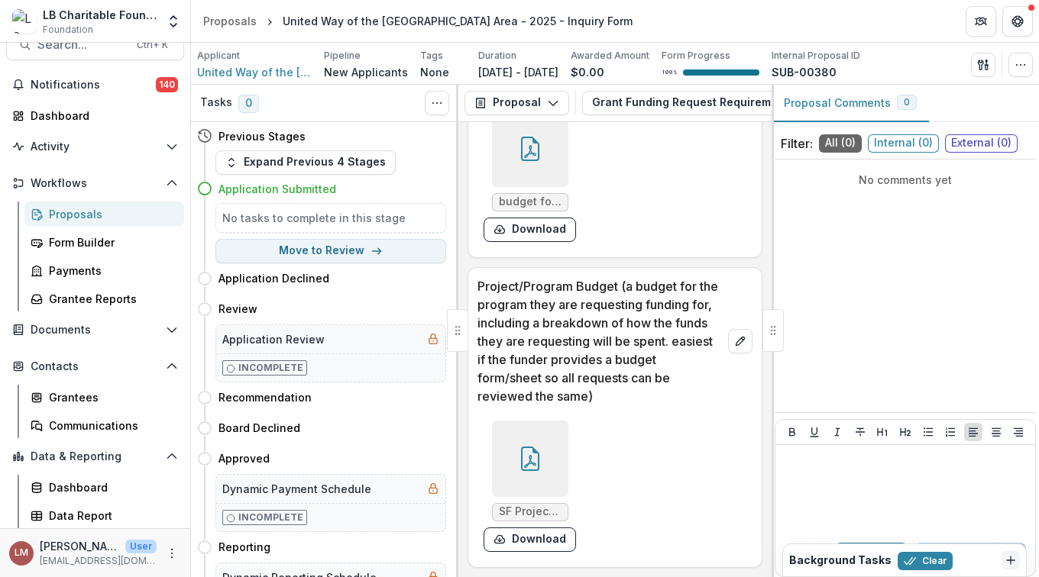
scroll to position [16351, 0]
click at [521, 454] on icon at bounding box center [530, 459] width 18 height 24
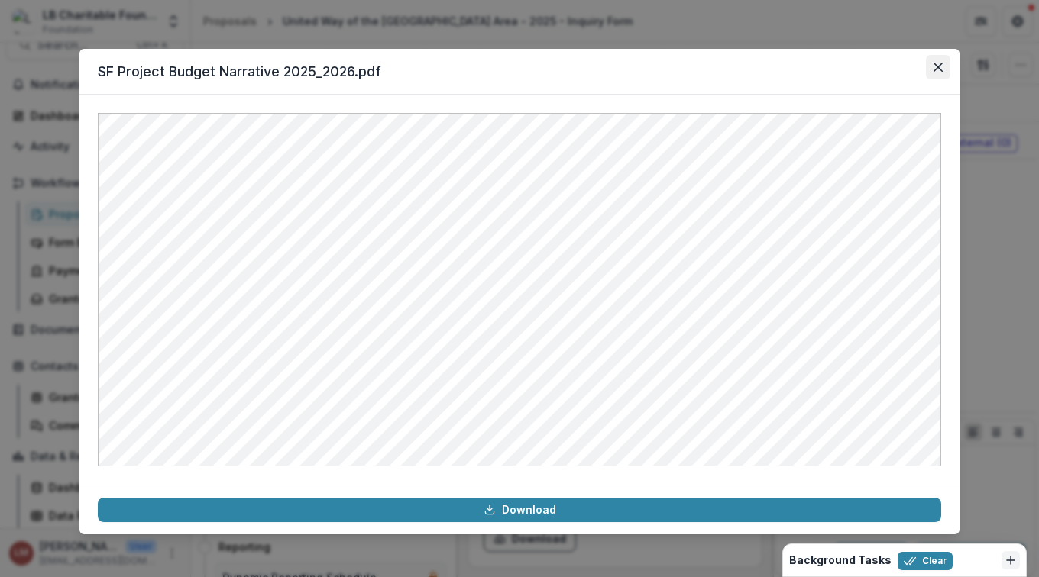
click at [933, 63] on button "Close" at bounding box center [938, 67] width 24 height 24
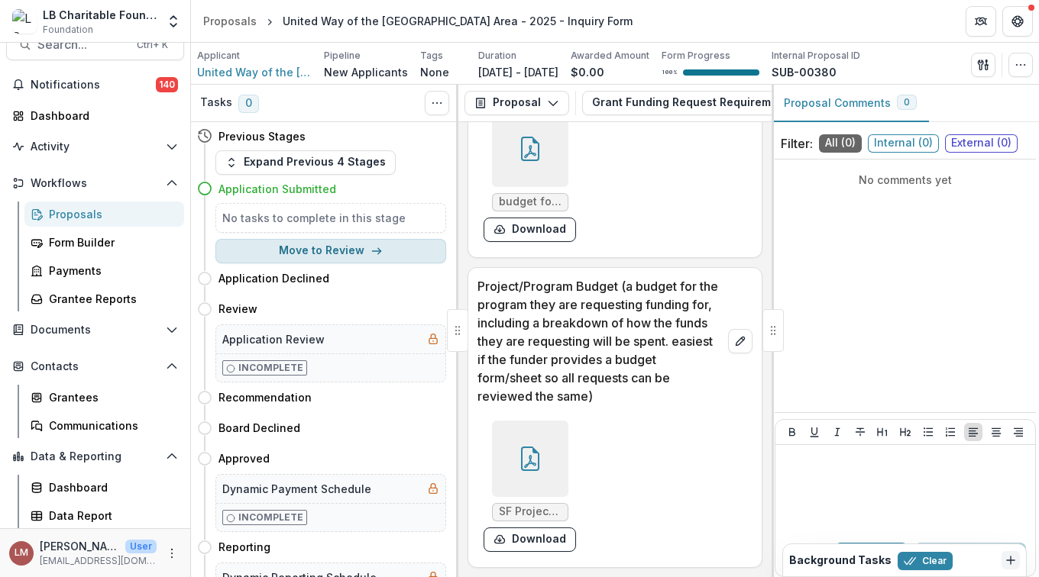
click at [331, 252] on button "Move to Review" at bounding box center [330, 251] width 231 height 24
select select "******"
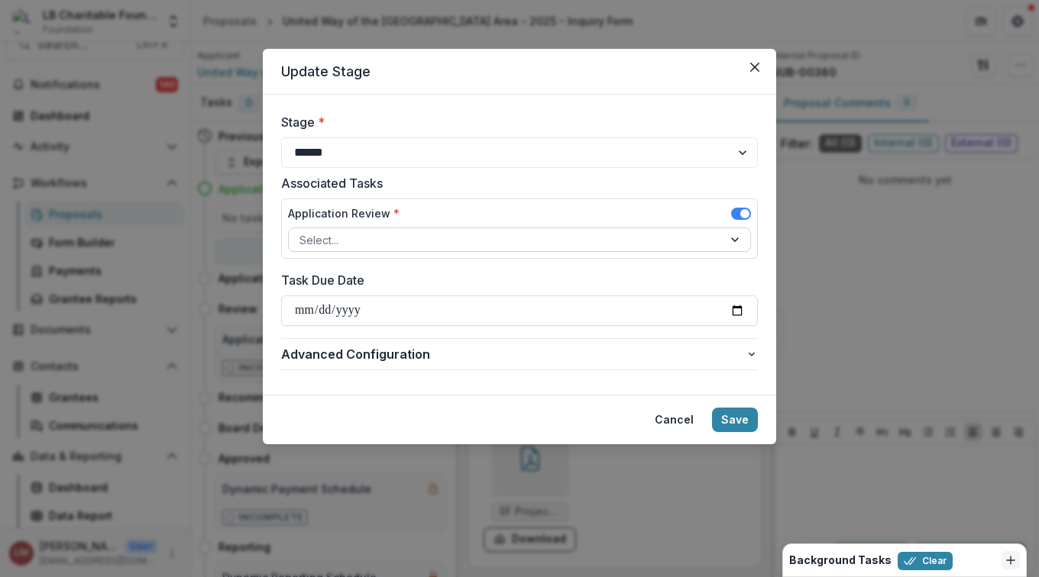
click at [738, 247] on div at bounding box center [736, 239] width 27 height 23
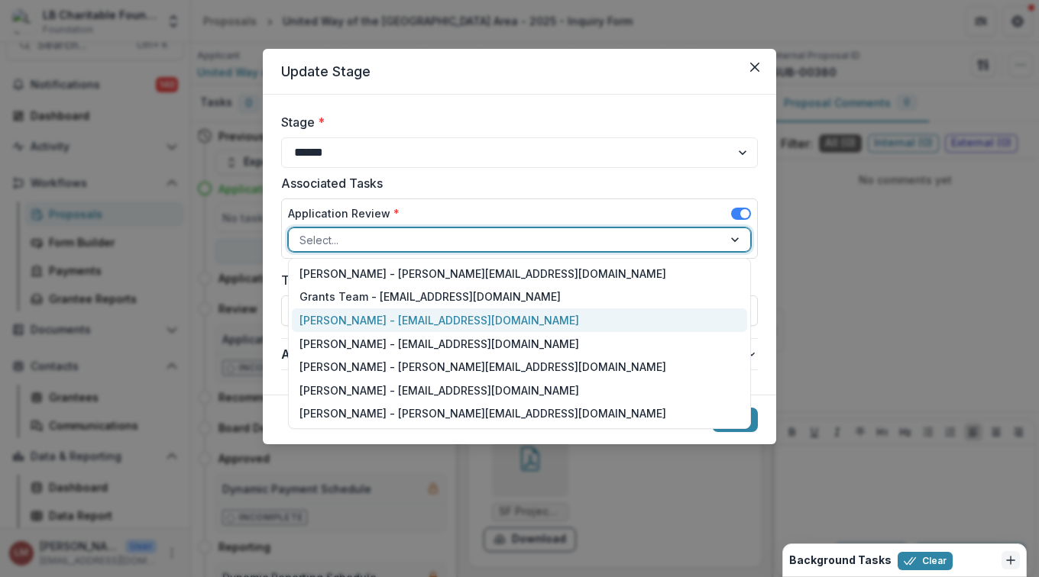
click at [390, 318] on div "[PERSON_NAME] - [EMAIL_ADDRESS][DOMAIN_NAME]" at bounding box center [519, 321] width 455 height 24
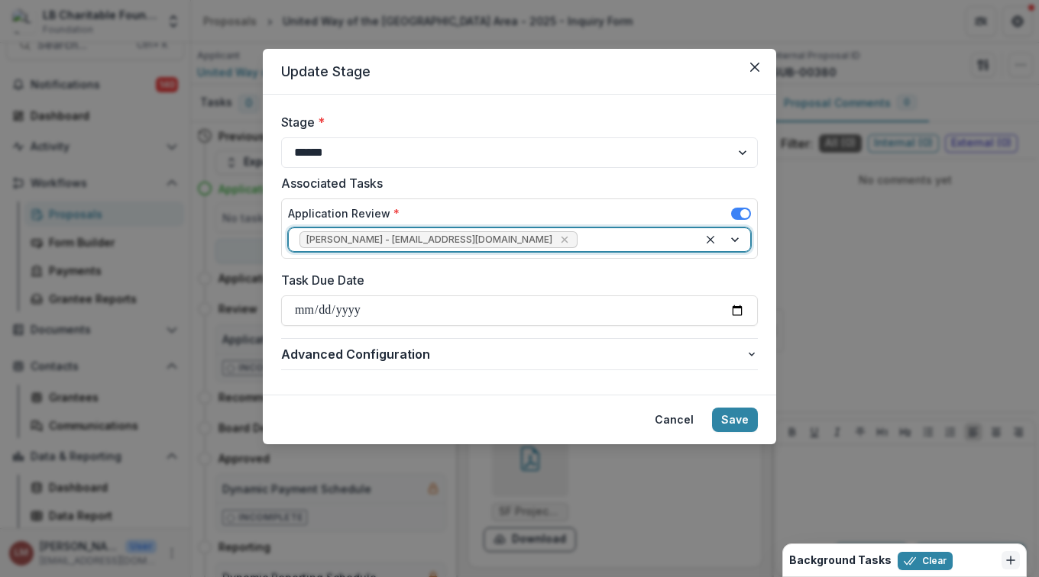
click at [735, 241] on div at bounding box center [724, 239] width 52 height 23
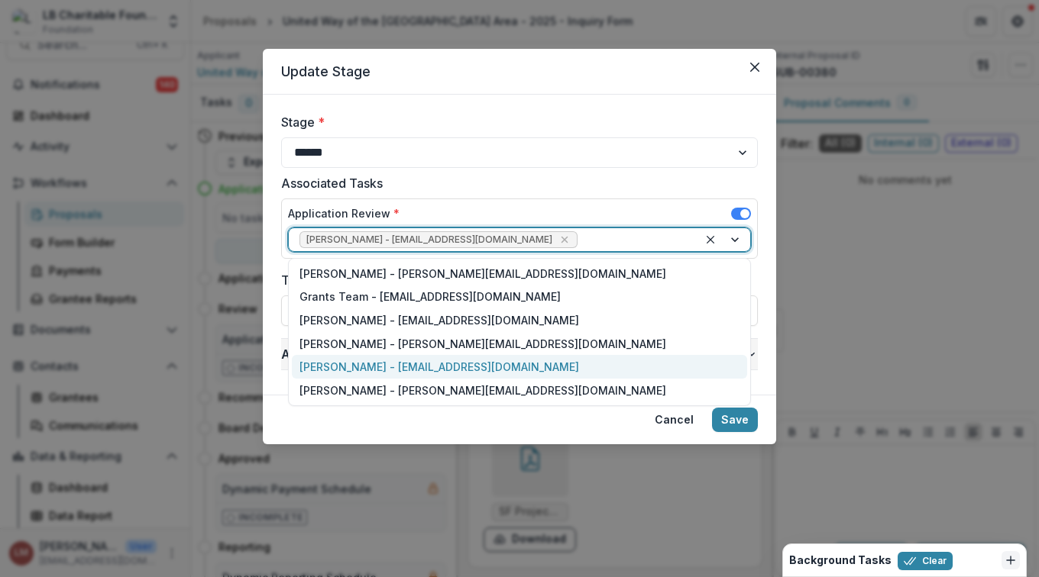
click at [348, 364] on div "[PERSON_NAME] - [EMAIL_ADDRESS][DOMAIN_NAME]" at bounding box center [519, 367] width 455 height 24
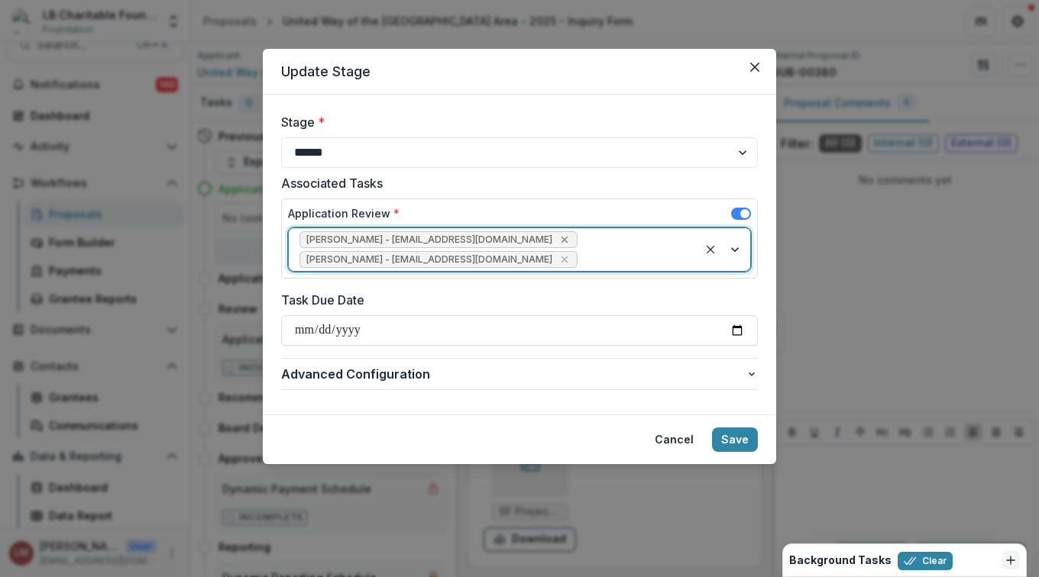
click at [558, 238] on icon "Remove Abdon Pugal - abdonp@lbcharitablefoundation.org" at bounding box center [564, 240] width 12 height 12
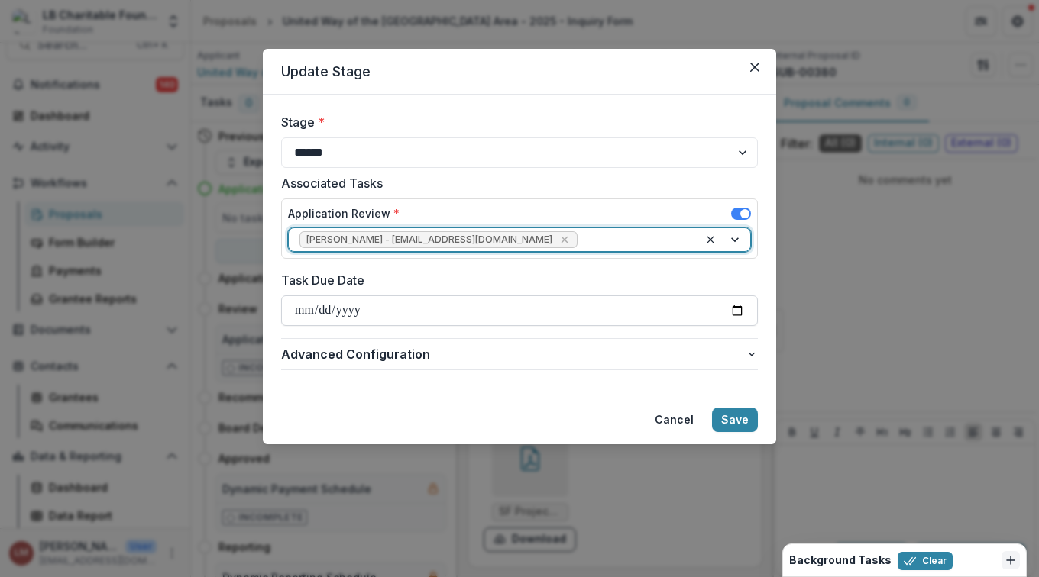
click at [733, 311] on input "Task Due Date" at bounding box center [519, 311] width 477 height 31
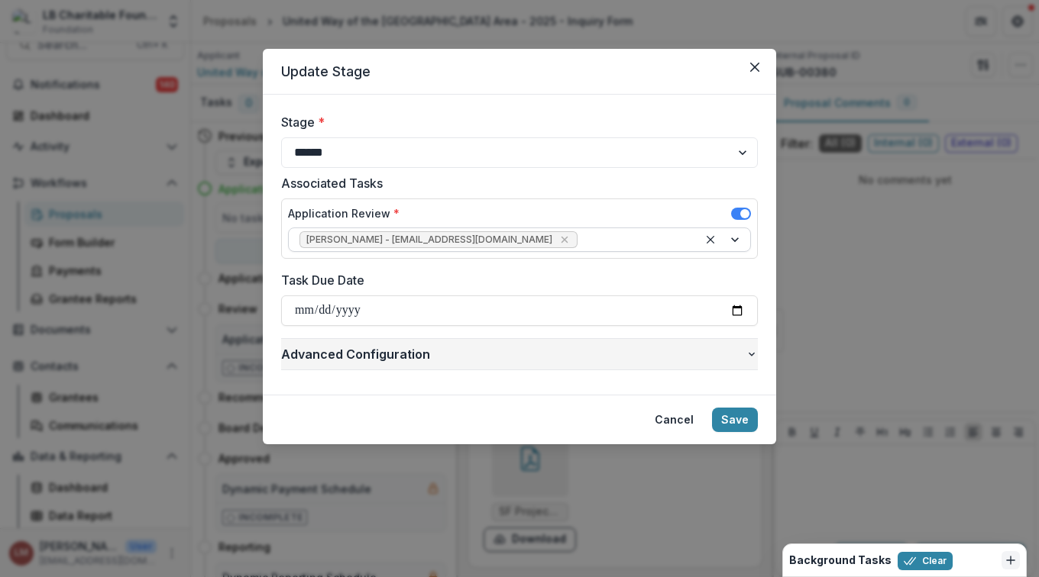
type input "**********"
click at [739, 420] on button "Save" at bounding box center [735, 420] width 46 height 24
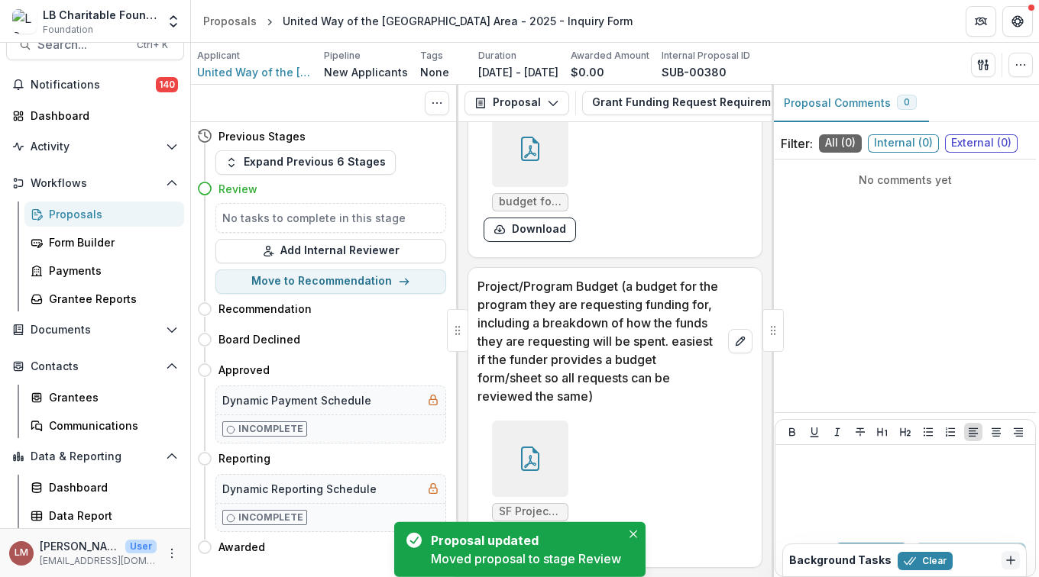
scroll to position [16352, 0]
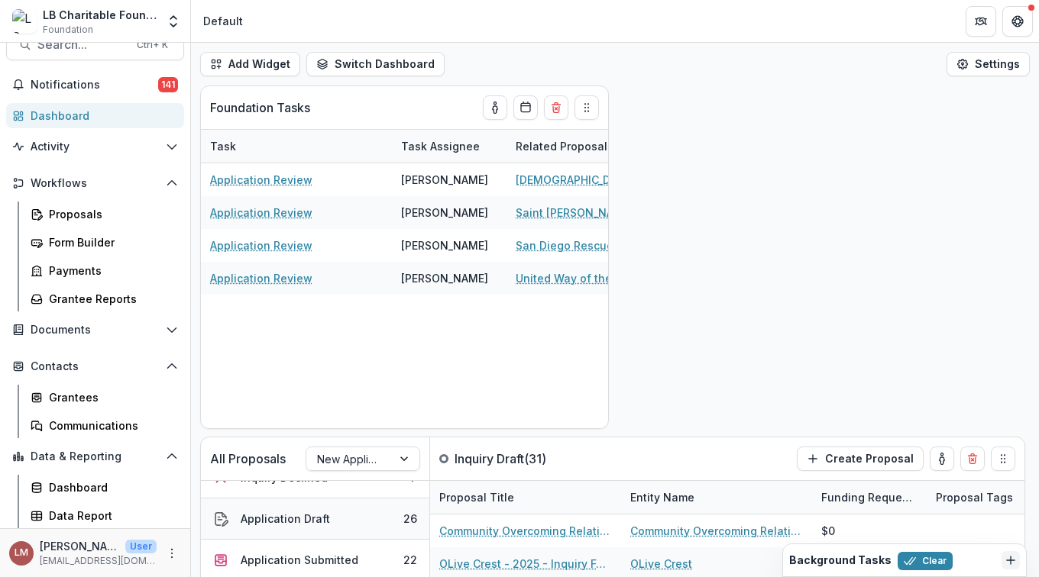
scroll to position [107, 0]
click at [403, 564] on div "22" at bounding box center [410, 559] width 14 height 16
click at [319, 561] on div "Application Submitted" at bounding box center [301, 559] width 118 height 16
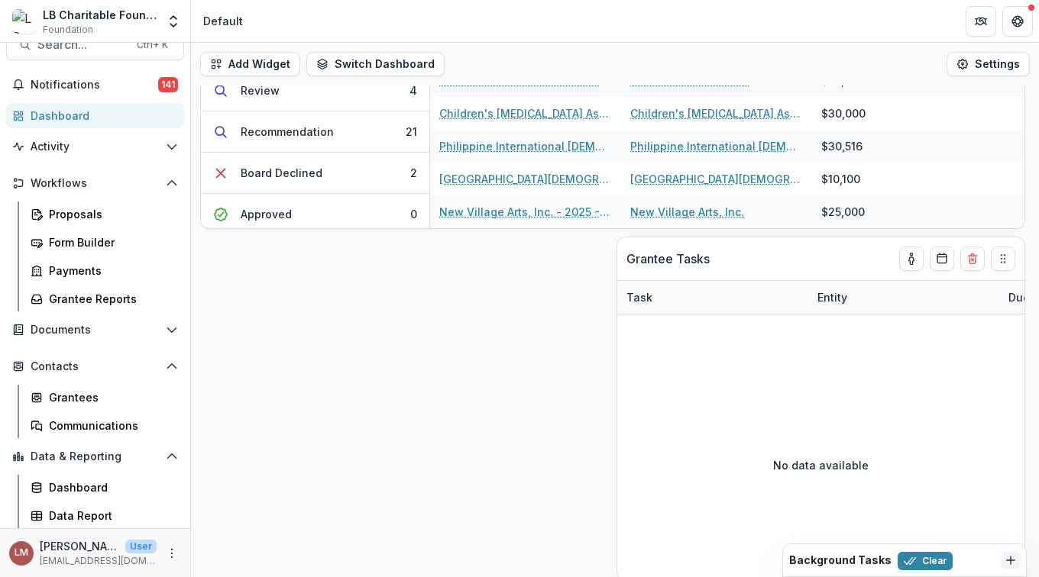
scroll to position [488, 0]
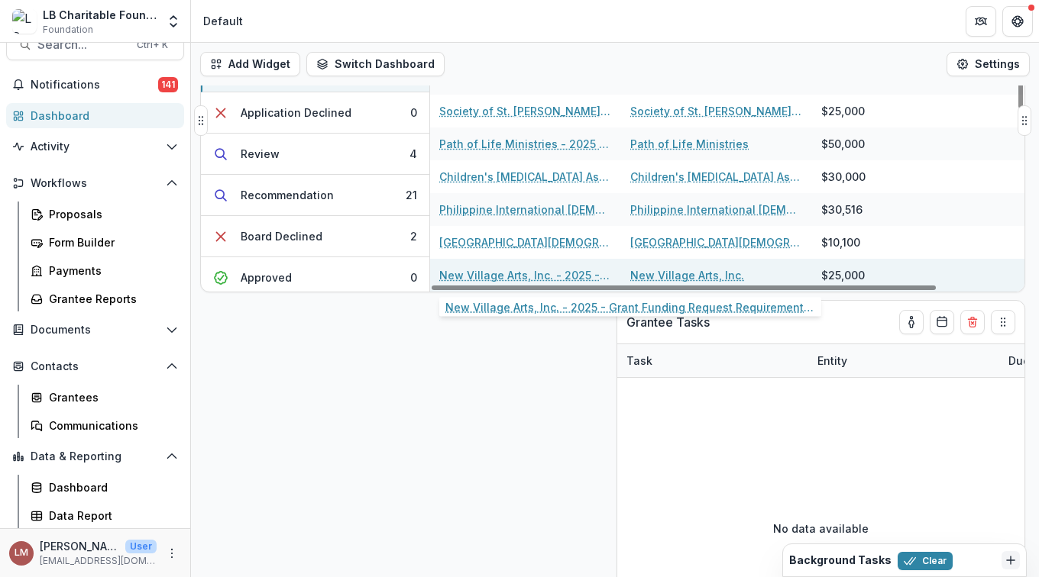
click at [464, 274] on link "New Village Arts, Inc. - 2025 - Grant Funding Request Requirements and Question…" at bounding box center [525, 275] width 173 height 16
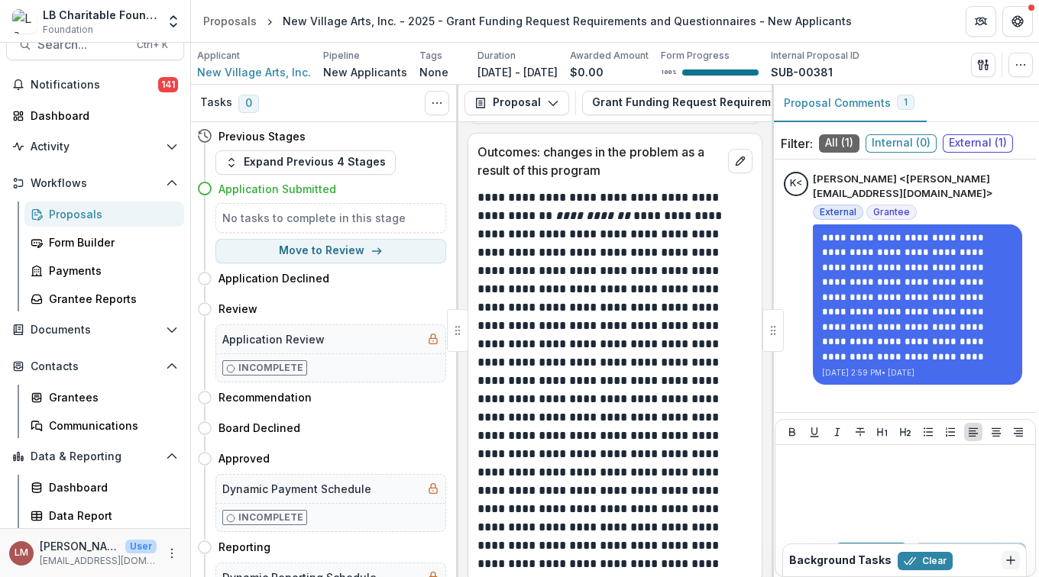
scroll to position [12878, 0]
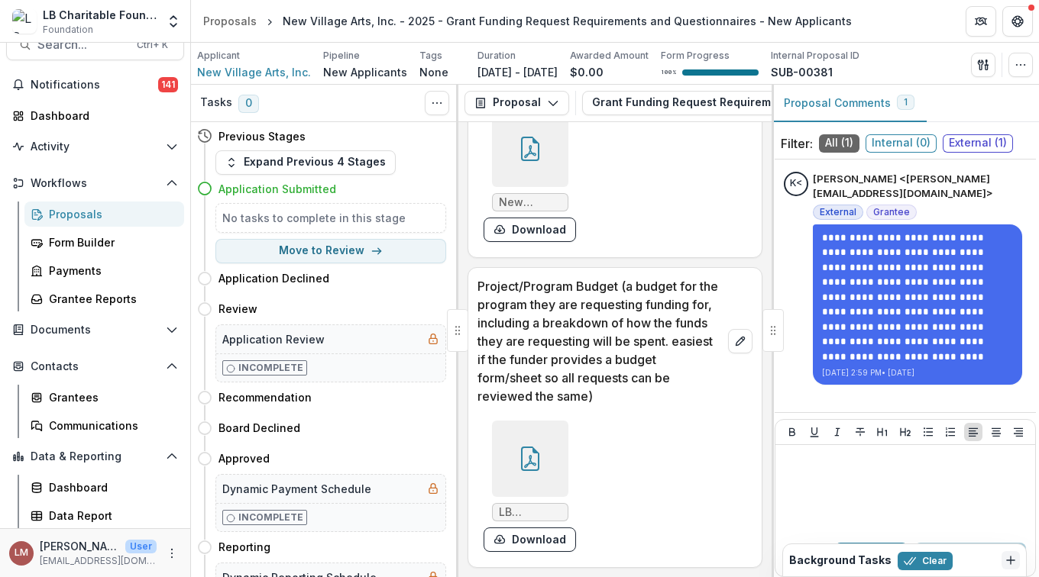
click at [537, 451] on icon at bounding box center [530, 459] width 24 height 24
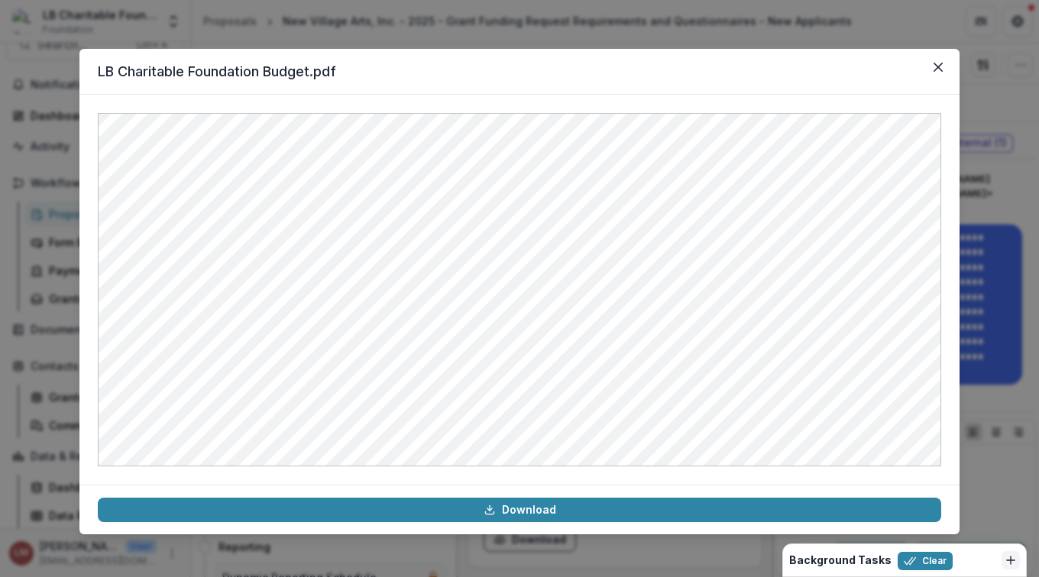
click at [934, 64] on icon "Close" at bounding box center [937, 67] width 9 height 9
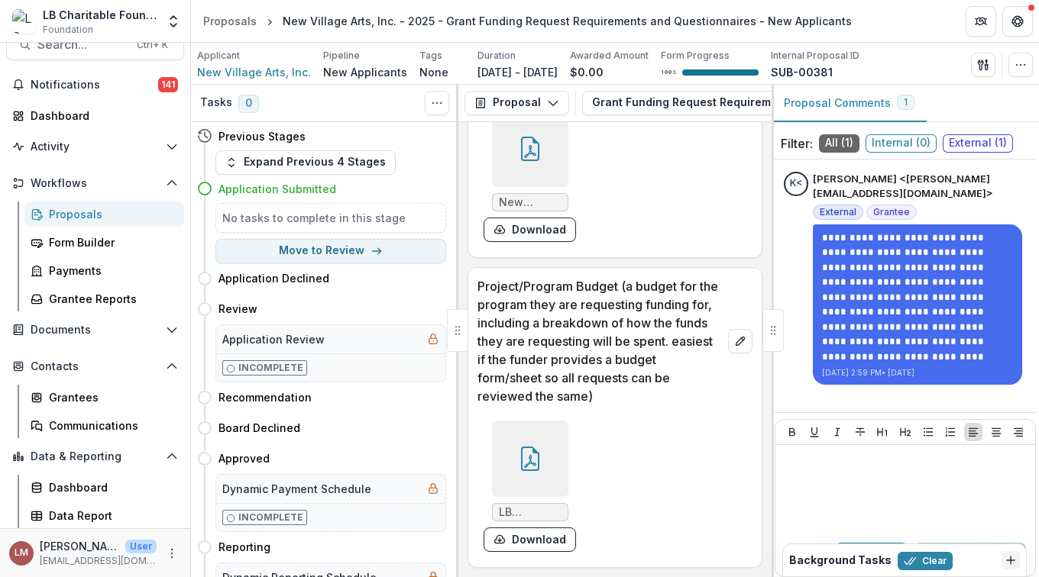
scroll to position [12749, 0]
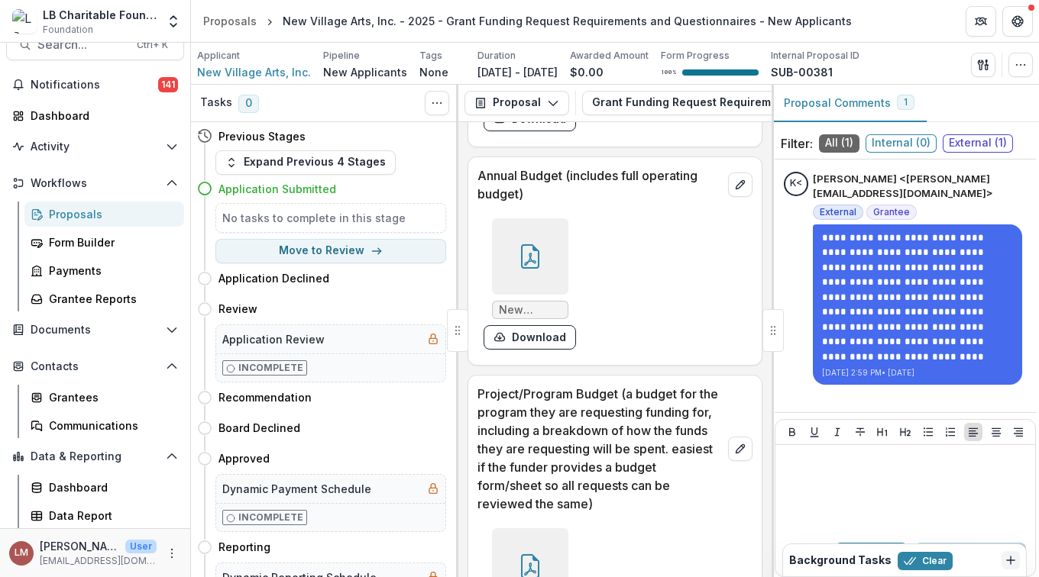
click at [532, 269] on icon at bounding box center [530, 256] width 24 height 24
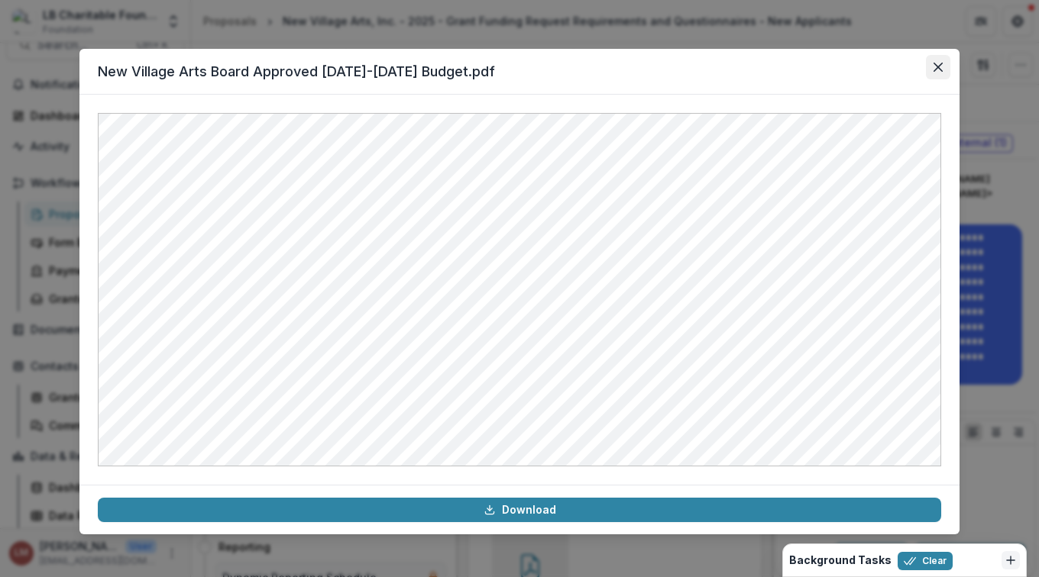
click at [942, 64] on button "Close" at bounding box center [938, 67] width 24 height 24
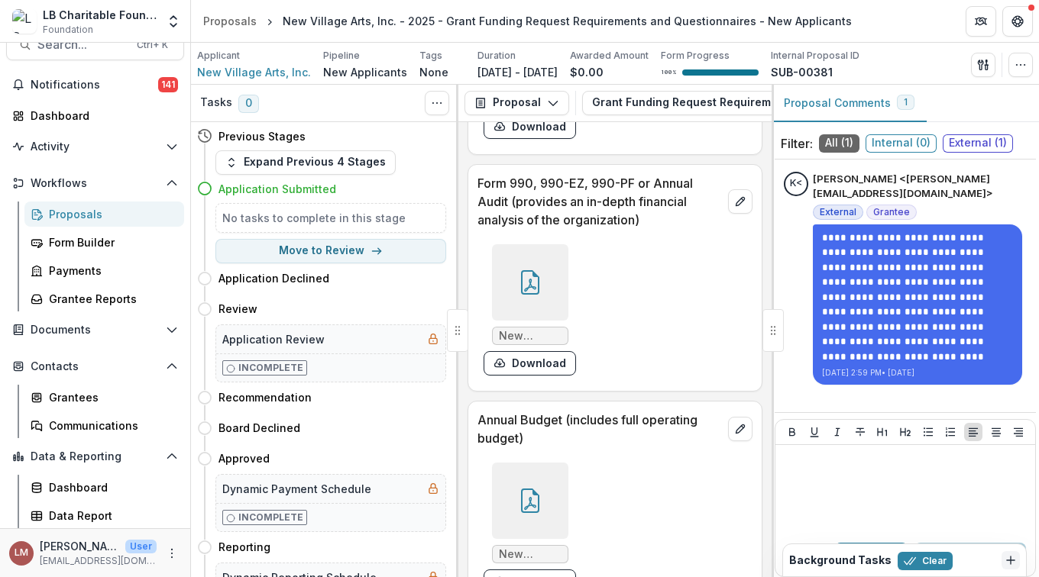
scroll to position [12427, 0]
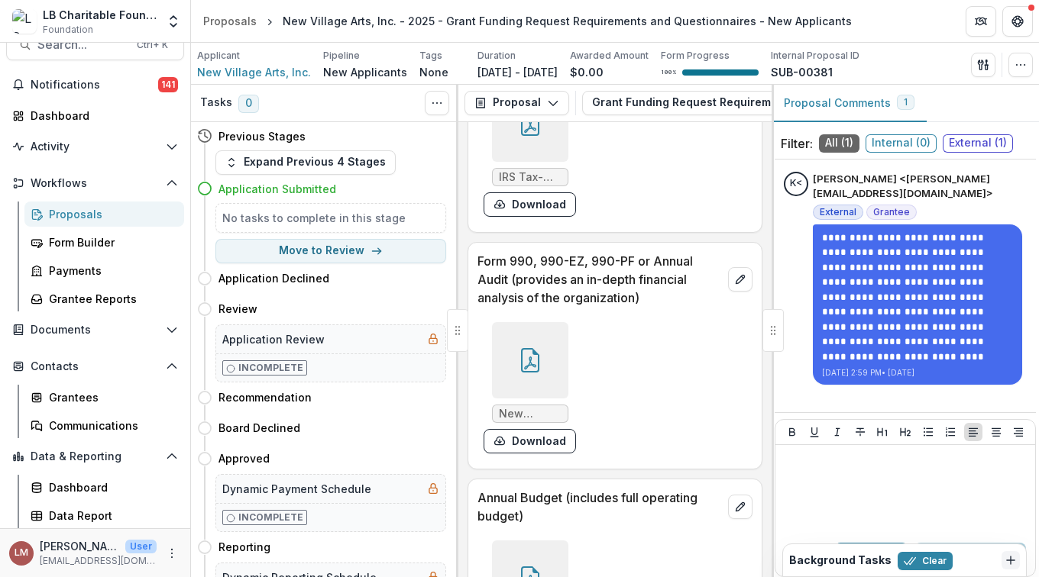
click at [530, 363] on div at bounding box center [530, 360] width 76 height 76
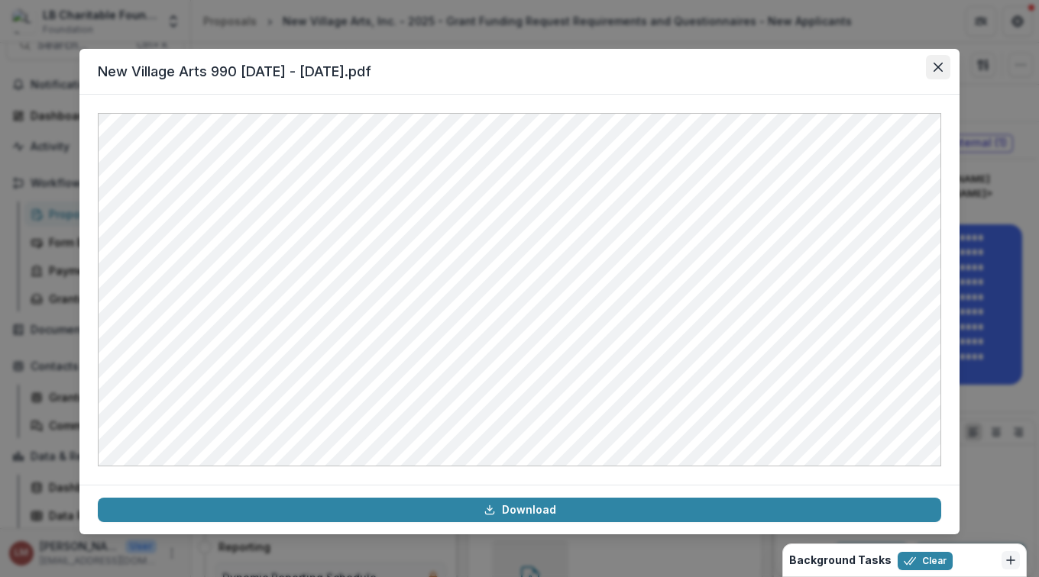
click at [941, 64] on icon "Close" at bounding box center [937, 67] width 9 height 9
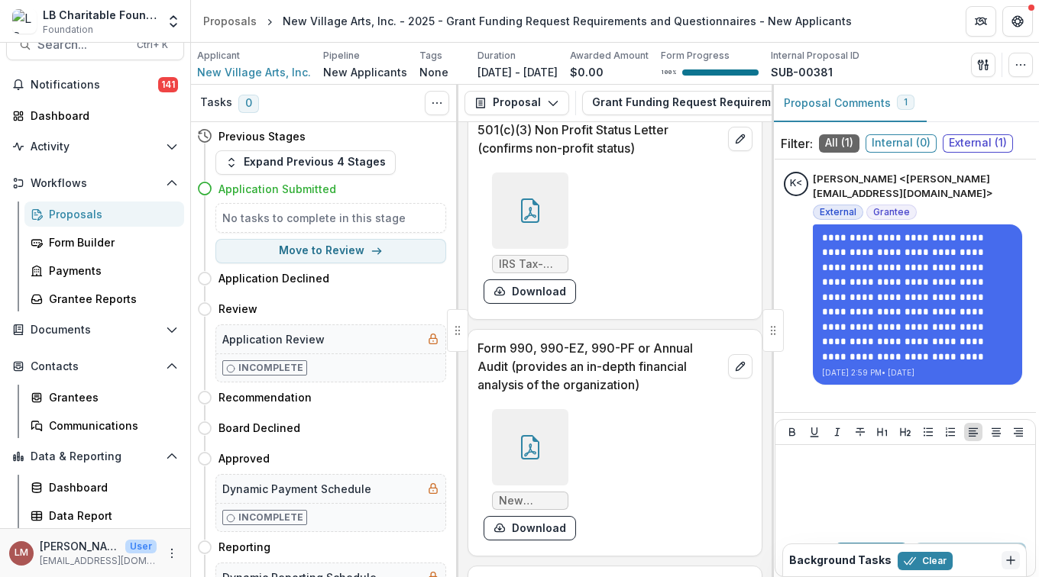
scroll to position [12319, 0]
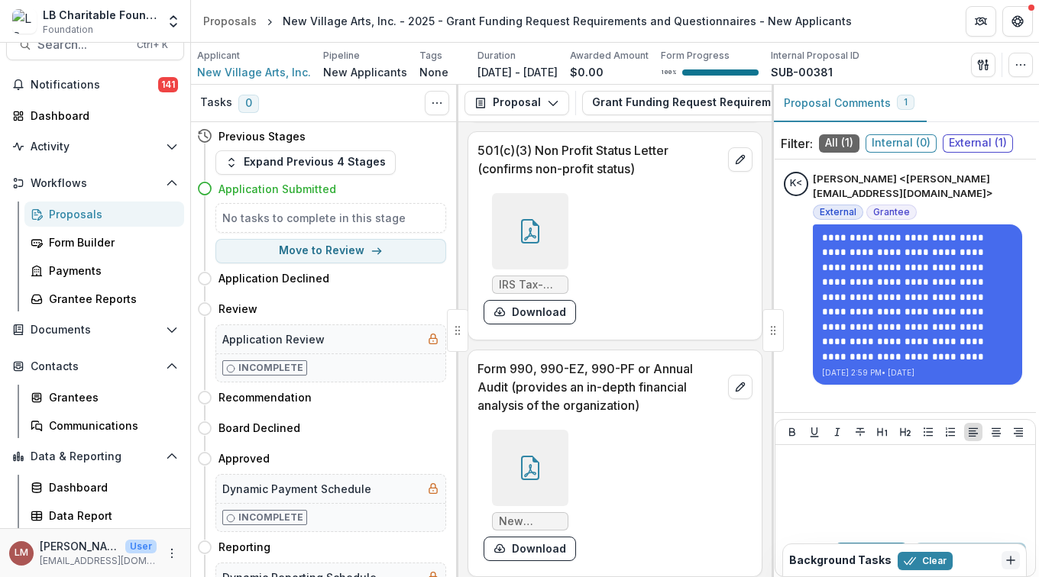
click at [528, 242] on icon at bounding box center [530, 231] width 24 height 24
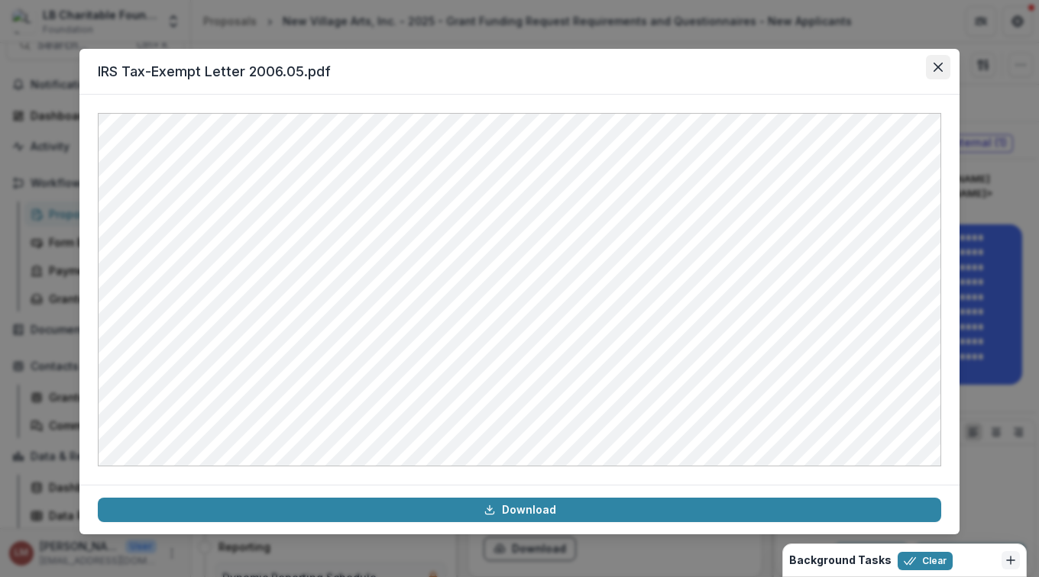
click at [939, 70] on icon "Close" at bounding box center [937, 67] width 9 height 9
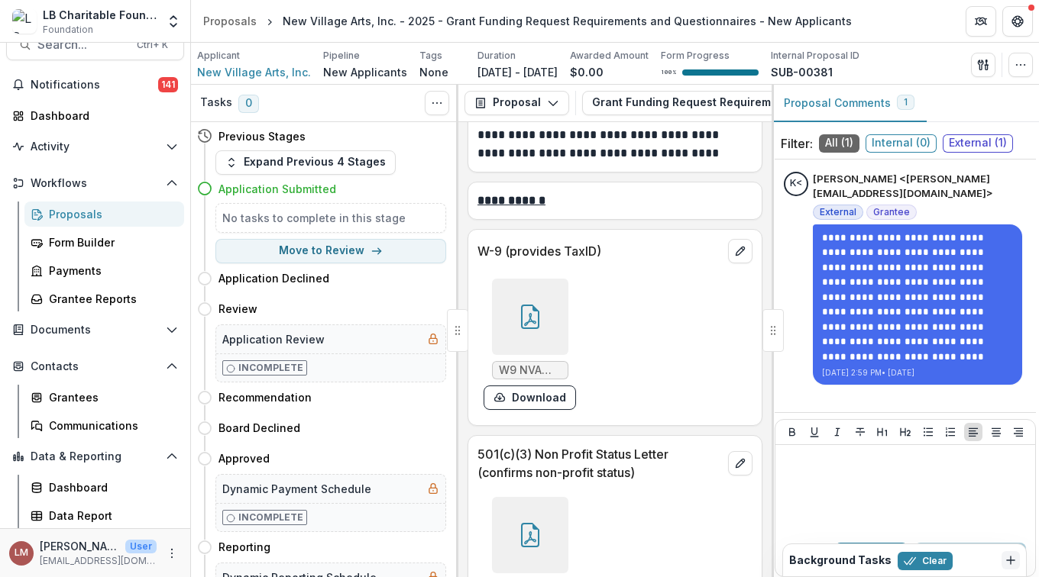
scroll to position [12007, 0]
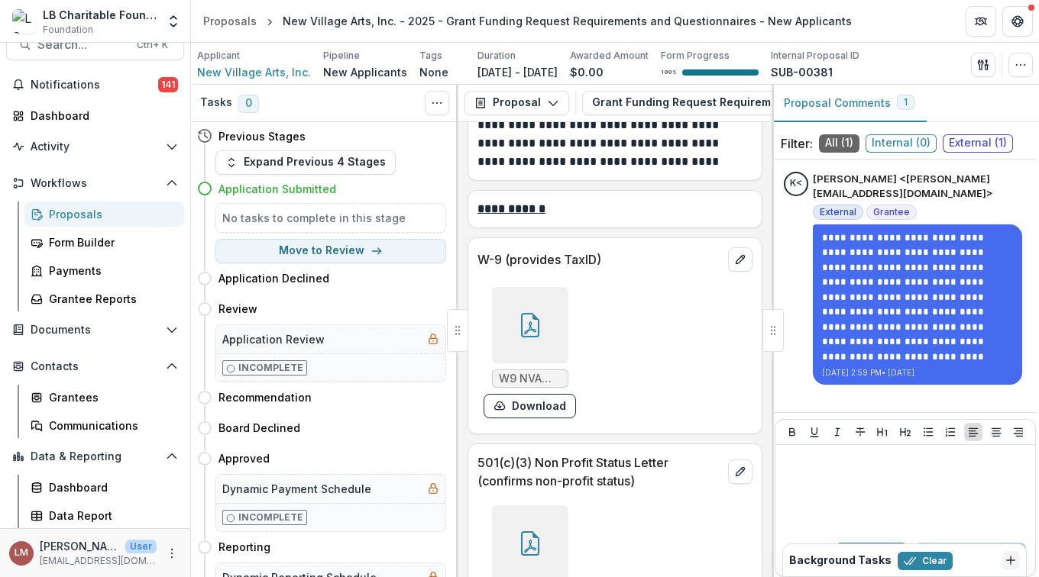
click at [546, 351] on div at bounding box center [530, 325] width 76 height 76
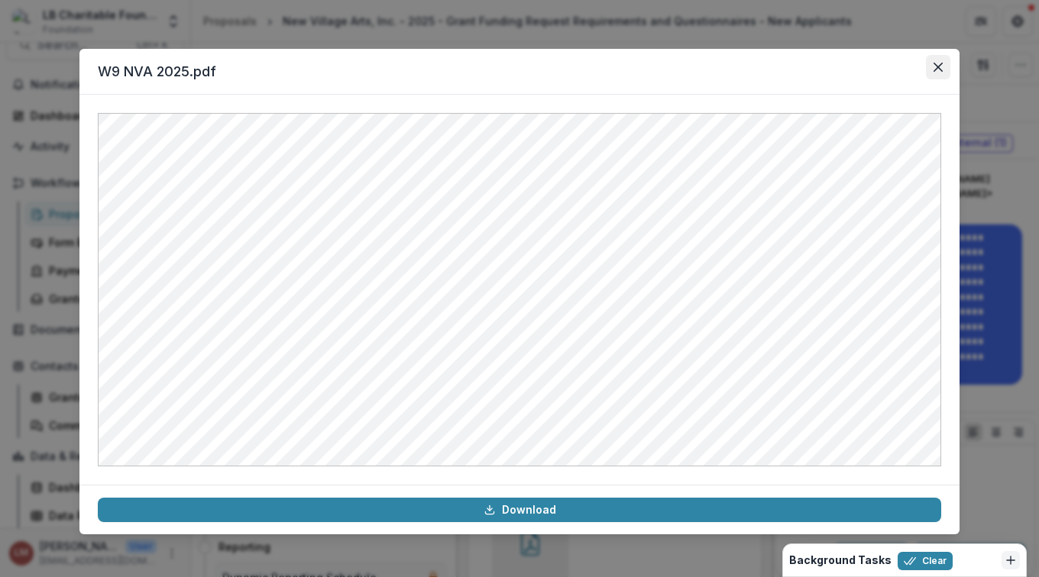
click at [932, 63] on button "Close" at bounding box center [938, 67] width 24 height 24
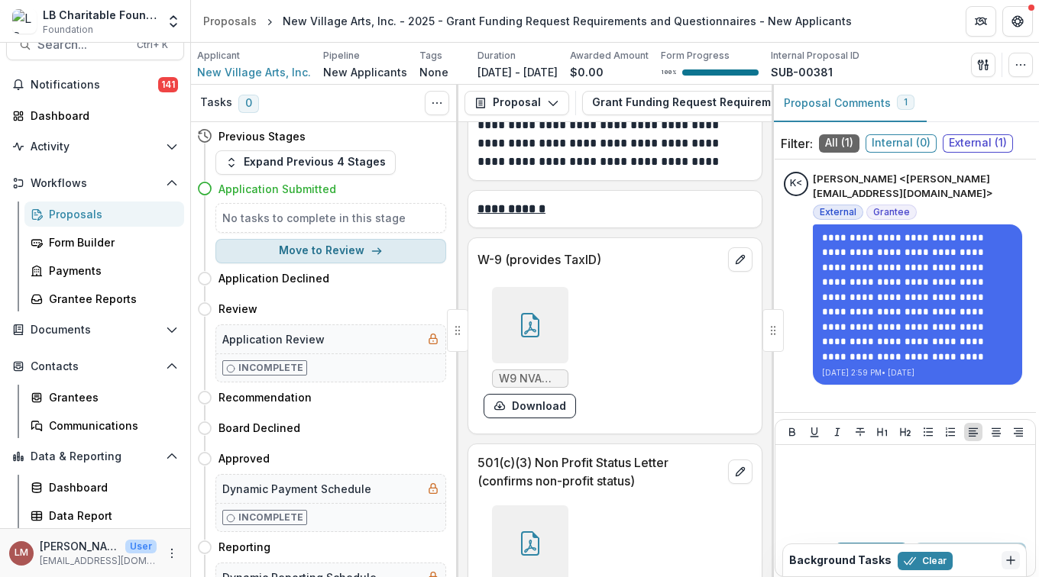
click at [351, 249] on button "Move to Review" at bounding box center [330, 251] width 231 height 24
select select "******"
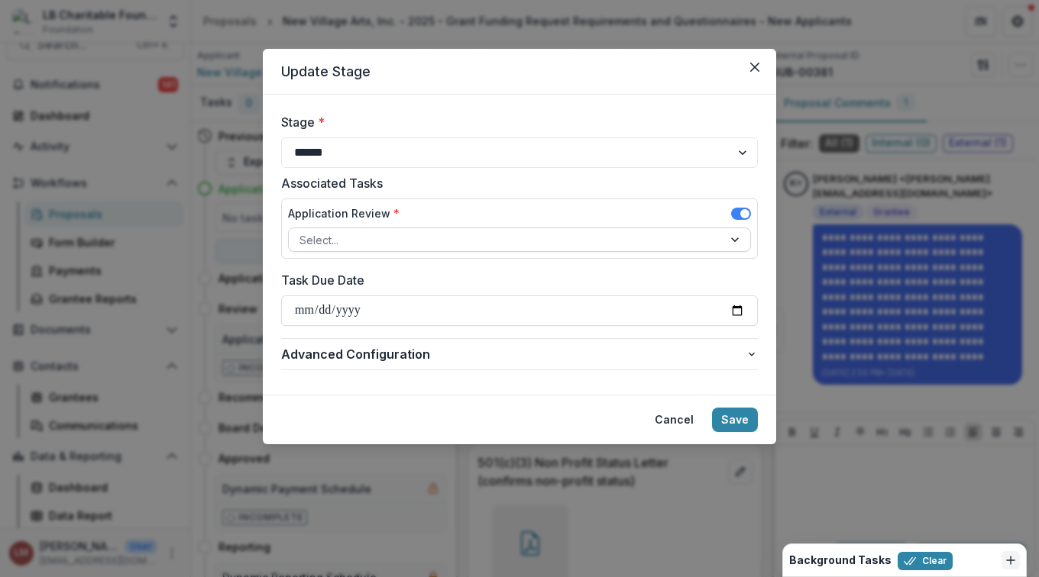
click at [736, 239] on div at bounding box center [736, 239] width 27 height 23
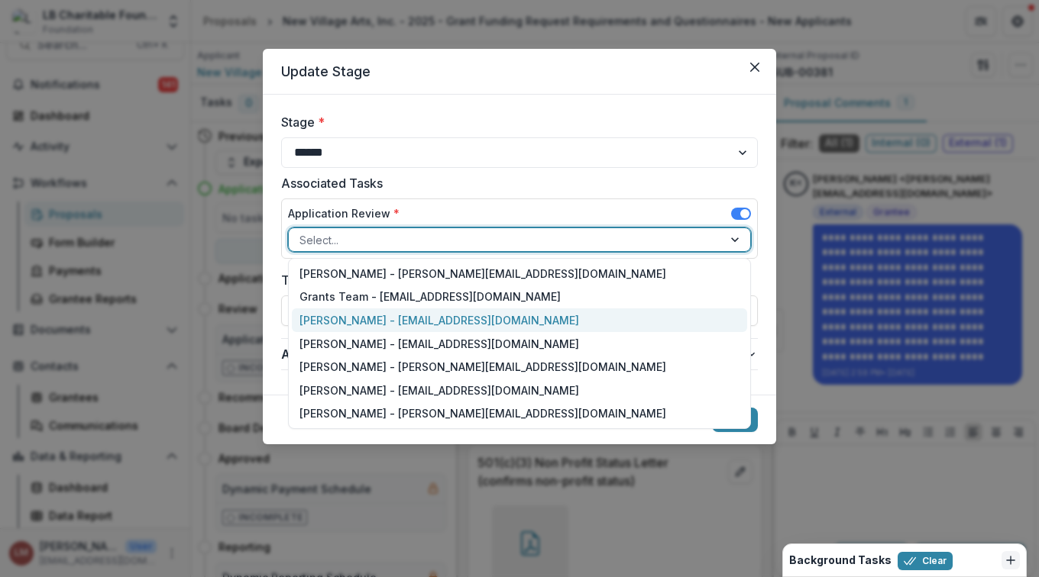
click at [350, 319] on div "[PERSON_NAME] - [EMAIL_ADDRESS][DOMAIN_NAME]" at bounding box center [519, 321] width 455 height 24
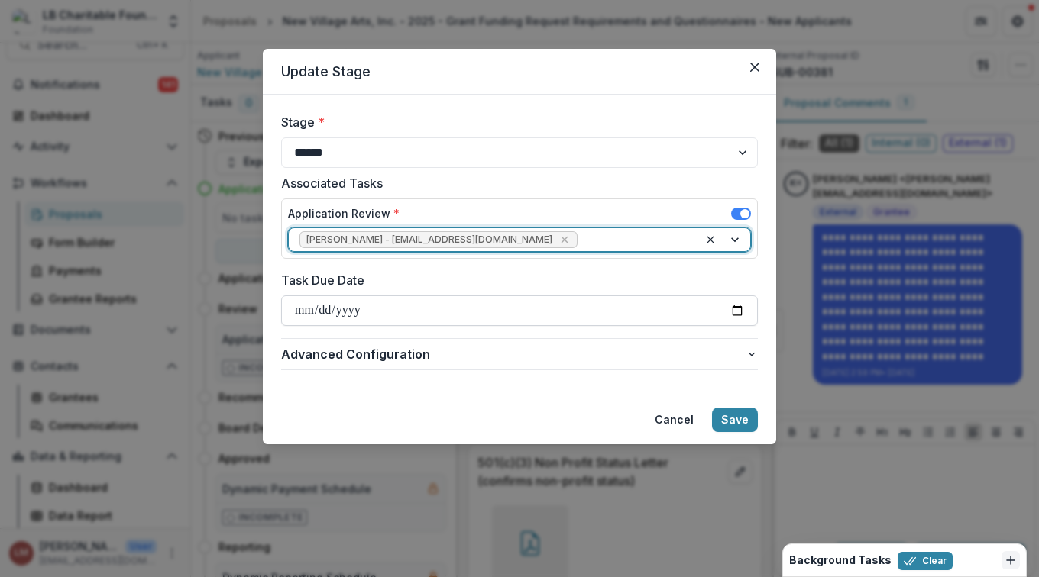
click at [735, 313] on input "Task Due Date" at bounding box center [519, 311] width 477 height 31
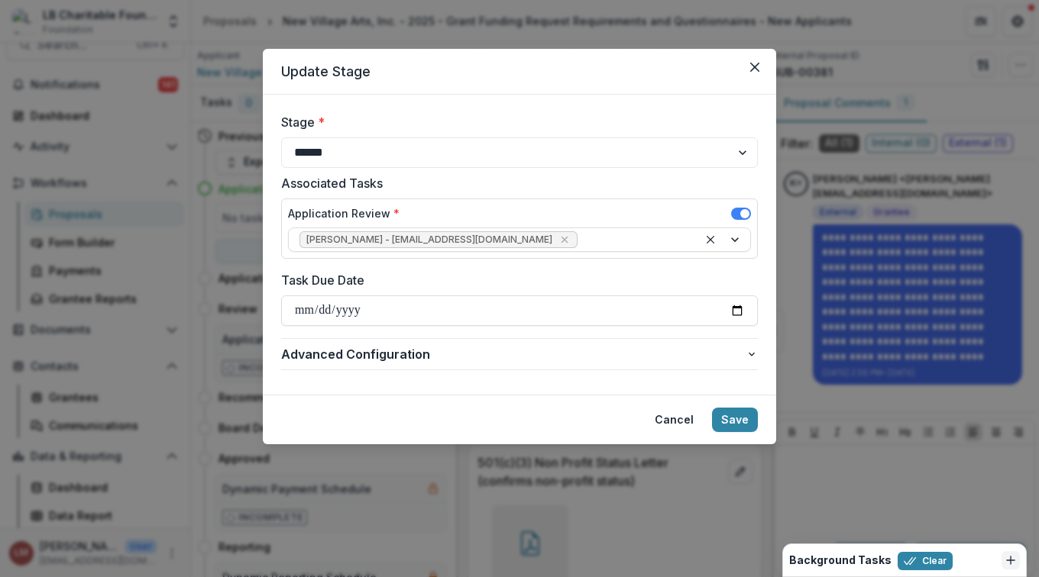
type input "**********"
click at [732, 422] on button "Save" at bounding box center [735, 420] width 46 height 24
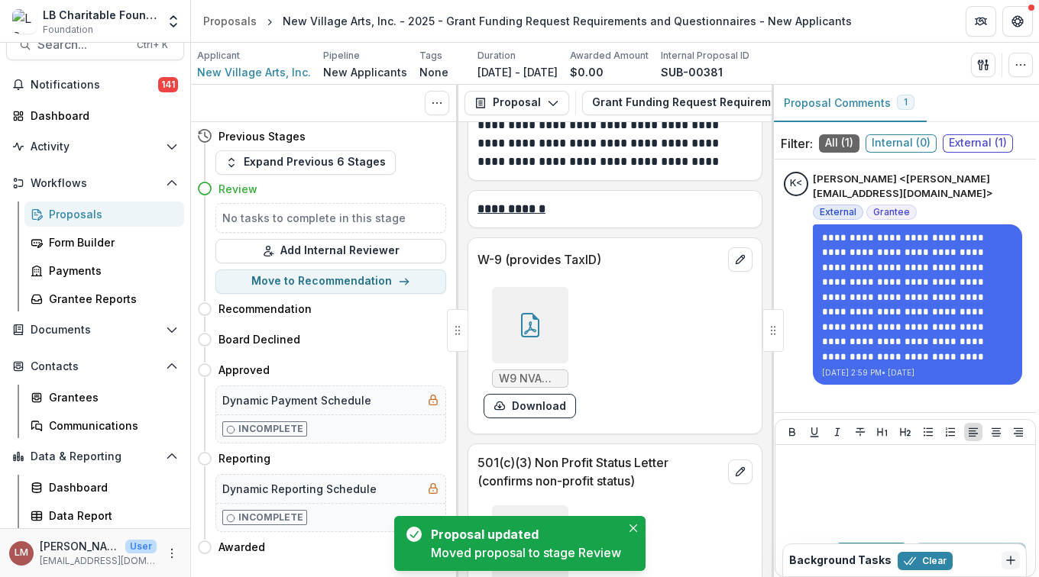
scroll to position [12172, 0]
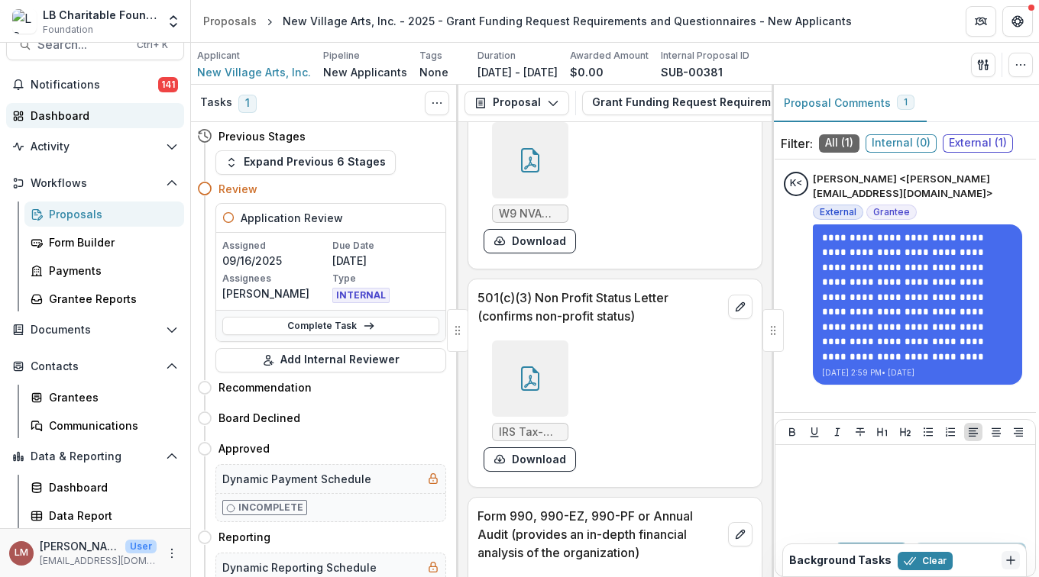
click at [66, 115] on div "Dashboard" at bounding box center [101, 116] width 141 height 16
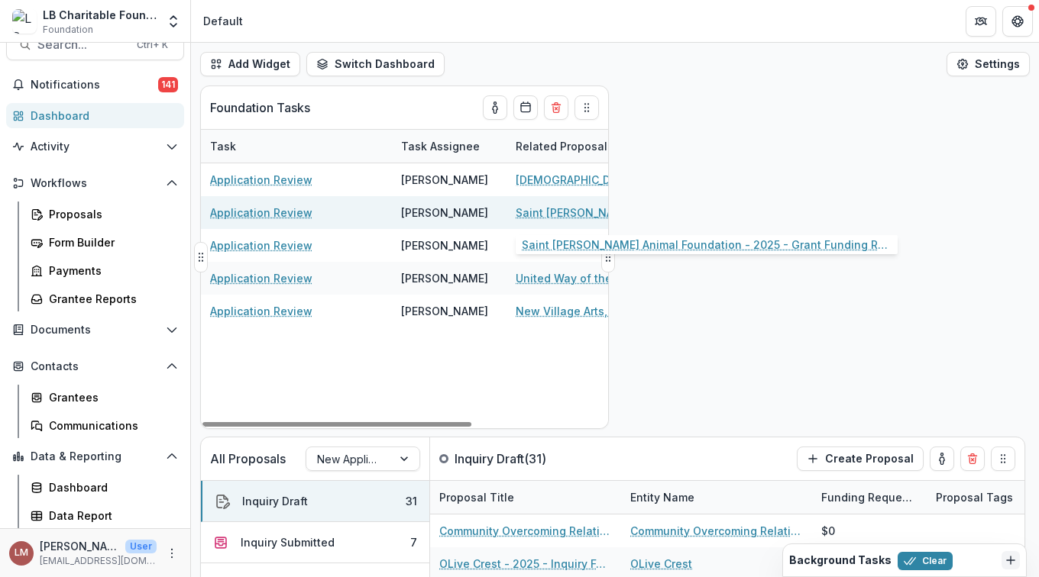
click at [564, 211] on link "Saint [PERSON_NAME] Animal Foundation - 2025 - Grant Funding Request Requiremen…" at bounding box center [602, 213] width 173 height 16
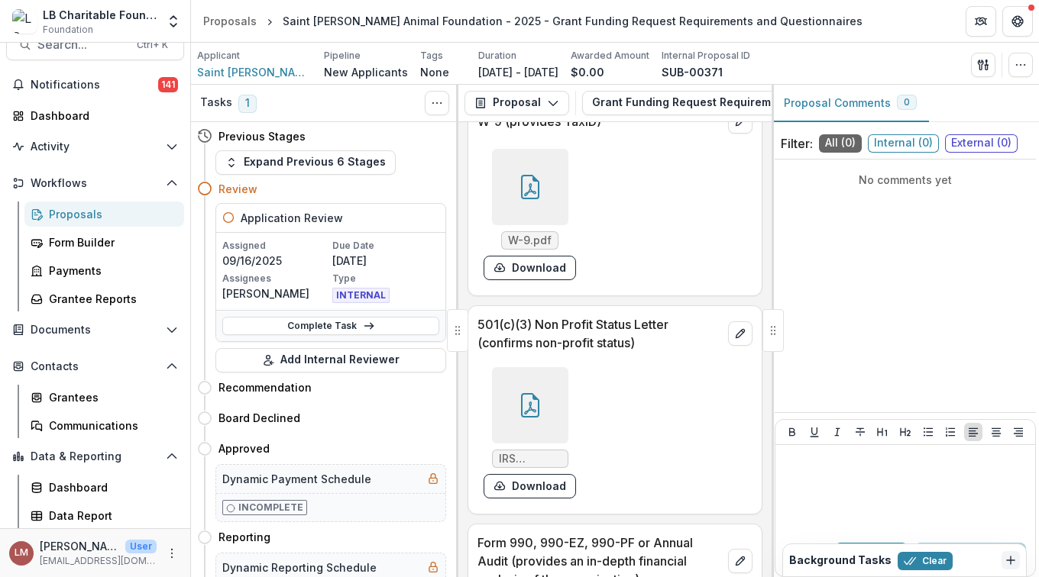
scroll to position [18004, 0]
click at [535, 225] on div at bounding box center [530, 187] width 76 height 76
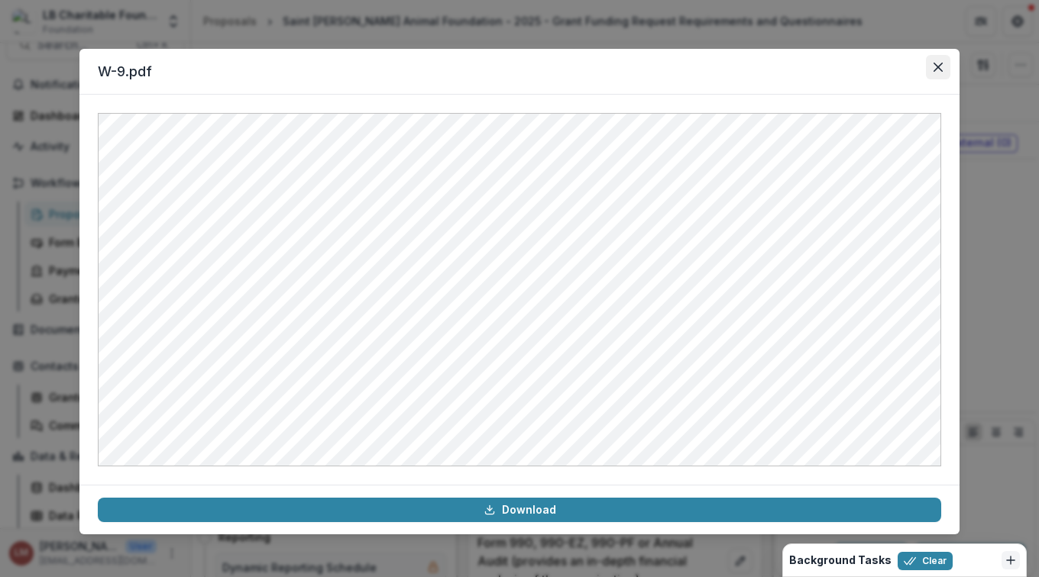
click at [939, 67] on icon "Close" at bounding box center [937, 67] width 9 height 9
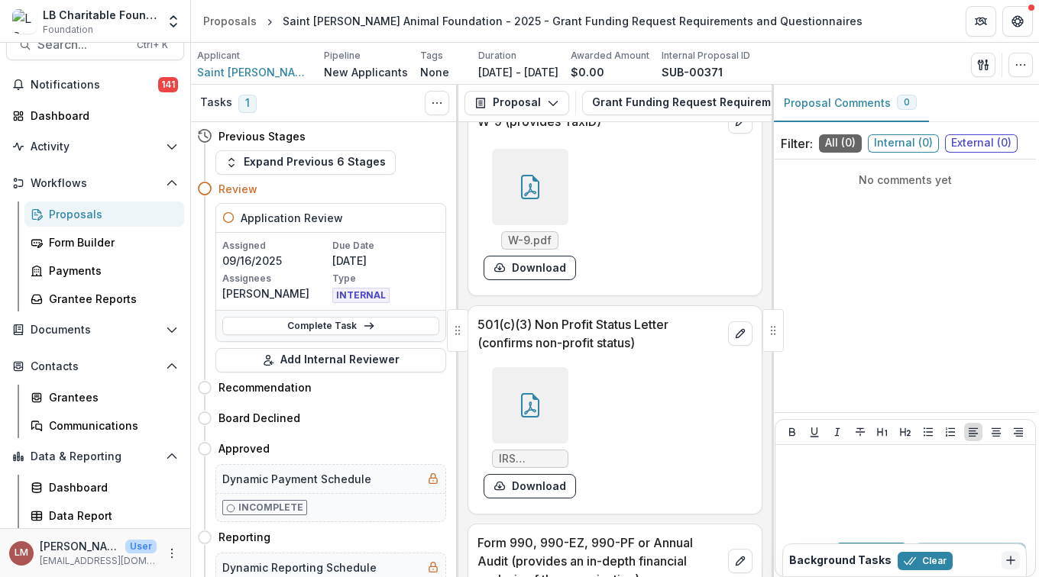
click at [981, 146] on span "External ( 0 )" at bounding box center [981, 143] width 73 height 18
click at [1005, 564] on icon "Dismiss" at bounding box center [1010, 560] width 12 height 12
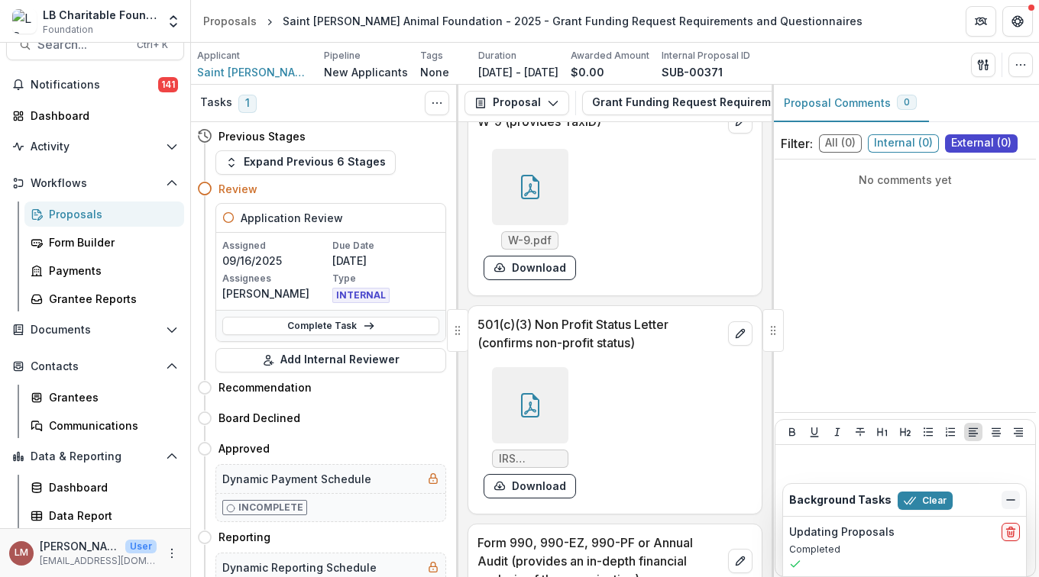
click at [1013, 503] on icon "Dismiss" at bounding box center [1010, 500] width 12 height 12
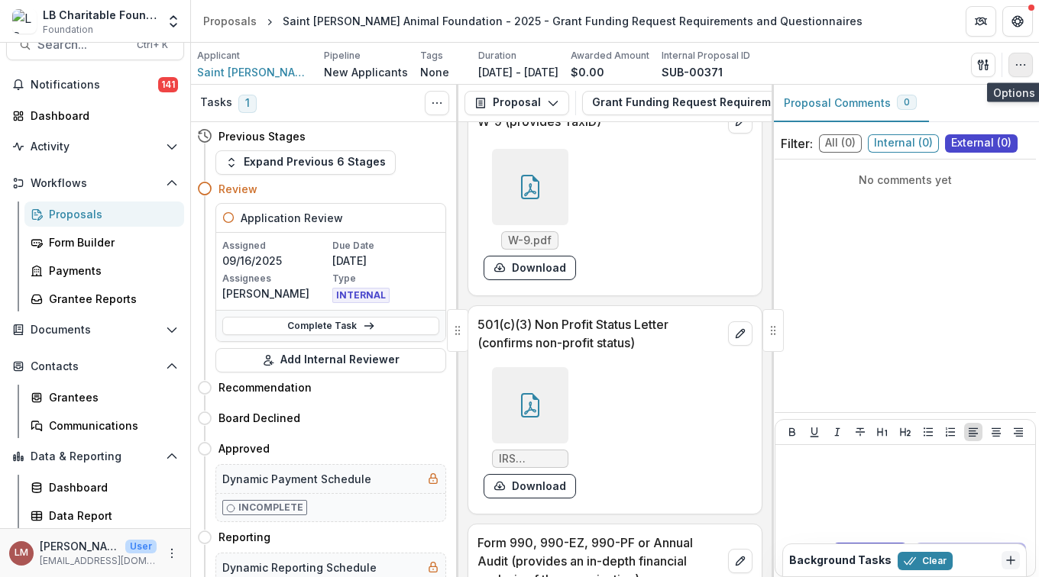
click at [1021, 66] on icon "button" at bounding box center [1020, 65] width 12 height 12
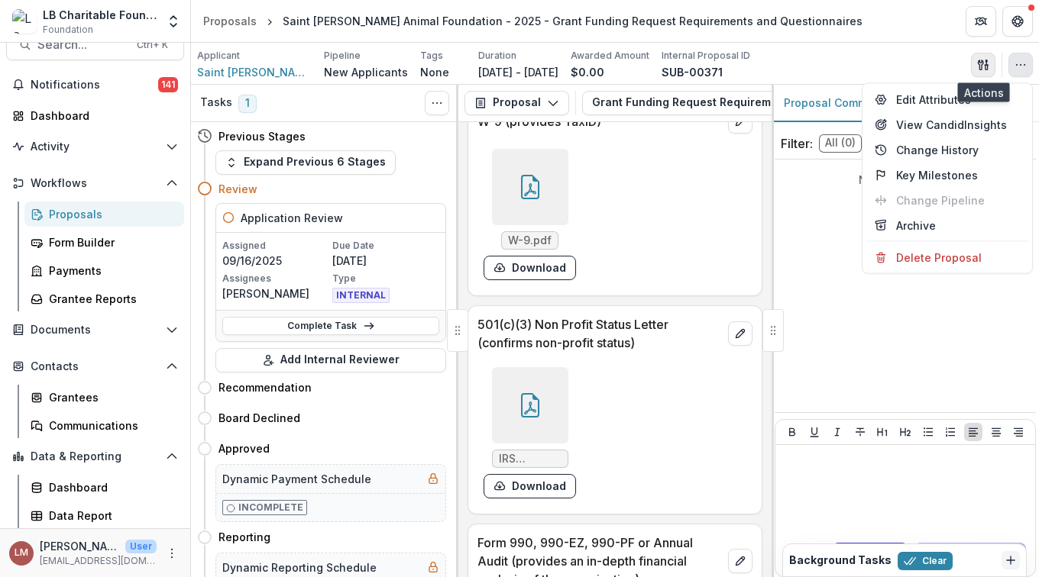
click at [985, 65] on line "button" at bounding box center [985, 65] width 3 height 0
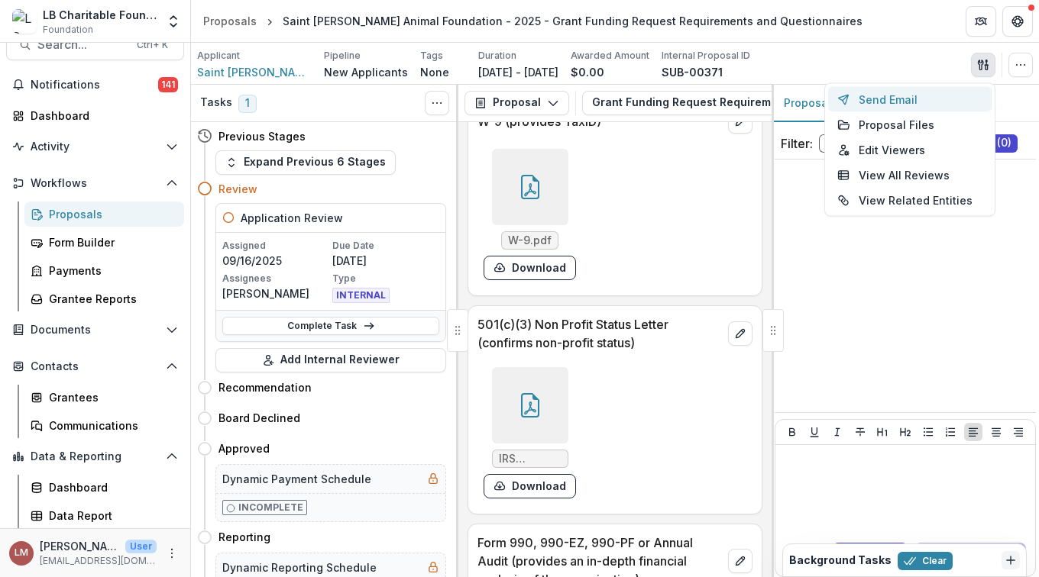
click at [892, 97] on button "Send Email" at bounding box center [909, 99] width 163 height 25
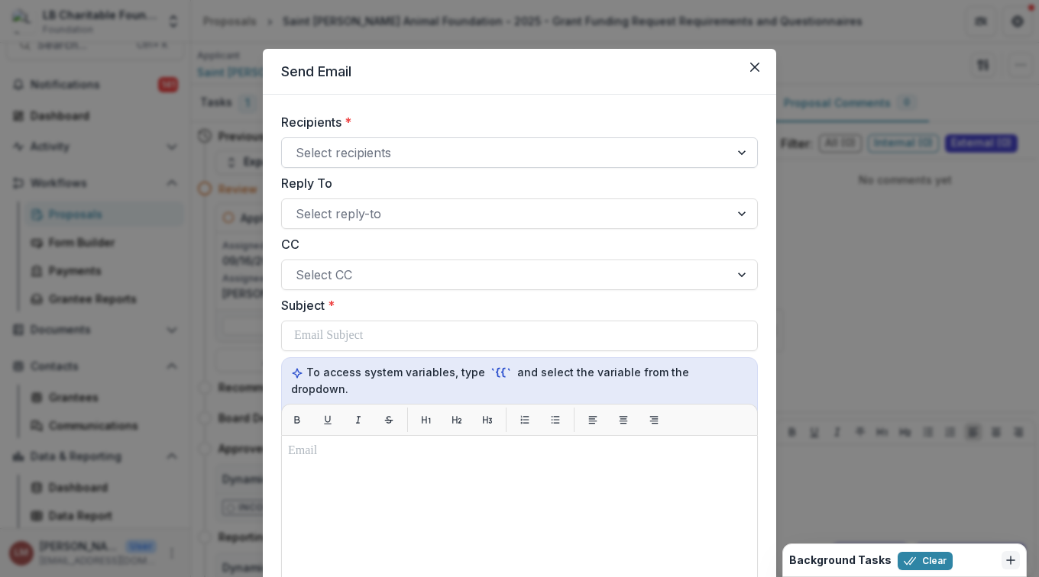
click at [740, 151] on div at bounding box center [742, 152] width 27 height 29
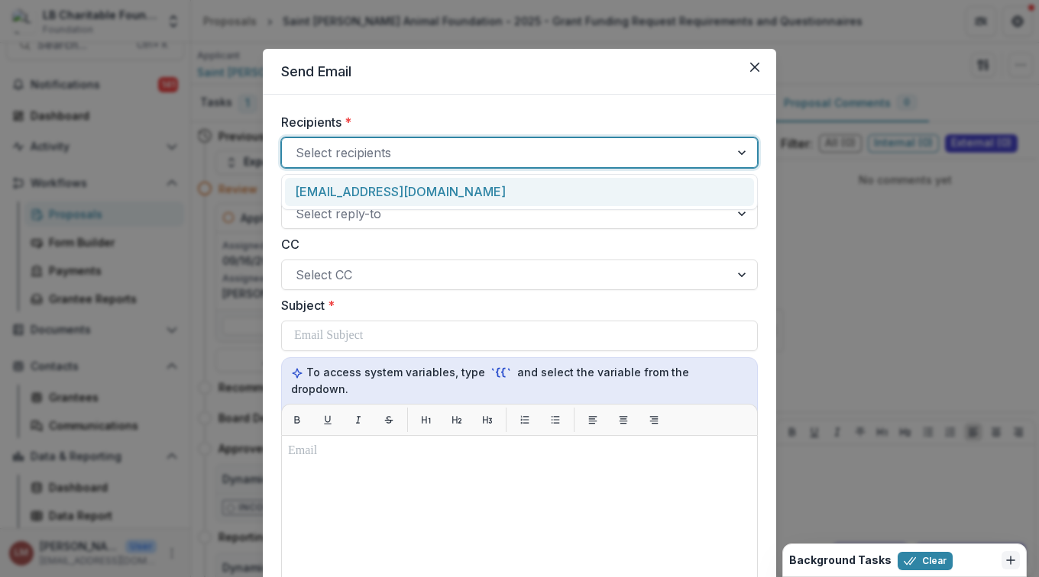
click at [381, 193] on div "[EMAIL_ADDRESS][DOMAIN_NAME]" at bounding box center [519, 192] width 469 height 28
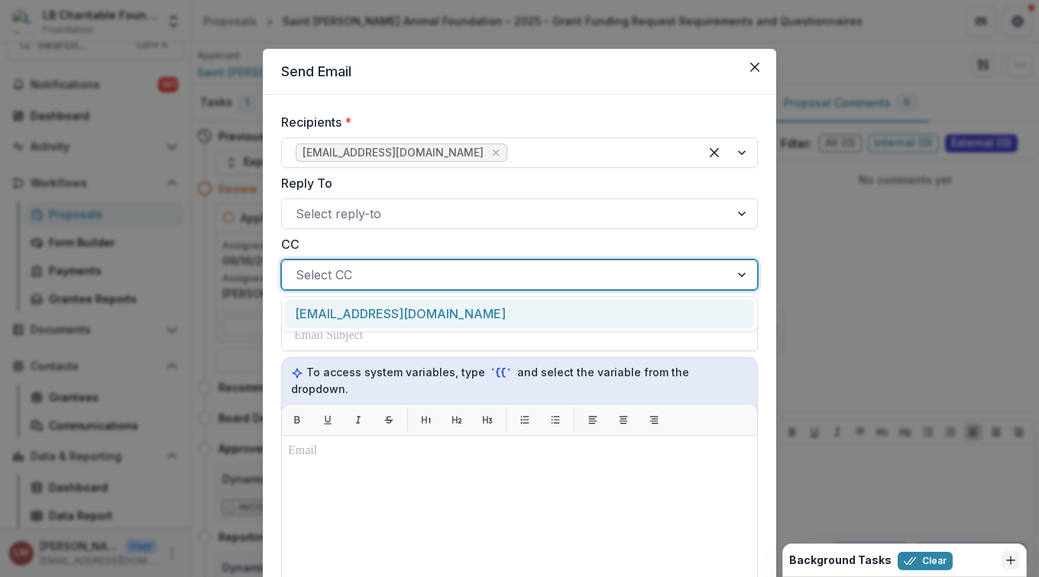
click at [742, 274] on div at bounding box center [742, 274] width 27 height 29
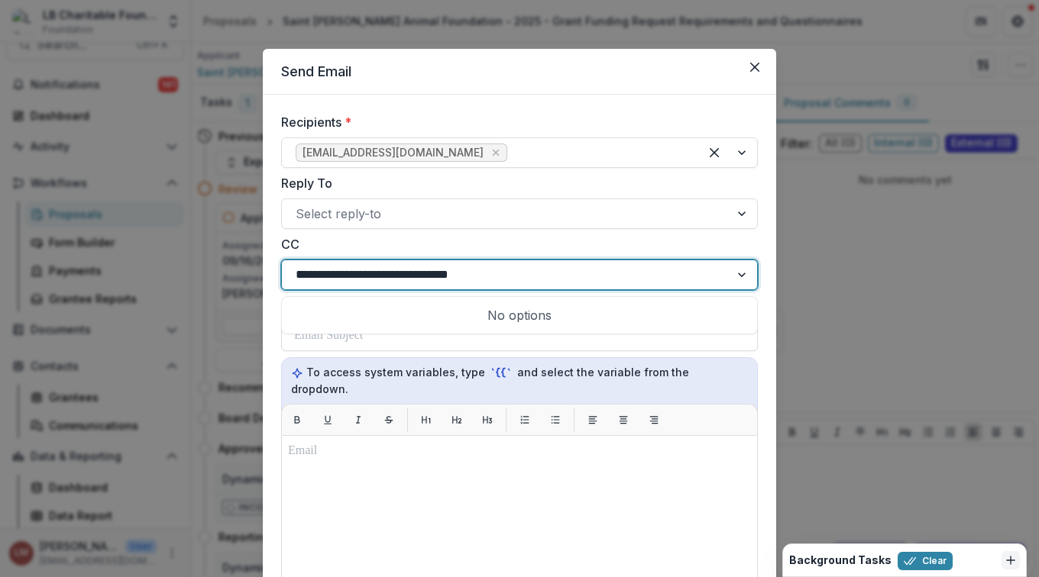
type input "**********"
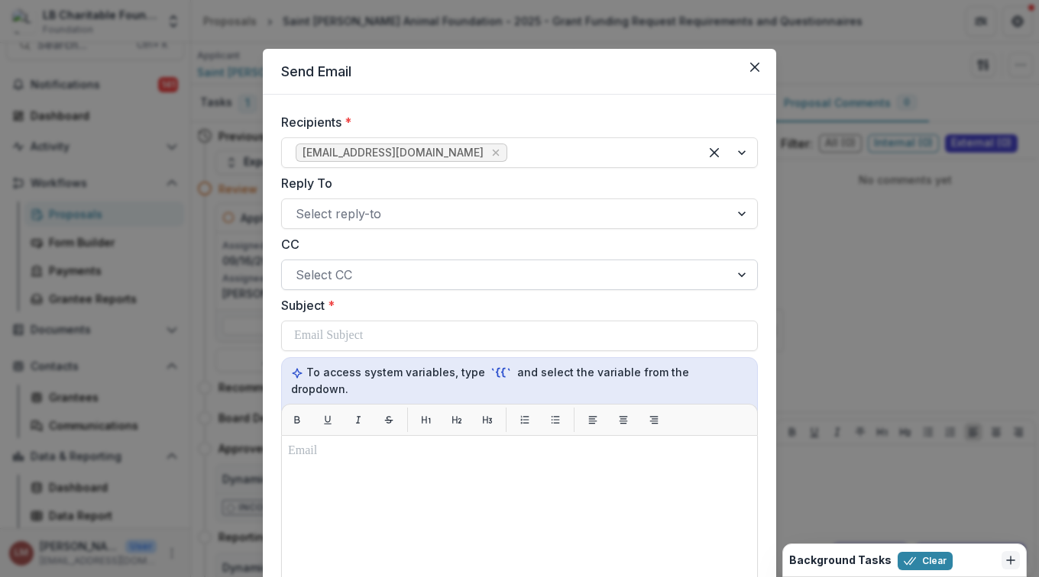
click at [372, 275] on div at bounding box center [506, 274] width 420 height 21
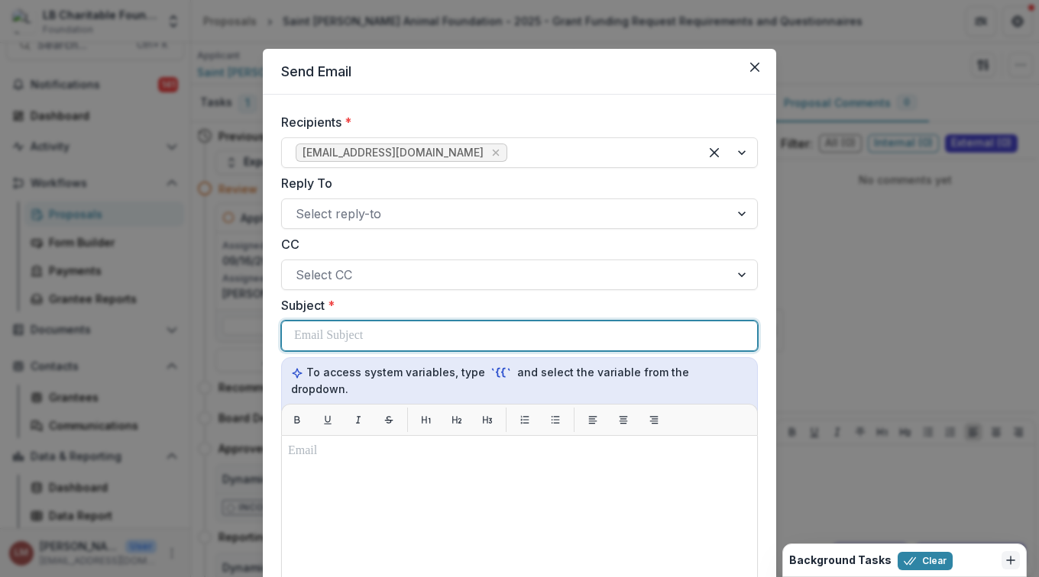
click at [354, 341] on p at bounding box center [328, 336] width 69 height 18
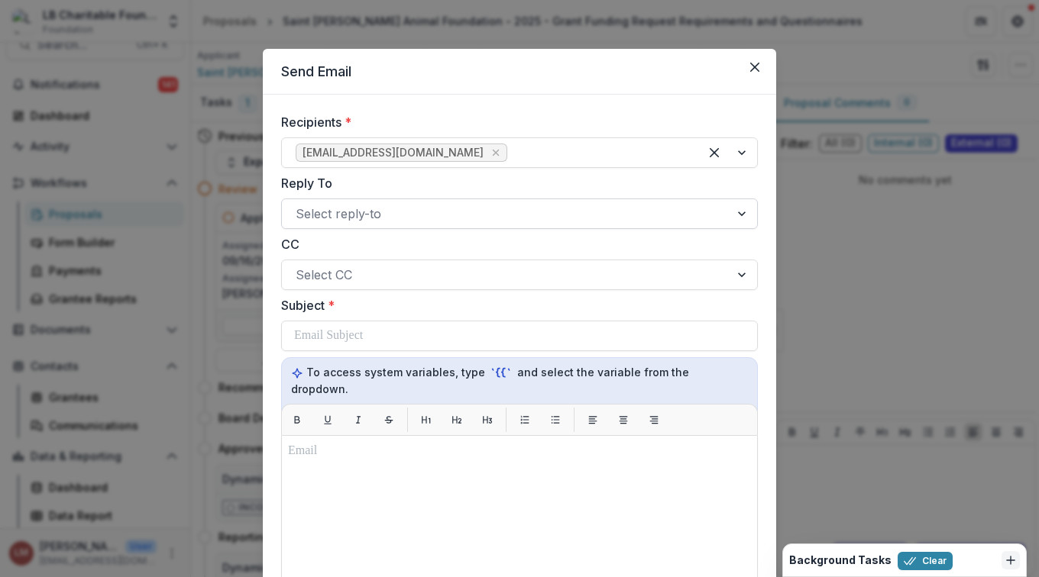
click at [738, 214] on div at bounding box center [742, 213] width 27 height 29
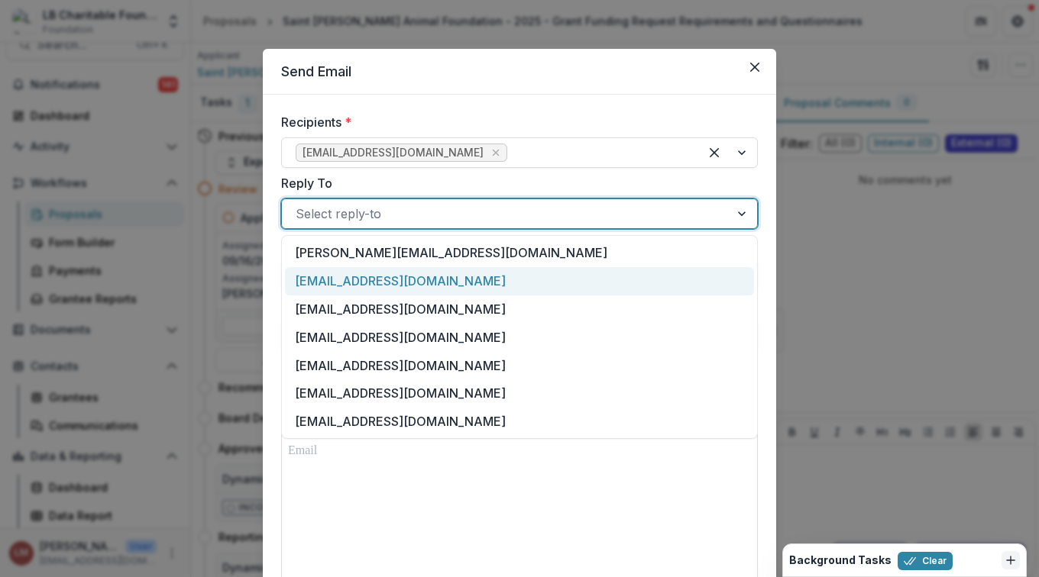
click at [364, 282] on div "[EMAIL_ADDRESS][DOMAIN_NAME]" at bounding box center [519, 281] width 469 height 28
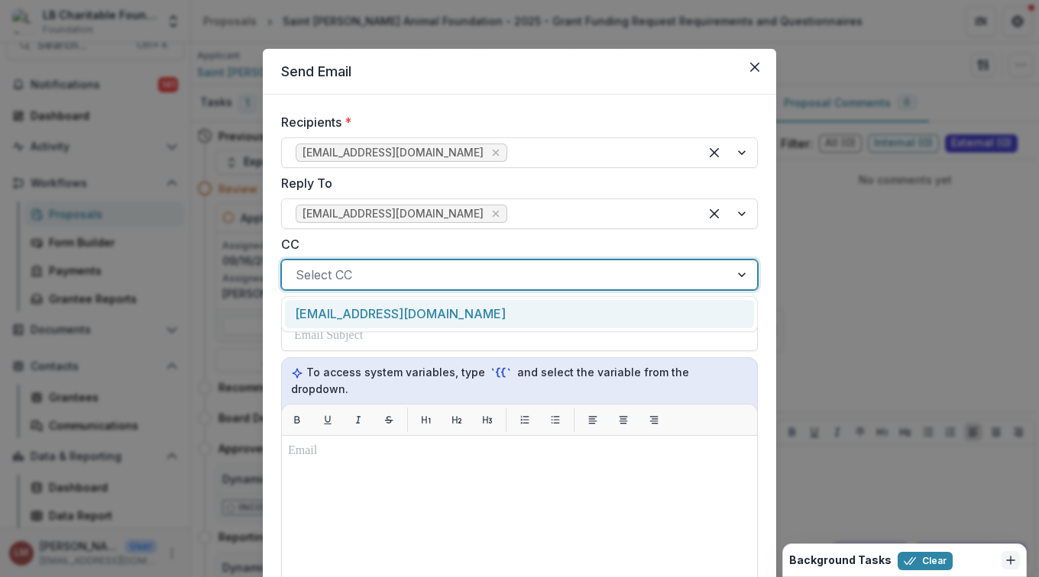
click at [377, 272] on div at bounding box center [506, 274] width 420 height 21
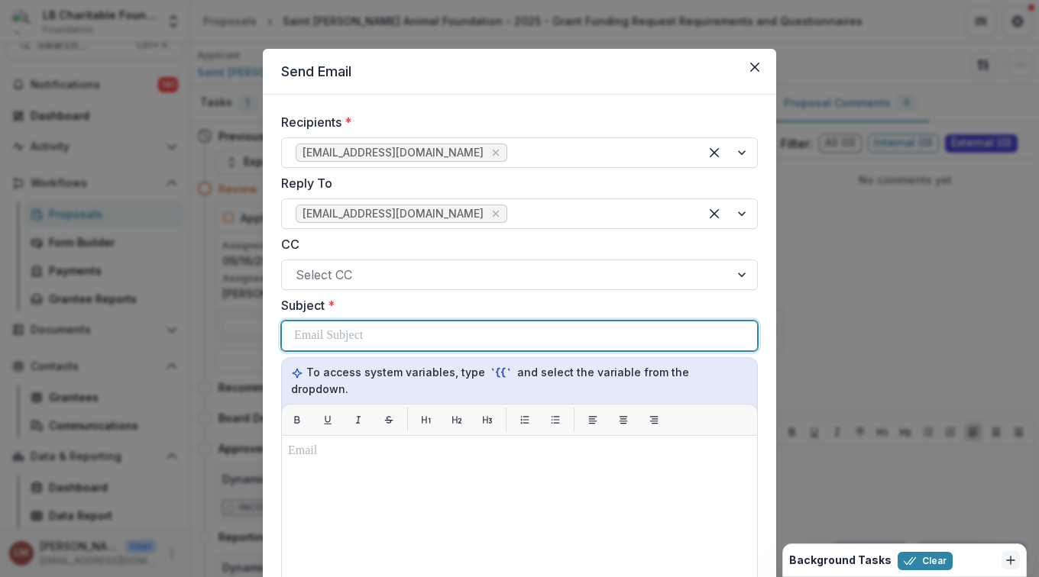
click at [398, 342] on div at bounding box center [519, 336] width 451 height 29
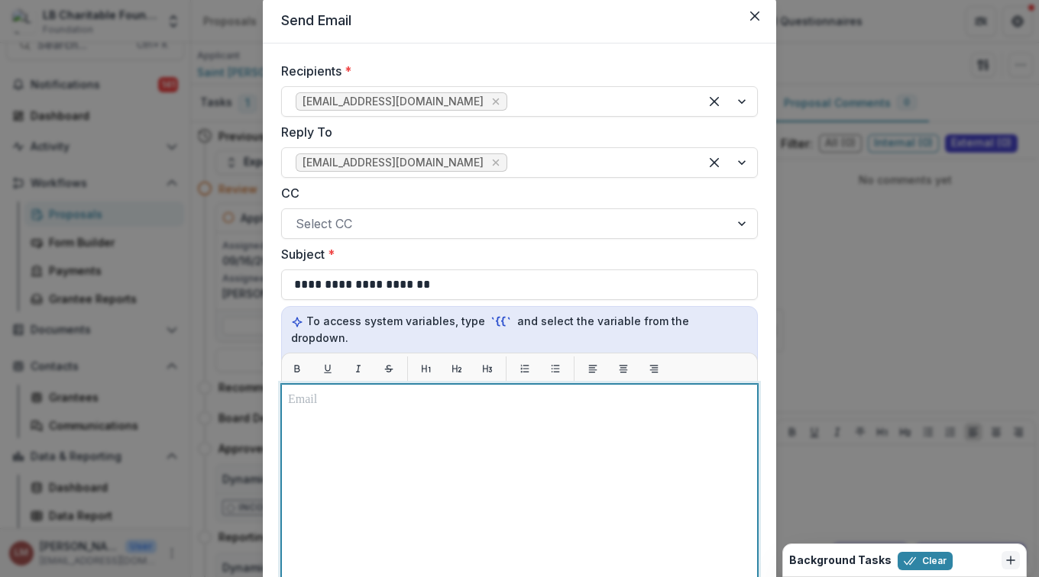
scroll to position [0, 0]
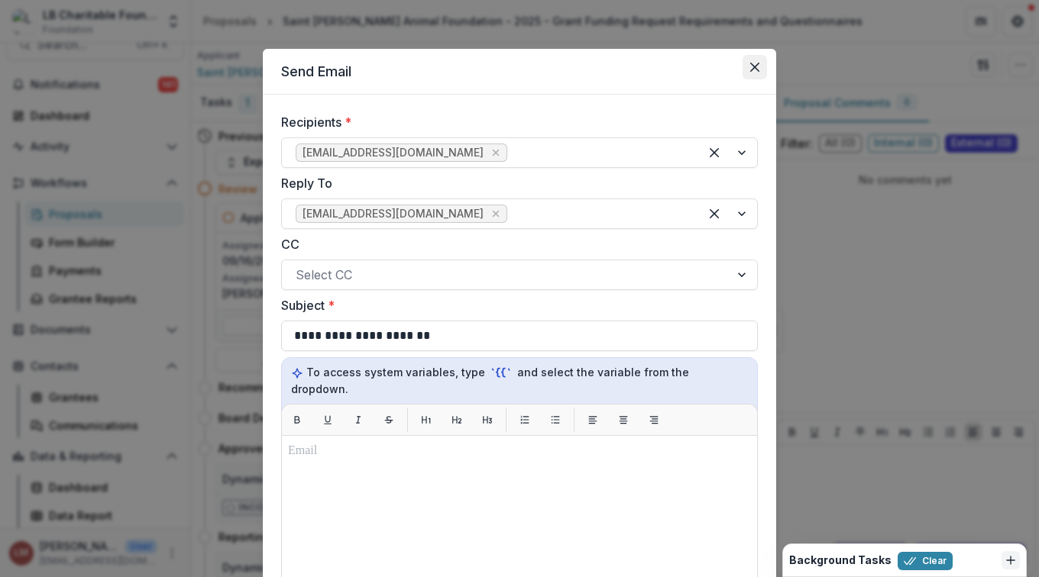
click at [756, 69] on icon "Close" at bounding box center [754, 67] width 9 height 9
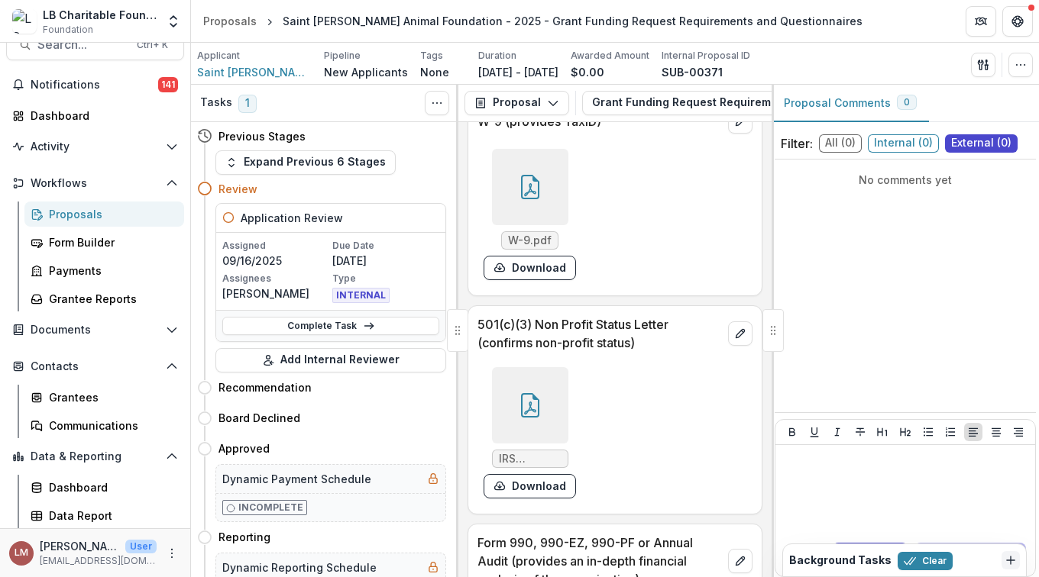
click at [984, 94] on div "Proposal Comments 0" at bounding box center [904, 103] width 267 height 37
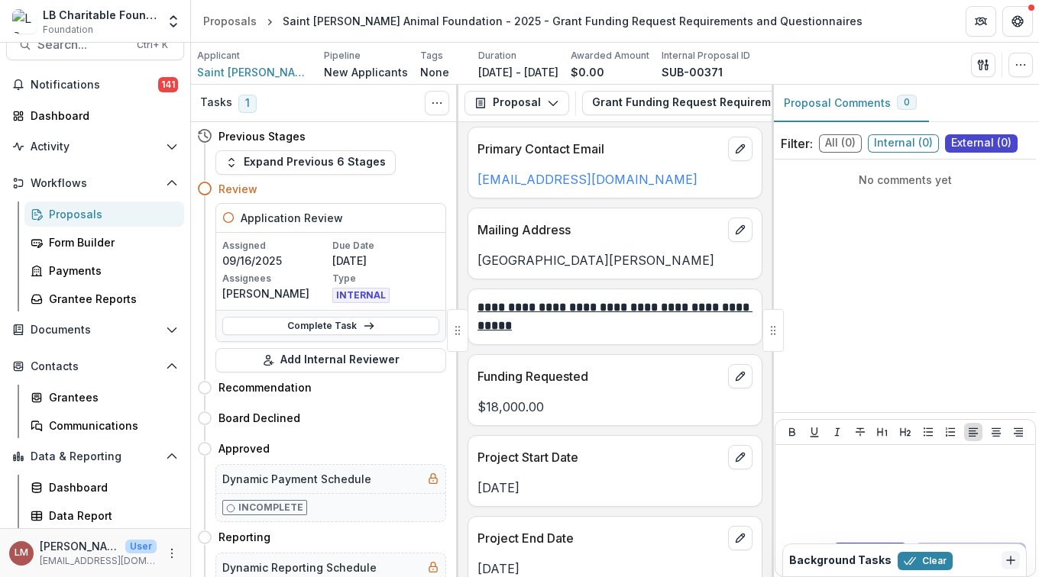
scroll to position [3984, 0]
